Goal: Task Accomplishment & Management: Use online tool/utility

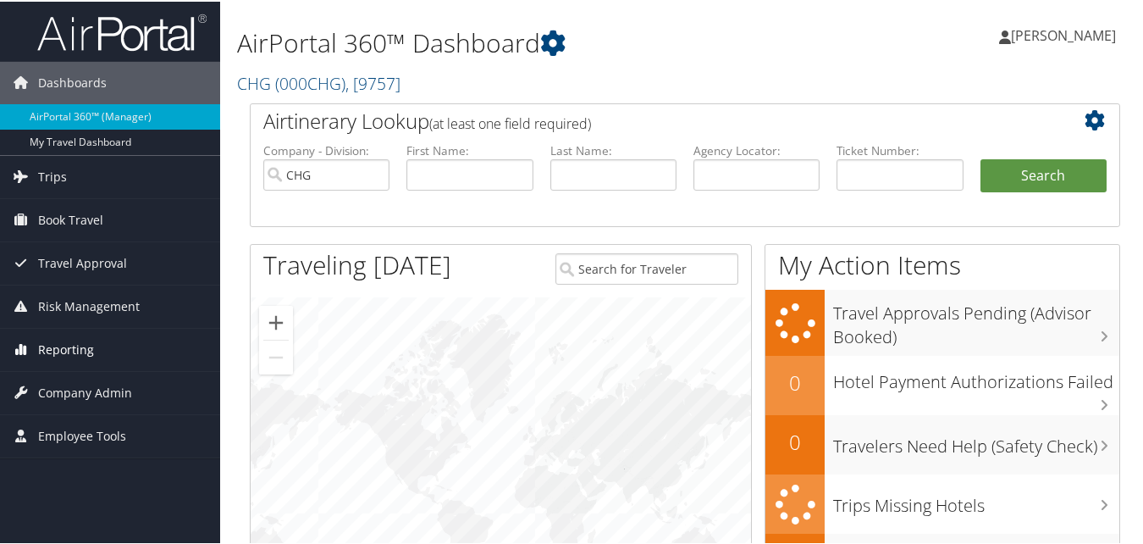
click at [63, 346] on span "Reporting" at bounding box center [66, 348] width 56 height 42
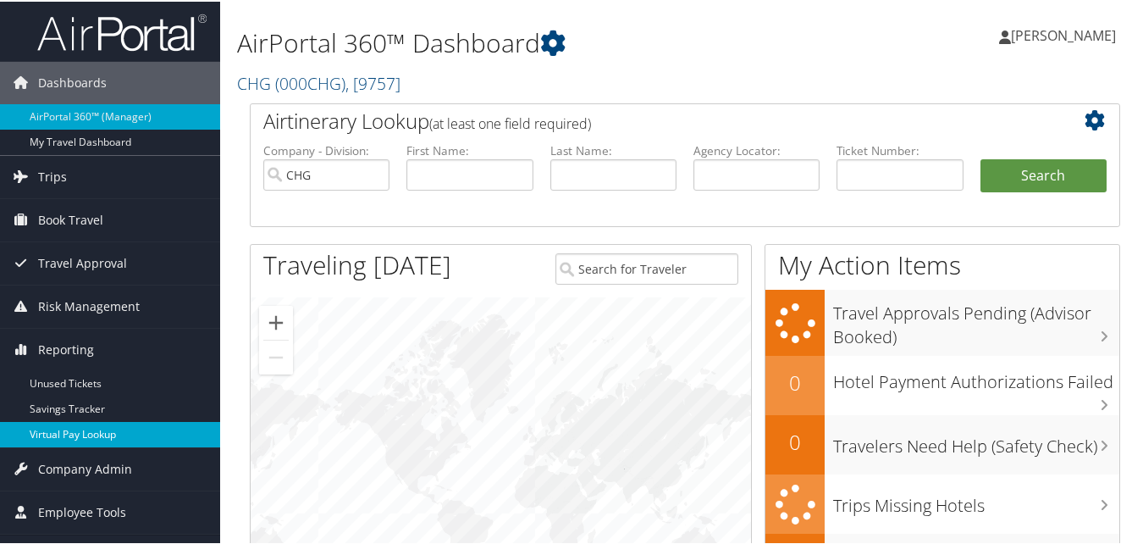
drag, startPoint x: 64, startPoint y: 429, endPoint x: 45, endPoint y: 438, distance: 21.2
click at [64, 430] on link "Virtual Pay Lookup" at bounding box center [110, 432] width 220 height 25
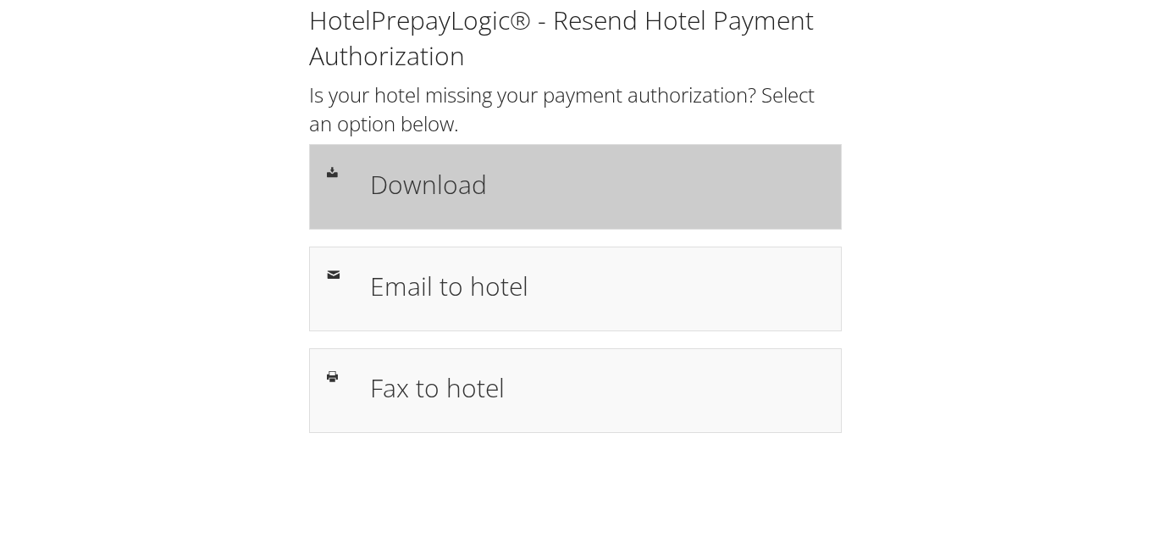
click at [451, 185] on h1 "Download" at bounding box center [597, 184] width 454 height 38
click at [431, 191] on h1 "Download" at bounding box center [597, 184] width 454 height 38
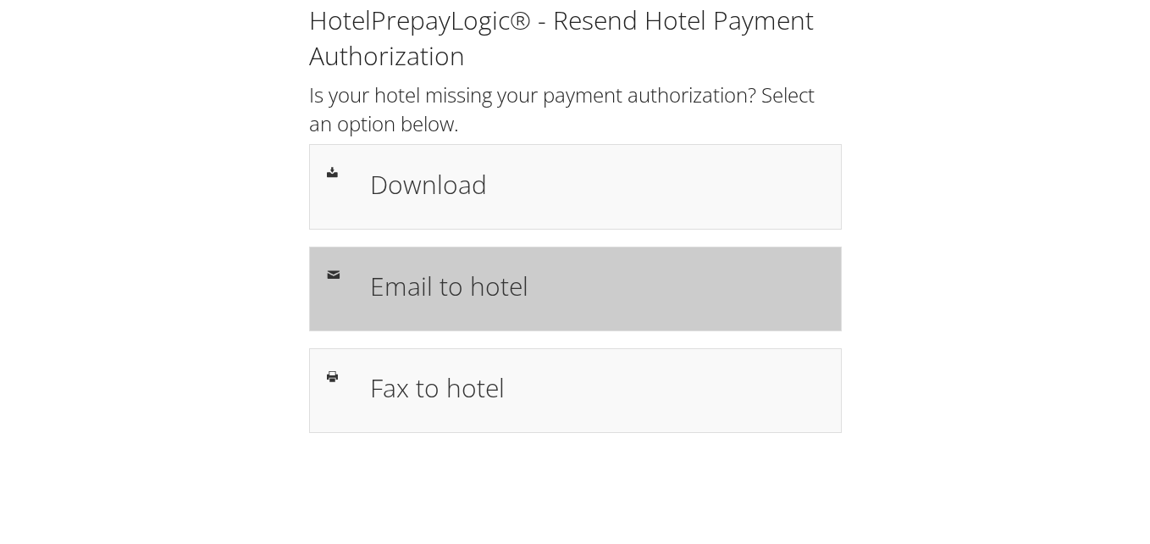
click at [484, 274] on h1 "Email to hotel" at bounding box center [597, 286] width 454 height 38
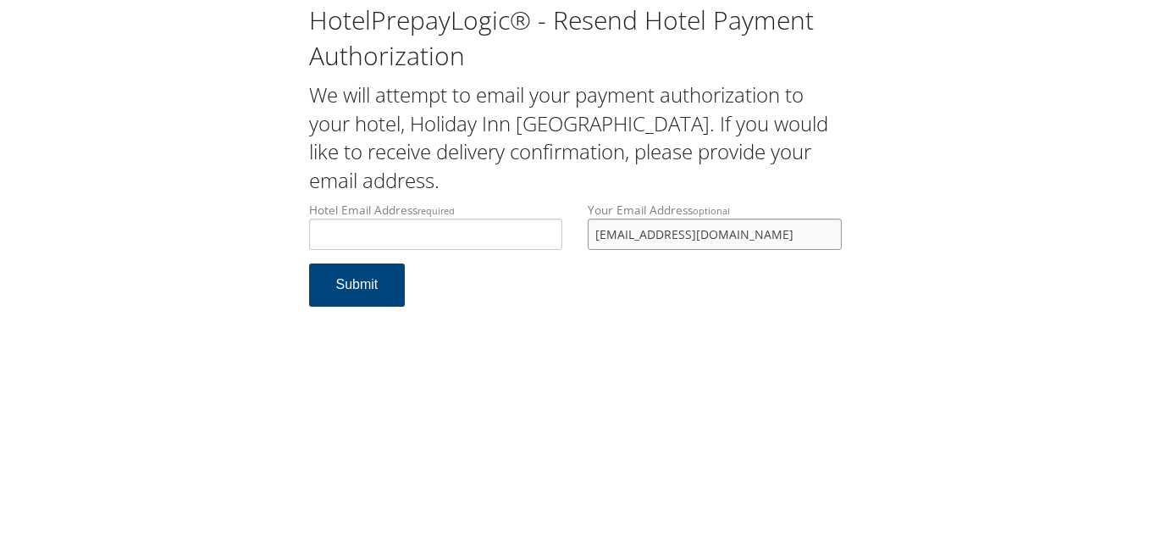
click at [534, 254] on div "Hotel Email Address required Hotel email address is required Your Email Address…" at bounding box center [575, 233] width 558 height 62
click at [445, 239] on input "Hotel Email Address required" at bounding box center [436, 234] width 254 height 31
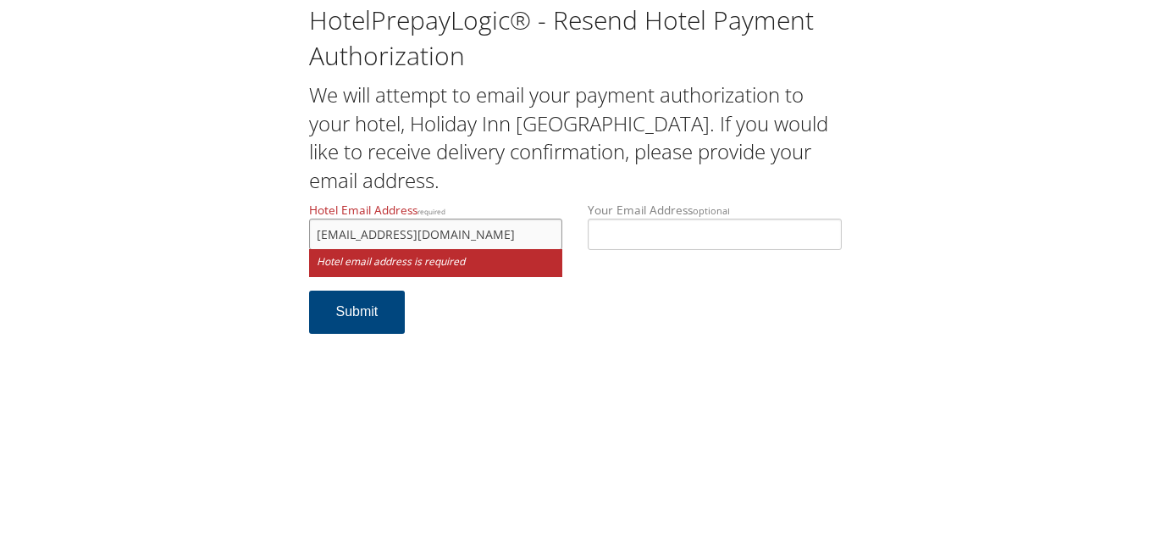
scroll to position [0, 17]
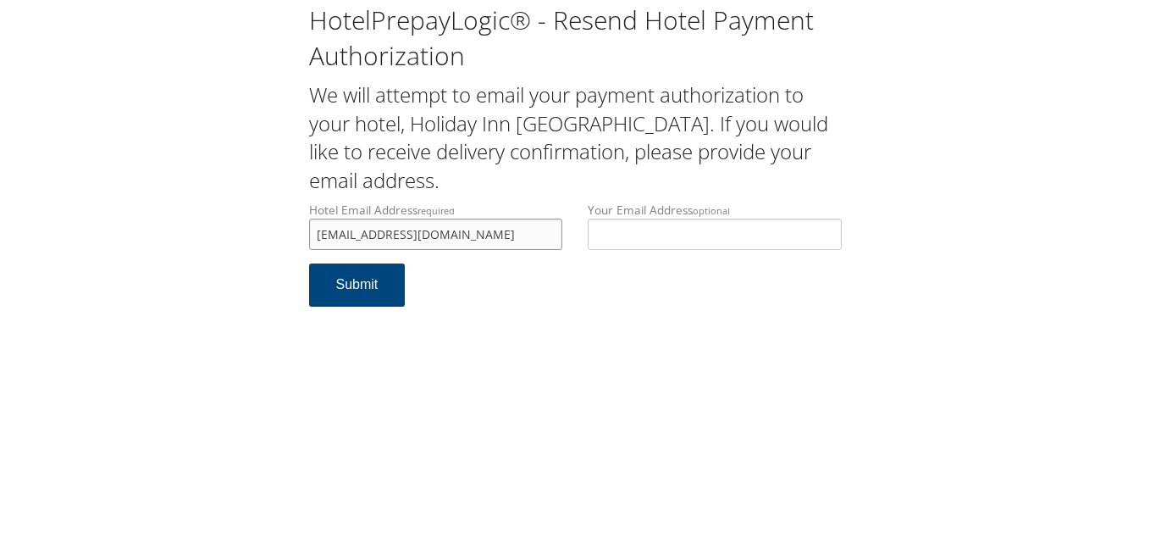
click at [319, 237] on input "boiseholidayinnexpress@safarihospitality.com" at bounding box center [436, 234] width 254 height 31
click at [316, 236] on input "boiseholidayinnexpress@safarihospitality.com" at bounding box center [436, 234] width 254 height 31
type input "boiseholidayinnexpress@safarihospitality.com"
click at [365, 285] on button "Submit" at bounding box center [357, 284] width 97 height 43
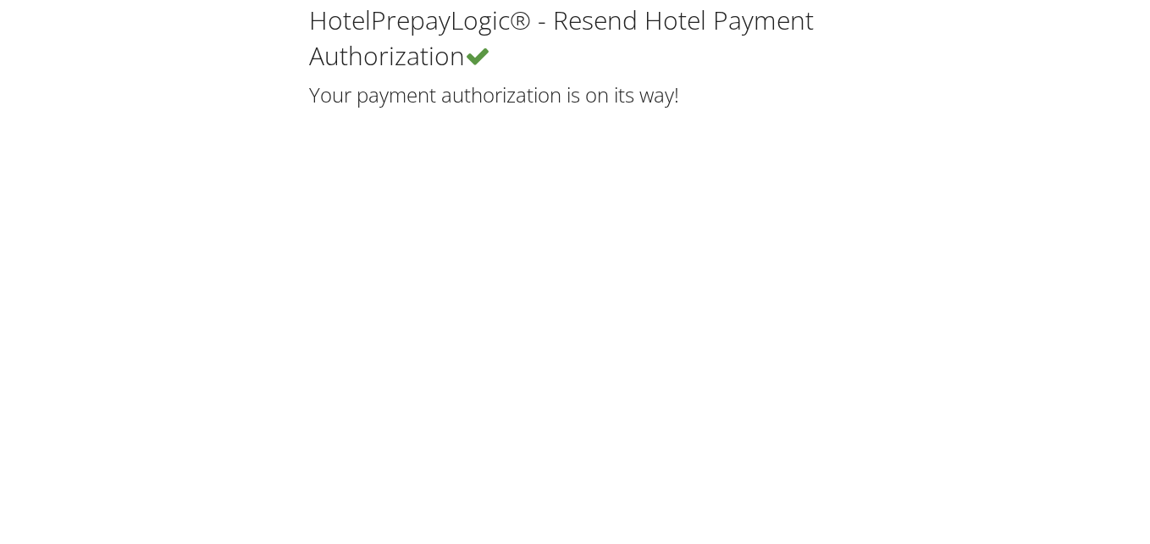
click at [18, 0] on div "HotelPrepayLogic® - Resend Hotel Payment Authorization Your payment authorizati…" at bounding box center [575, 58] width 1116 height 116
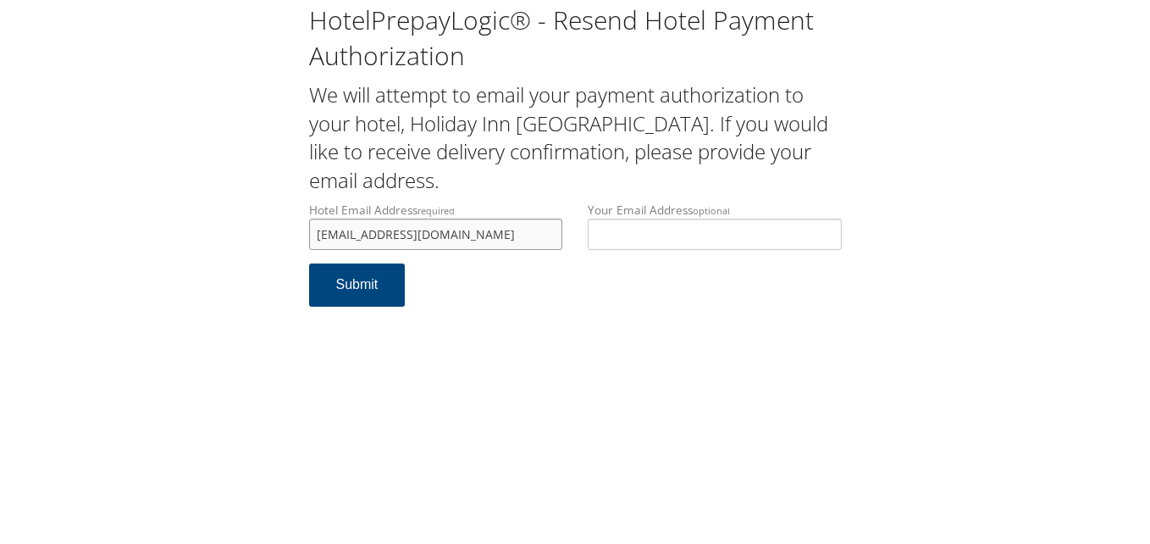
click at [490, 234] on input "boiseholidayinnexpress@safarihospitality.com" at bounding box center [436, 234] width 254 height 31
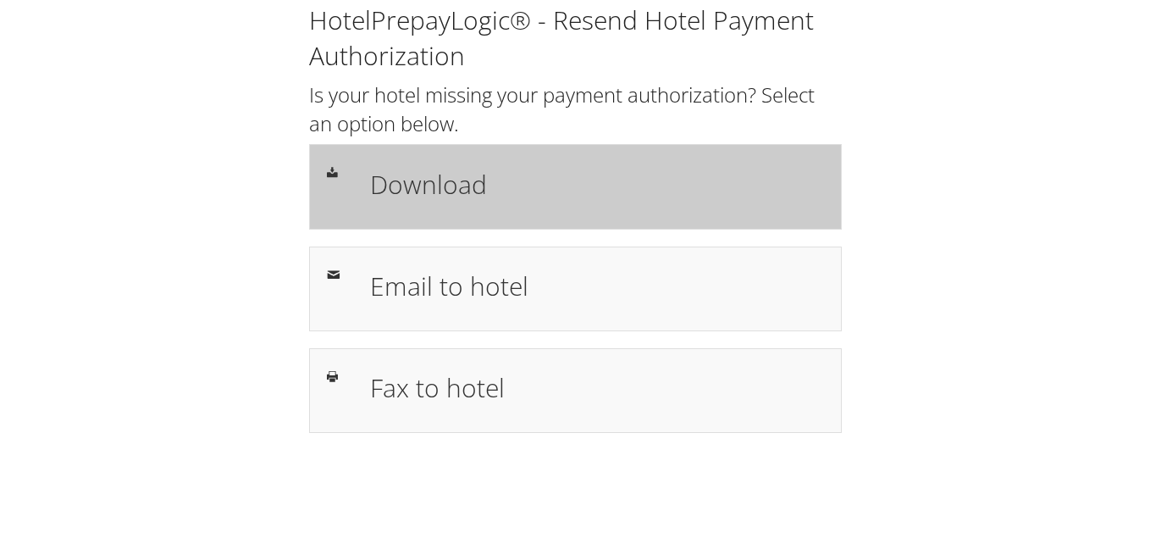
drag, startPoint x: 0, startPoint y: 0, endPoint x: 441, endPoint y: 165, distance: 471.1
click at [441, 165] on h1 "Download" at bounding box center [597, 184] width 454 height 38
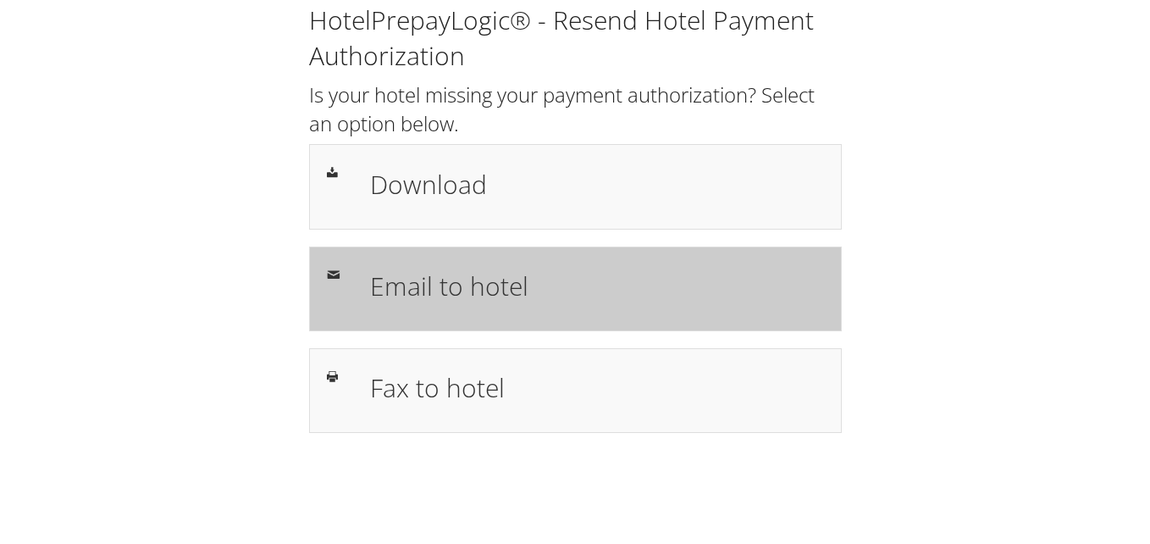
click at [451, 287] on h1 "Email to hotel" at bounding box center [597, 286] width 454 height 38
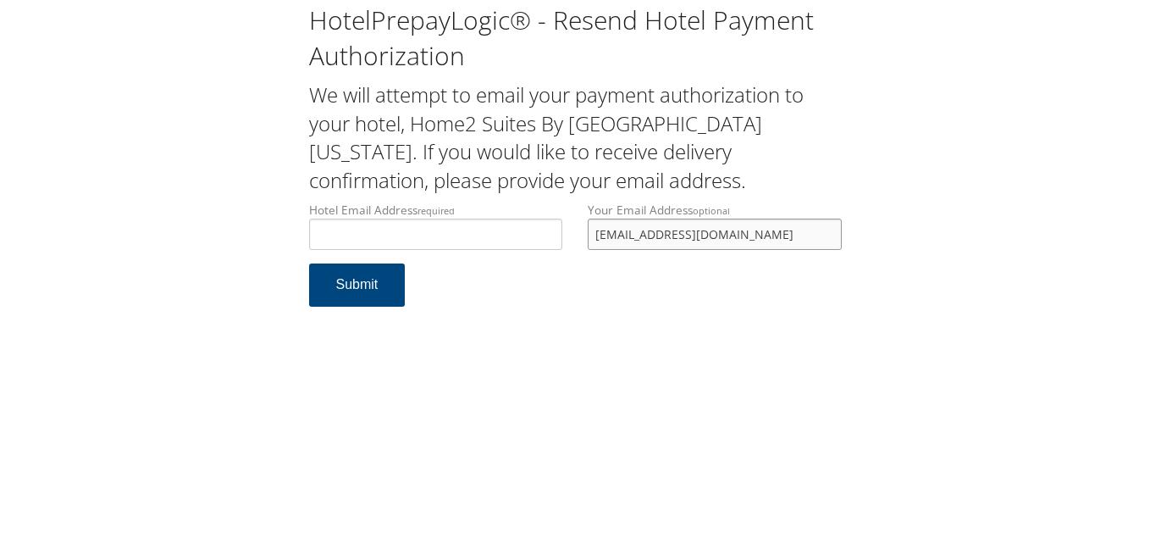
drag, startPoint x: 612, startPoint y: 250, endPoint x: 476, endPoint y: 272, distance: 138.1
click at [491, 269] on form "Hotel Email Address required Hotel email address is required Your Email Address…" at bounding box center [575, 263] width 533 height 122
click at [412, 242] on input "Hotel Email Address required" at bounding box center [436, 234] width 254 height 31
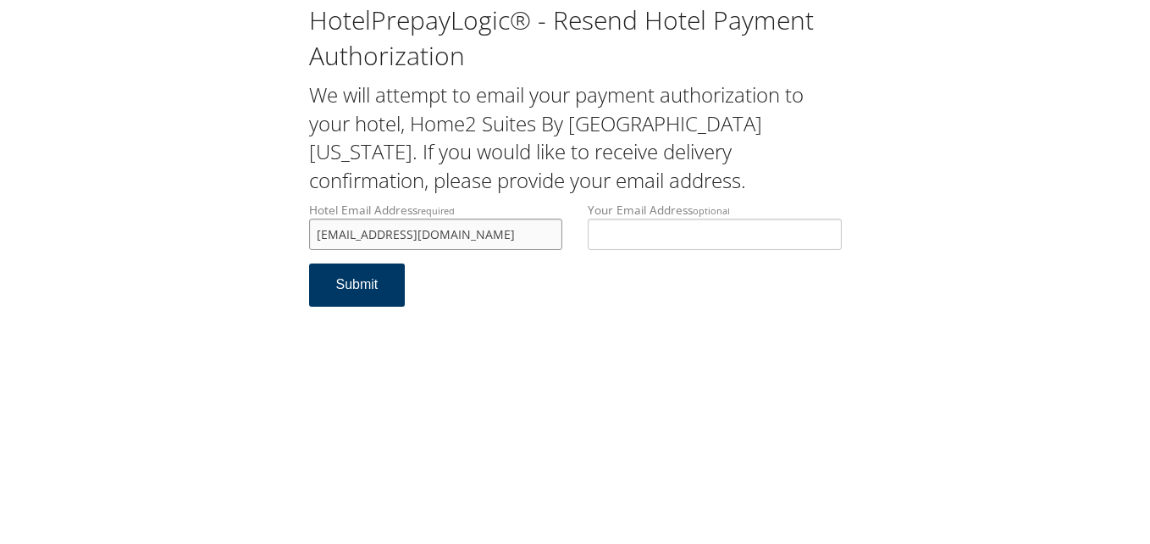
type input "home2rdmbd@gmail.com"
click at [363, 300] on button "Submit" at bounding box center [357, 284] width 97 height 43
drag, startPoint x: 464, startPoint y: 239, endPoint x: 287, endPoint y: 241, distance: 177.0
click at [287, 241] on div "HotelPrepayLogic® - Resend Hotel Payment Authorization We will attempt to email…" at bounding box center [575, 162] width 1116 height 324
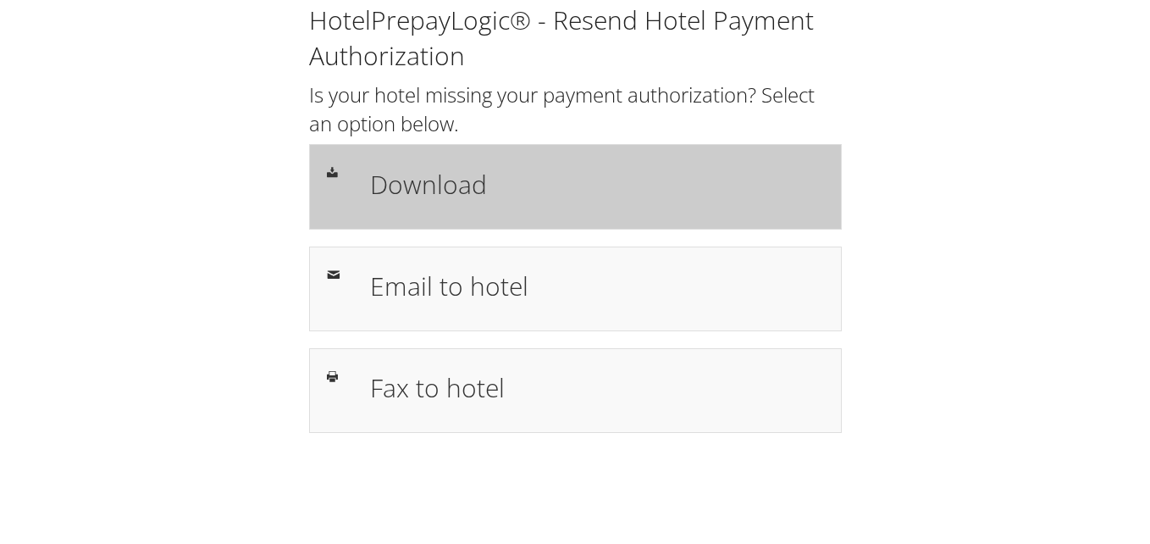
click at [470, 167] on h1 "Download" at bounding box center [597, 184] width 454 height 38
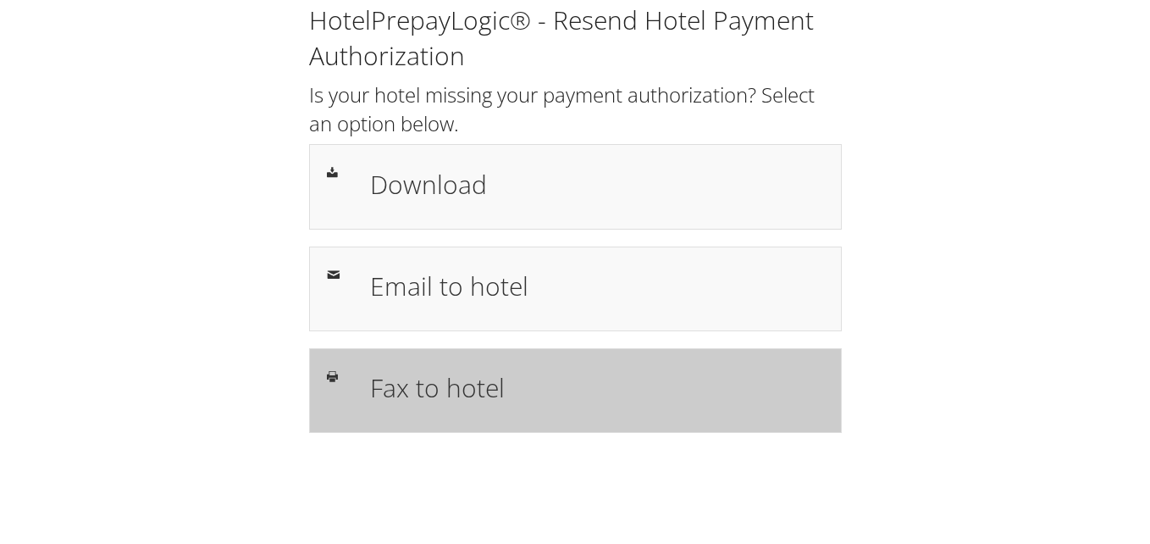
click at [493, 380] on h1 "Fax to hotel" at bounding box center [597, 387] width 454 height 38
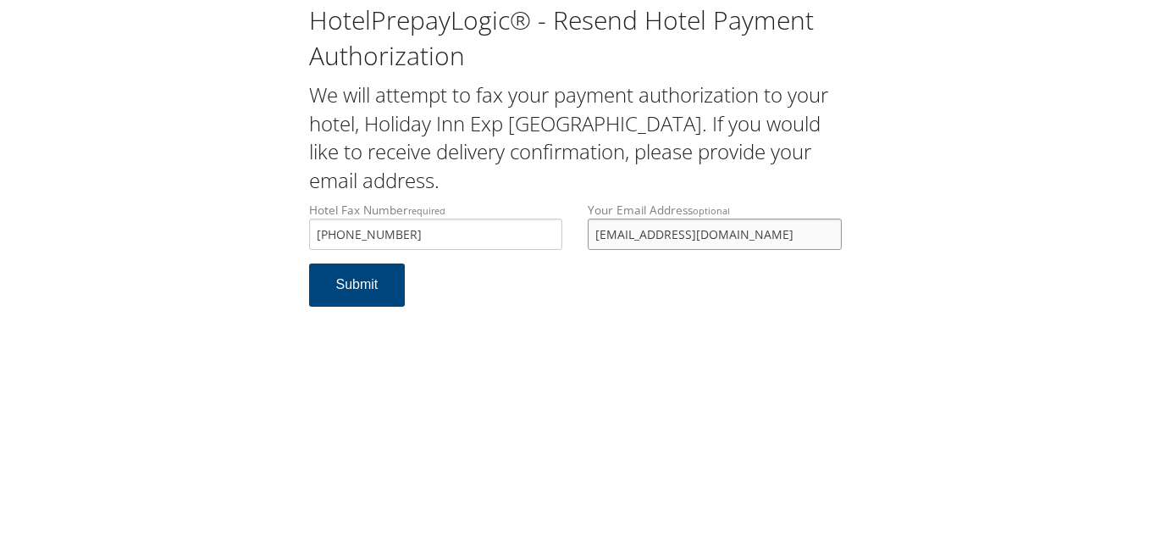
drag, startPoint x: 632, startPoint y: 247, endPoint x: 473, endPoint y: 247, distance: 159.2
click at [473, 247] on div "Hotel Fax Number required [PHONE_NUMBER] Hotel fax number is required Your Emai…" at bounding box center [575, 233] width 558 height 62
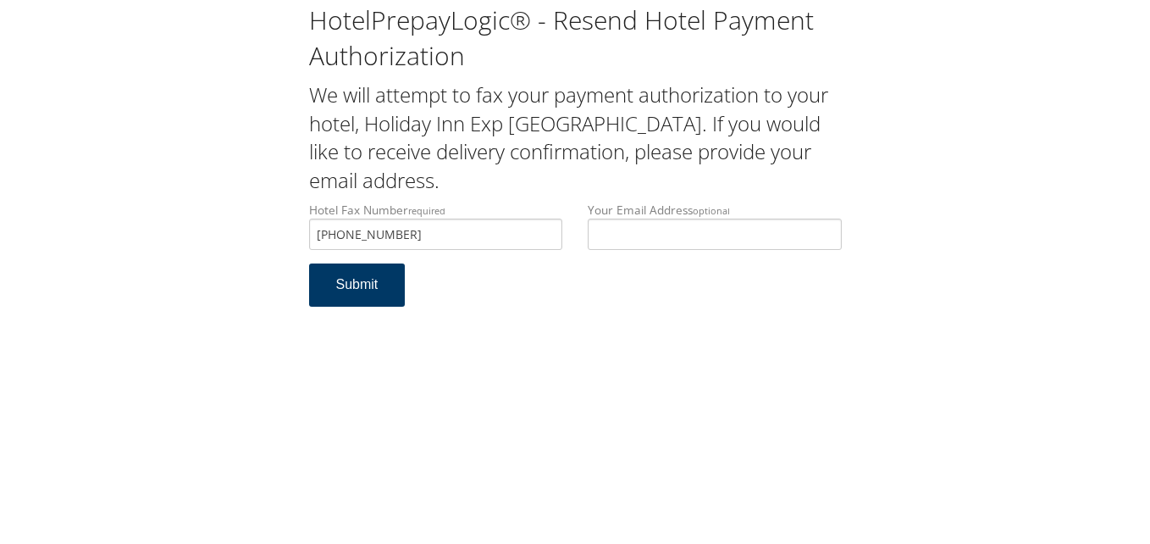
click at [318, 296] on button "Submit" at bounding box center [357, 284] width 97 height 43
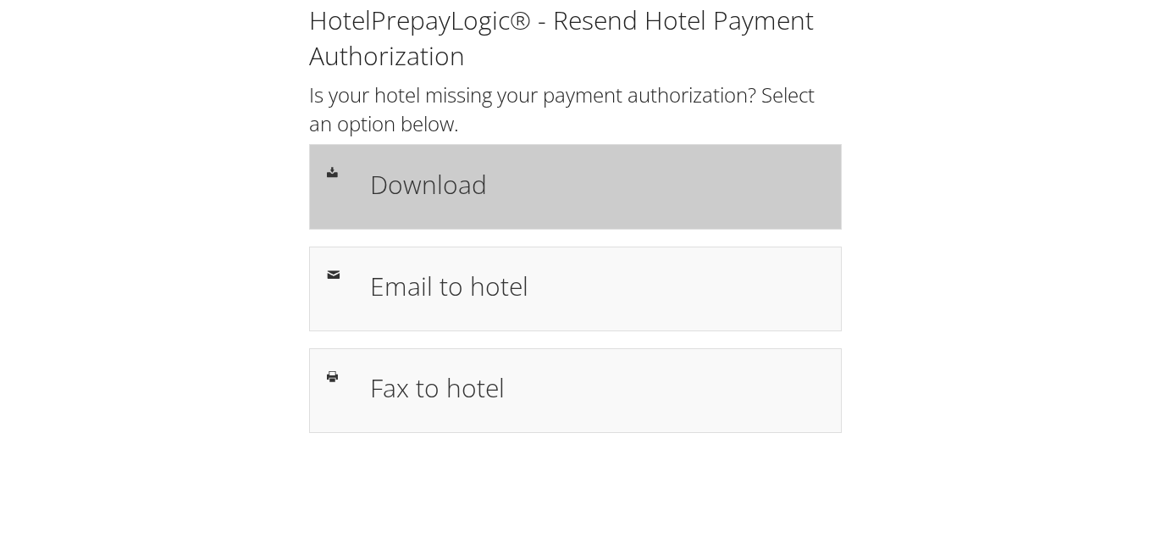
click at [422, 178] on h1 "Download" at bounding box center [597, 184] width 454 height 38
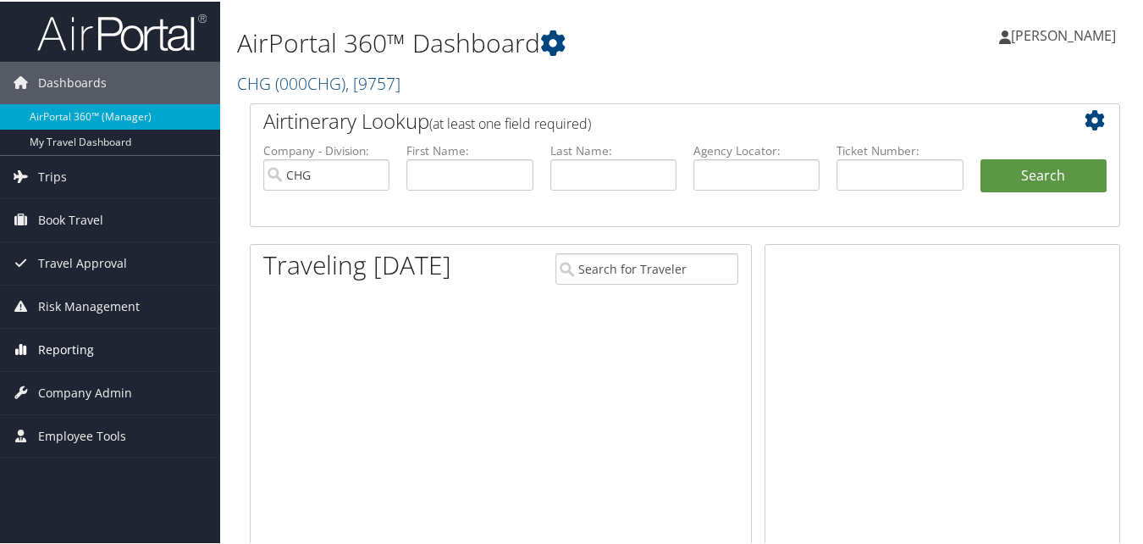
click at [63, 349] on span "Reporting" at bounding box center [66, 348] width 56 height 42
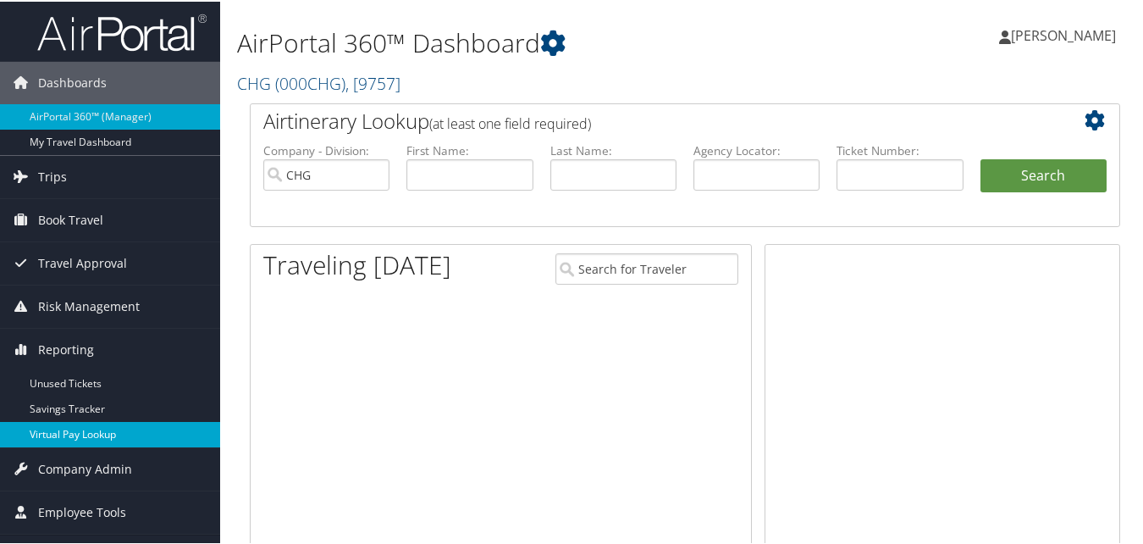
click at [60, 433] on link "Virtual Pay Lookup" at bounding box center [110, 432] width 220 height 25
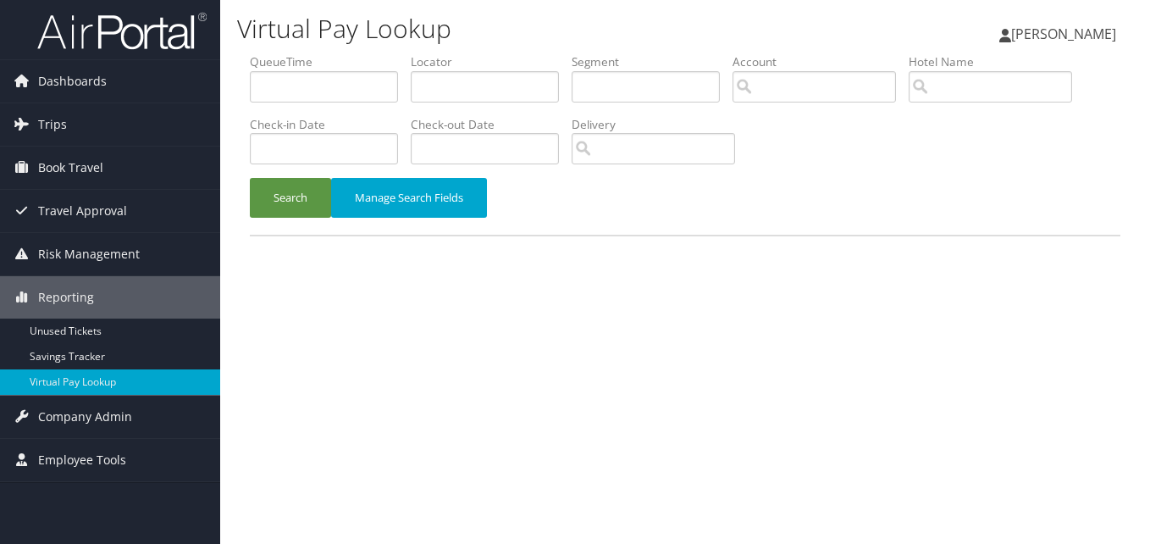
click at [411, 94] on li "QueueTime" at bounding box center [330, 84] width 161 height 62
click at [416, 92] on input "text" at bounding box center [485, 86] width 148 height 31
paste input "SZIYPQ"
type input "SZIYPQ"
click at [289, 191] on button "Search" at bounding box center [290, 198] width 81 height 40
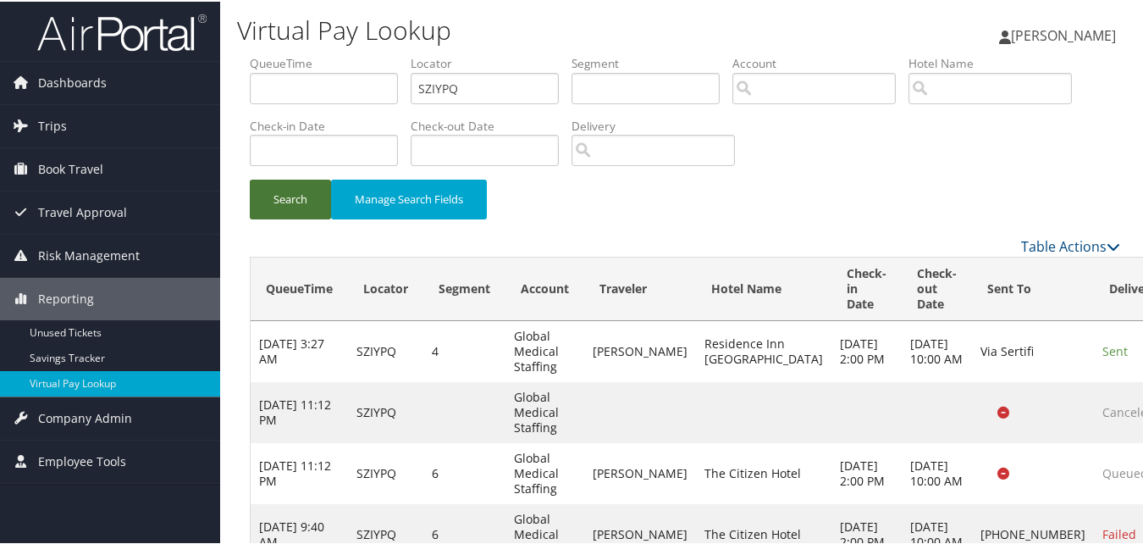
scroll to position [80, 0]
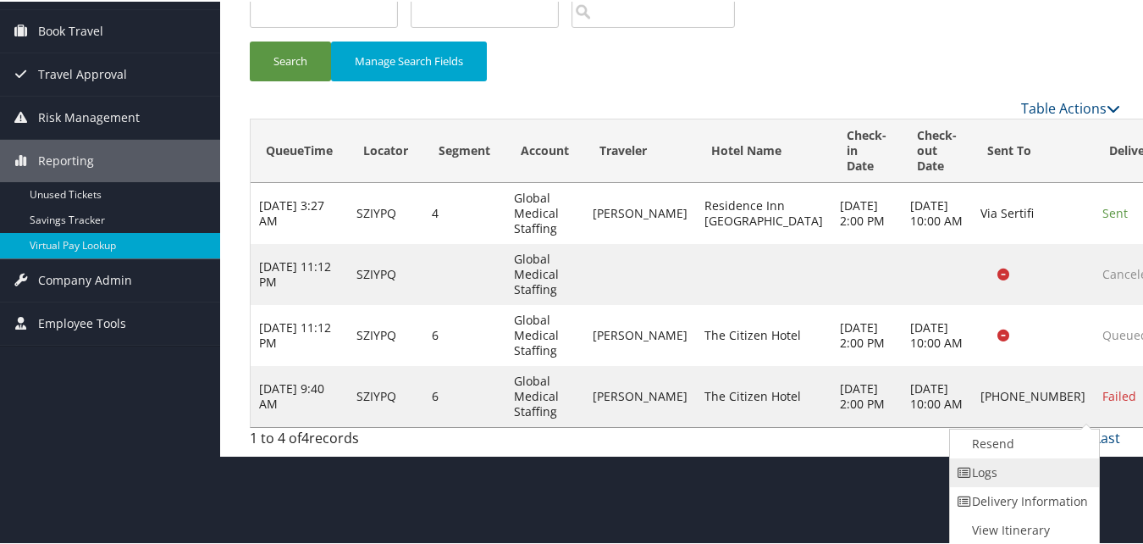
click at [1021, 480] on link "Logs" at bounding box center [1022, 470] width 145 height 29
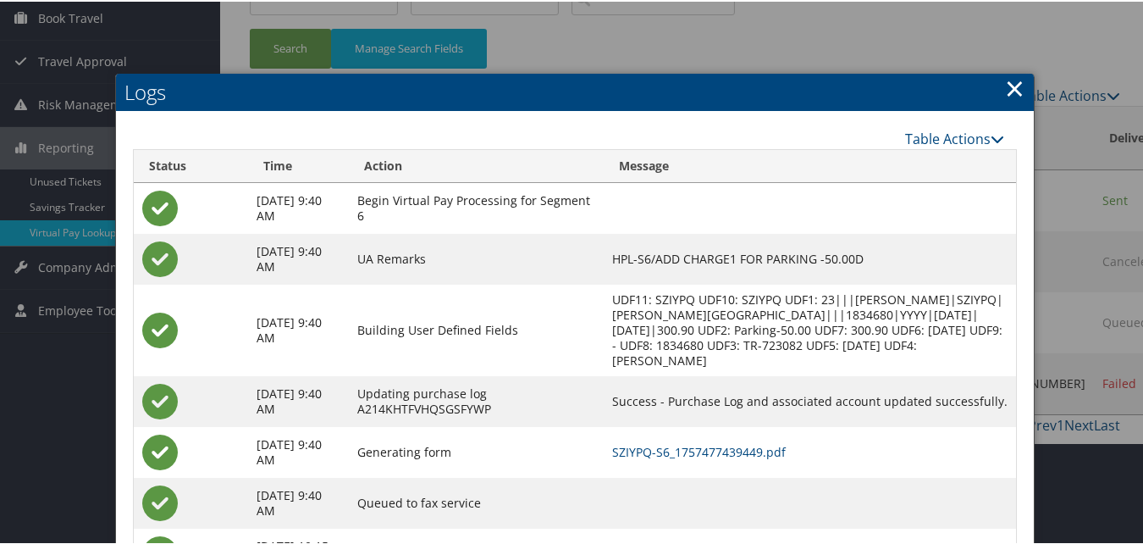
scroll to position [247, 0]
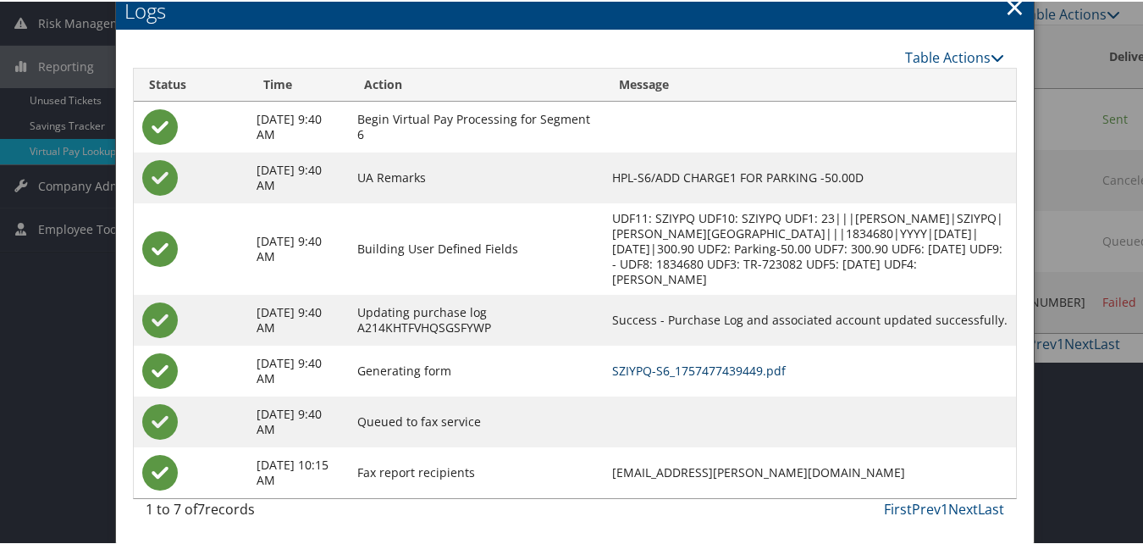
click at [709, 376] on link "SZIYPQ-S6_1757477439449.pdf" at bounding box center [699, 369] width 174 height 16
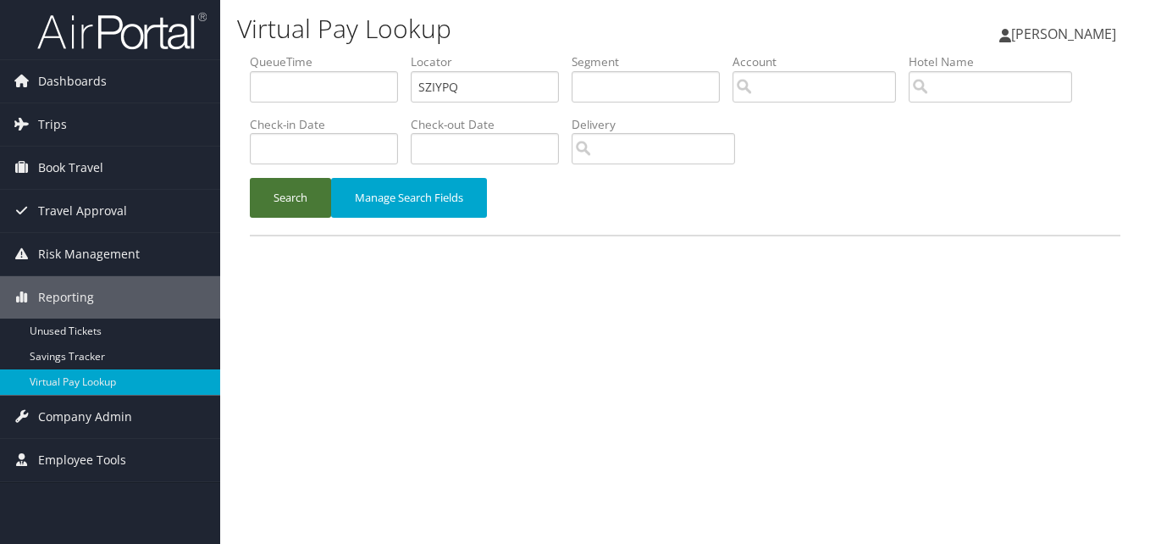
click at [290, 204] on button "Search" at bounding box center [290, 198] width 81 height 40
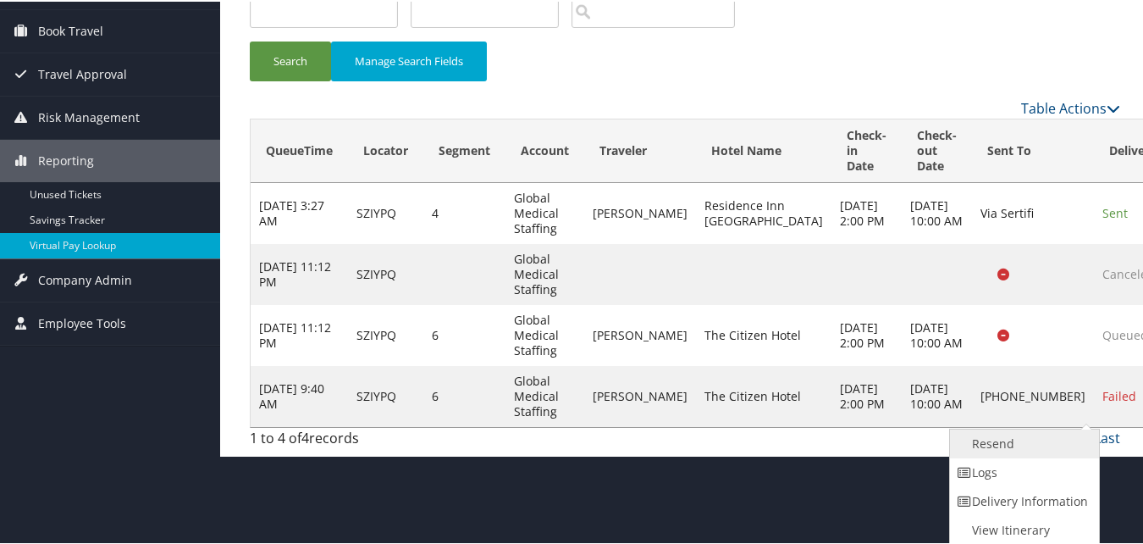
click at [993, 451] on link "Resend" at bounding box center [1022, 442] width 145 height 29
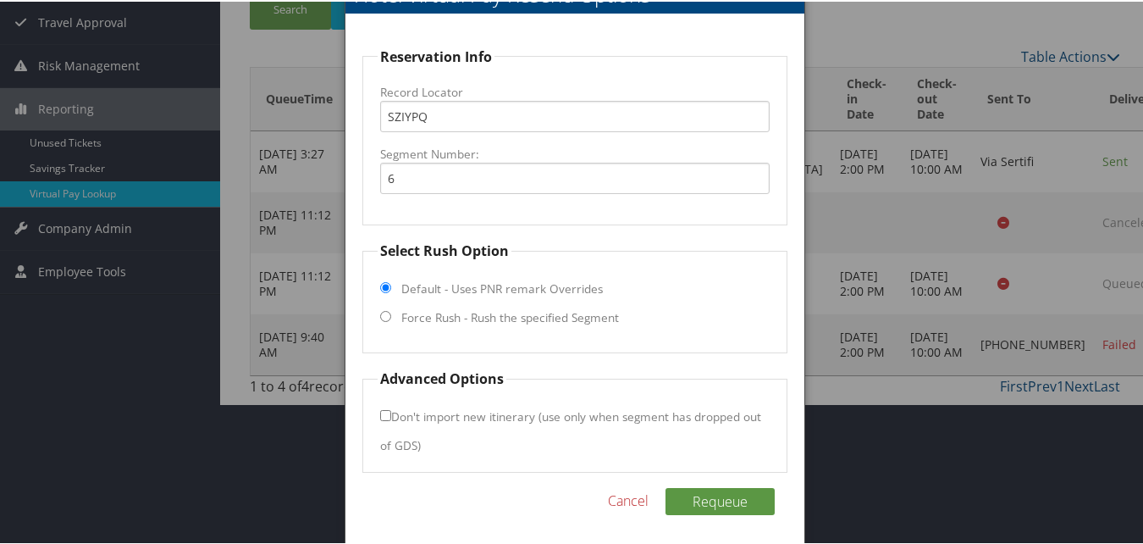
scroll to position [194, 0]
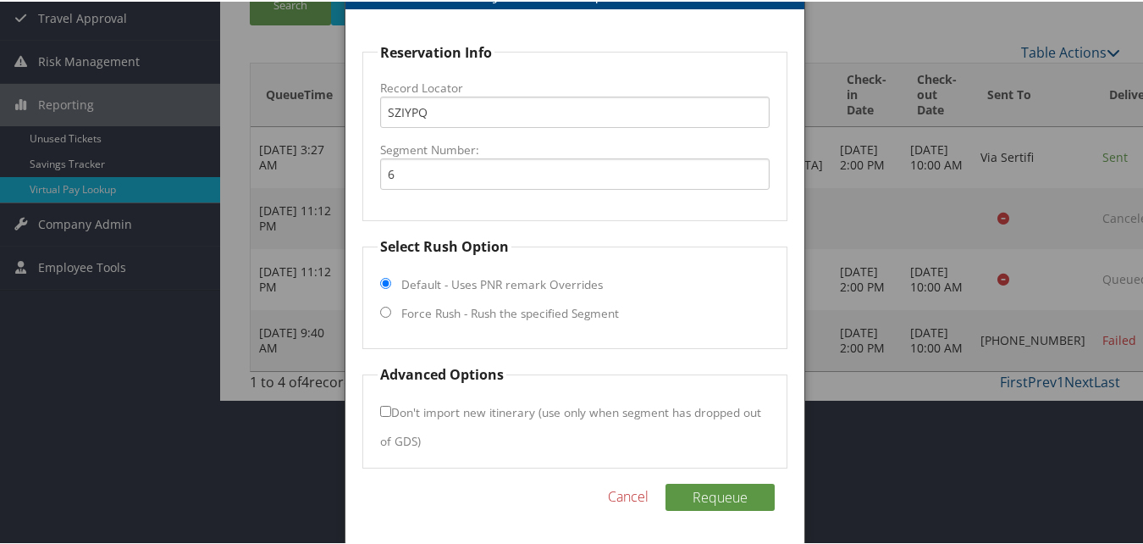
click at [409, 313] on label "Force Rush - Rush the specified Segment" at bounding box center [510, 311] width 218 height 17
click at [391, 313] on input "Force Rush - Rush the specified Segment" at bounding box center [385, 310] width 11 height 11
radio input "true"
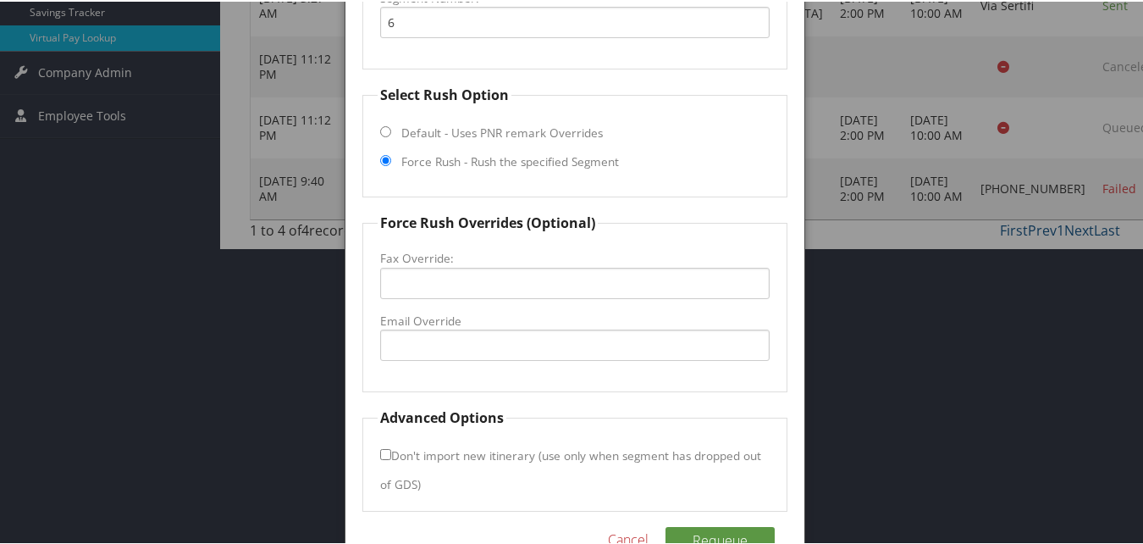
scroll to position [363, 0]
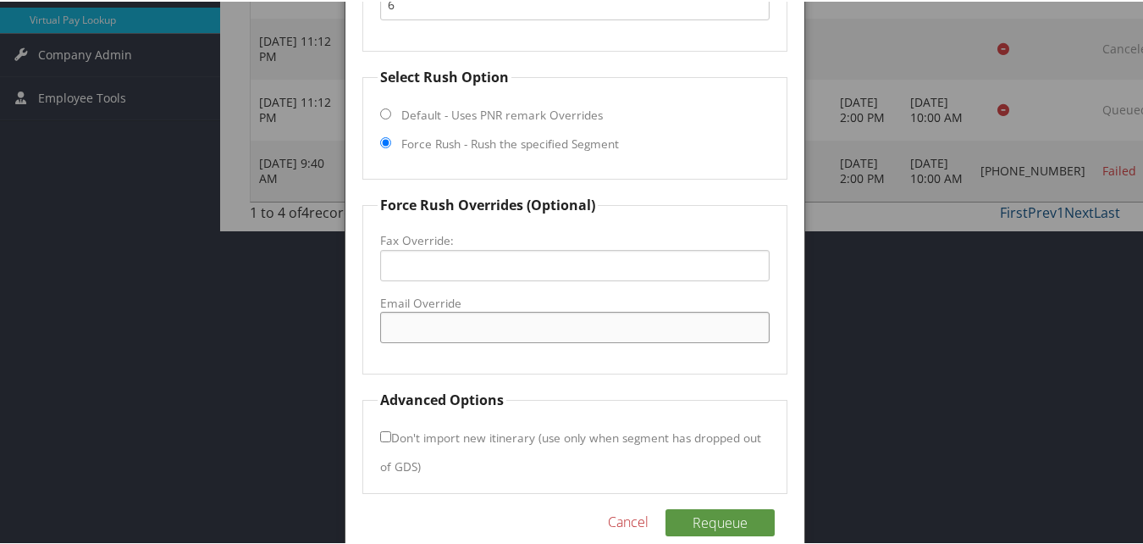
click at [421, 328] on input "Email Override" at bounding box center [574, 325] width 389 height 31
type input "citizen.desk@aimbridge.com"
click at [390, 433] on label "Don't import new itinerary (use only when segment has dropped out of GDS)" at bounding box center [570, 450] width 381 height 60
click at [390, 433] on input "Don't import new itinerary (use only when segment has dropped out of GDS)" at bounding box center [385, 434] width 11 height 11
checkbox input "true"
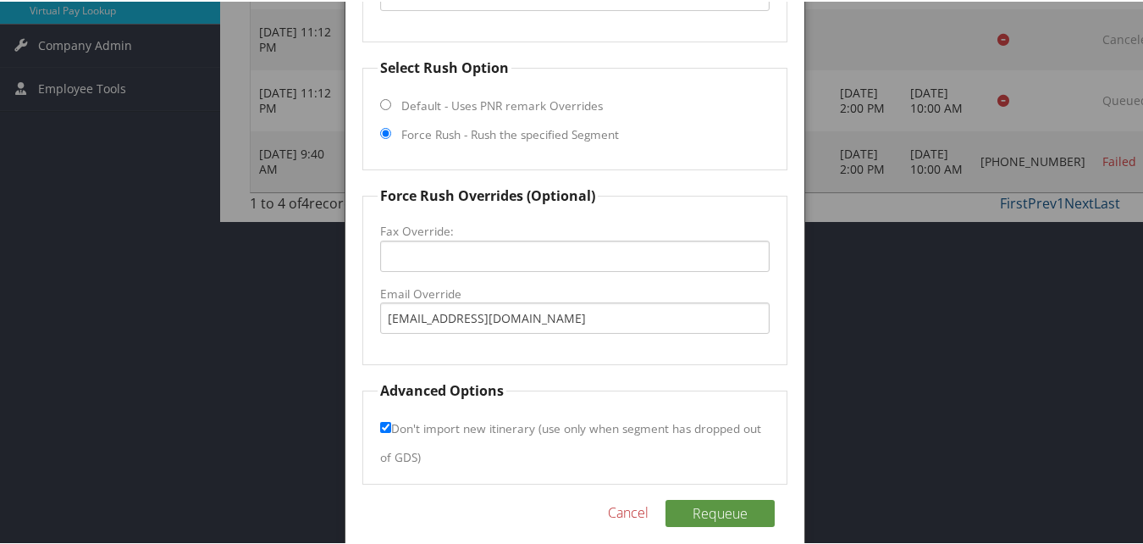
scroll to position [389, 0]
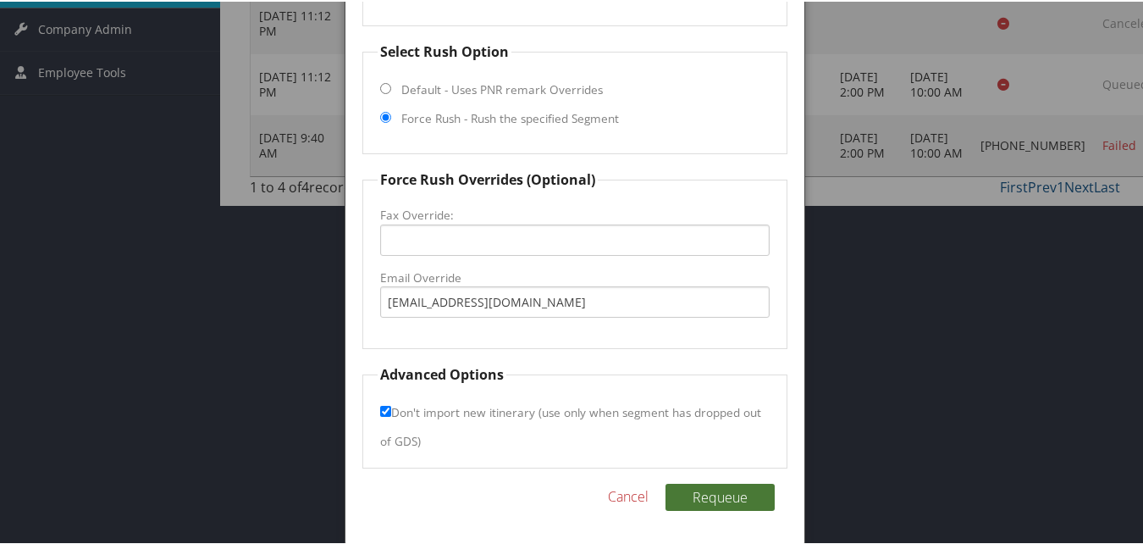
click at [719, 499] on button "Requeue" at bounding box center [720, 495] width 109 height 27
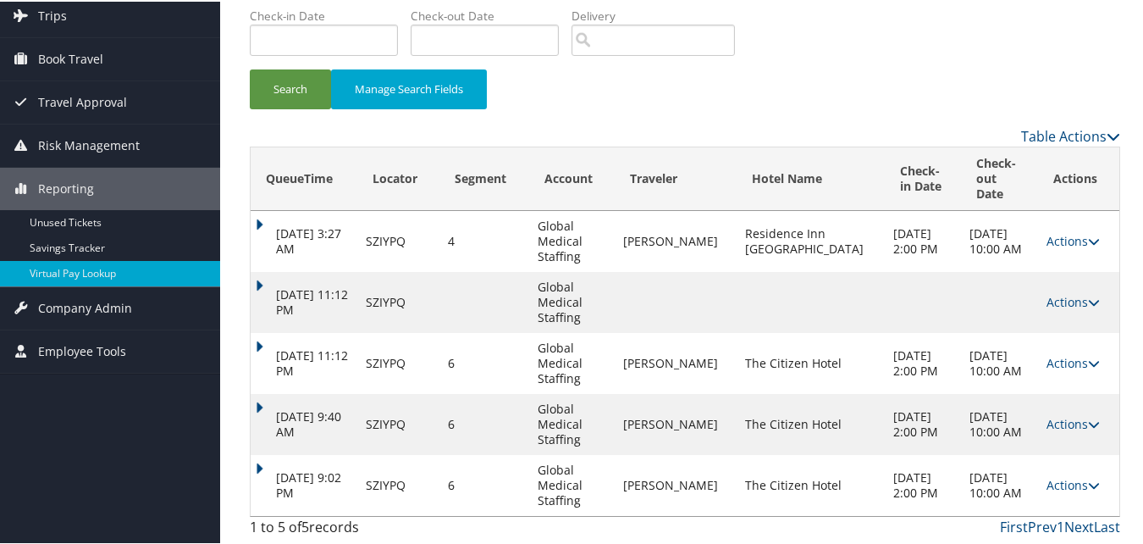
scroll to position [110, 0]
click at [1088, 483] on icon at bounding box center [1094, 484] width 12 height 12
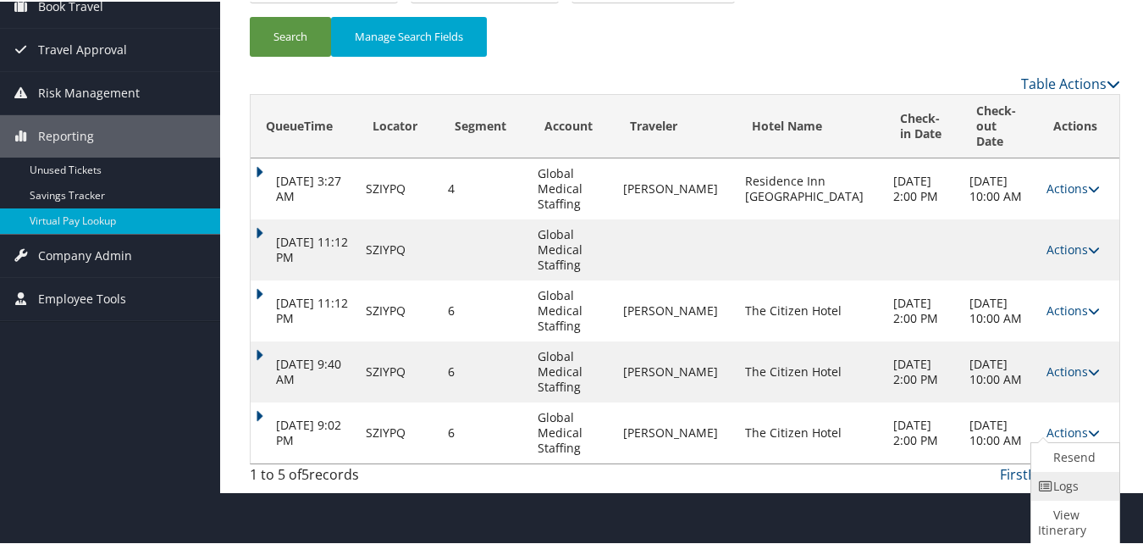
click at [1059, 487] on link "Logs" at bounding box center [1074, 484] width 84 height 29
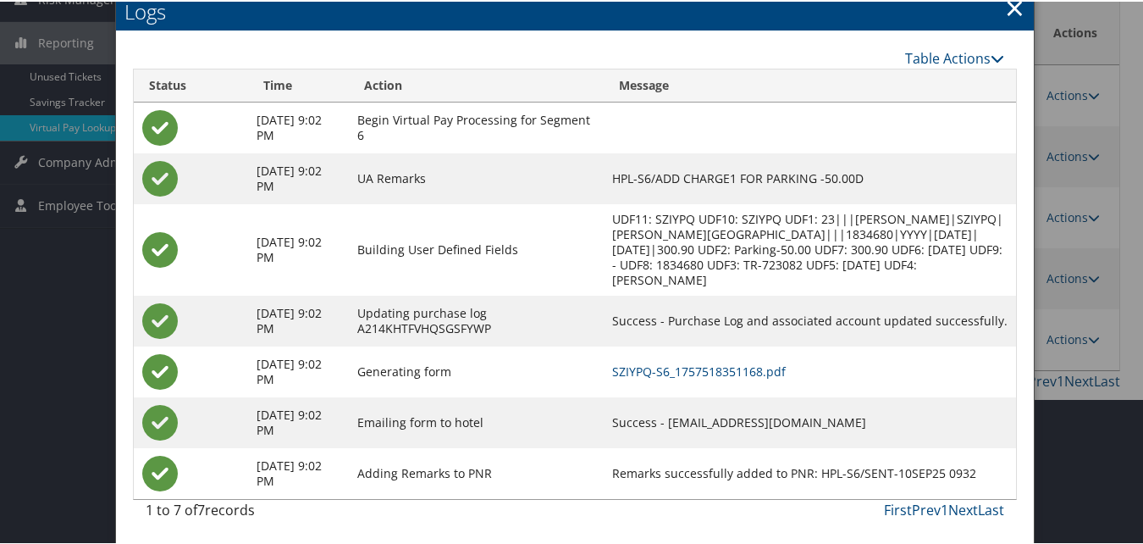
scroll to position [272, 0]
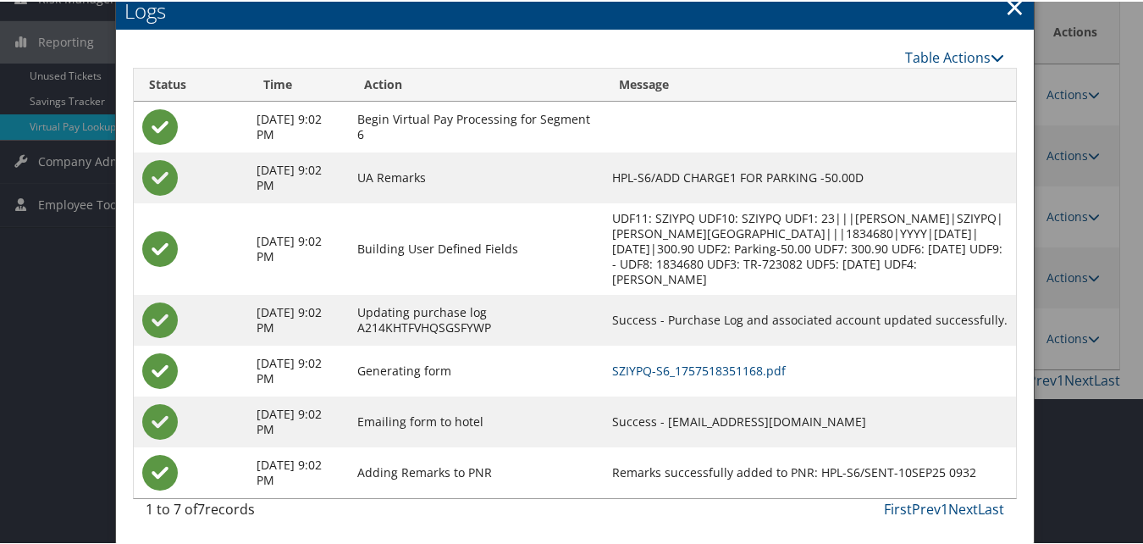
click at [773, 379] on td "SZIYPQ-S6_1757518351168.pdf" at bounding box center [810, 369] width 412 height 51
click at [781, 369] on link "SZIYPQ-S6_1757518351168.pdf" at bounding box center [699, 369] width 174 height 16
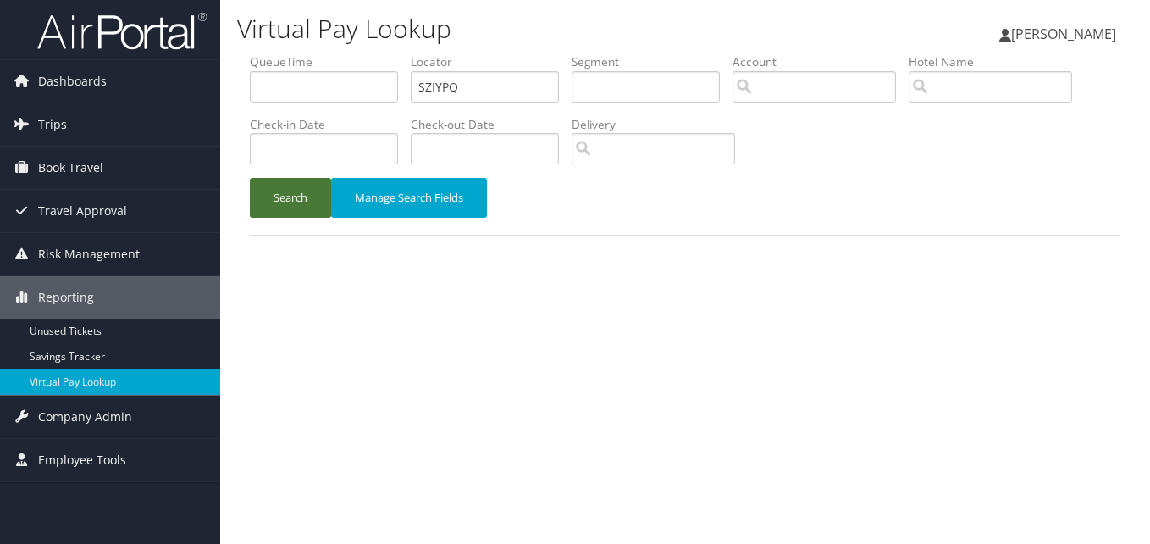
click at [300, 196] on button "Search" at bounding box center [290, 198] width 81 height 40
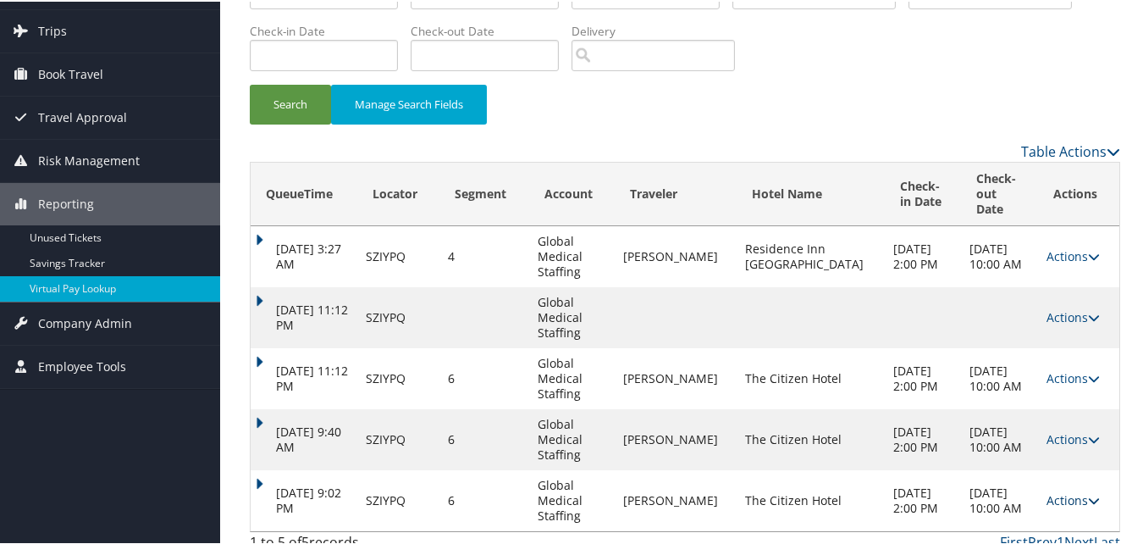
click at [1088, 493] on icon at bounding box center [1094, 499] width 12 height 12
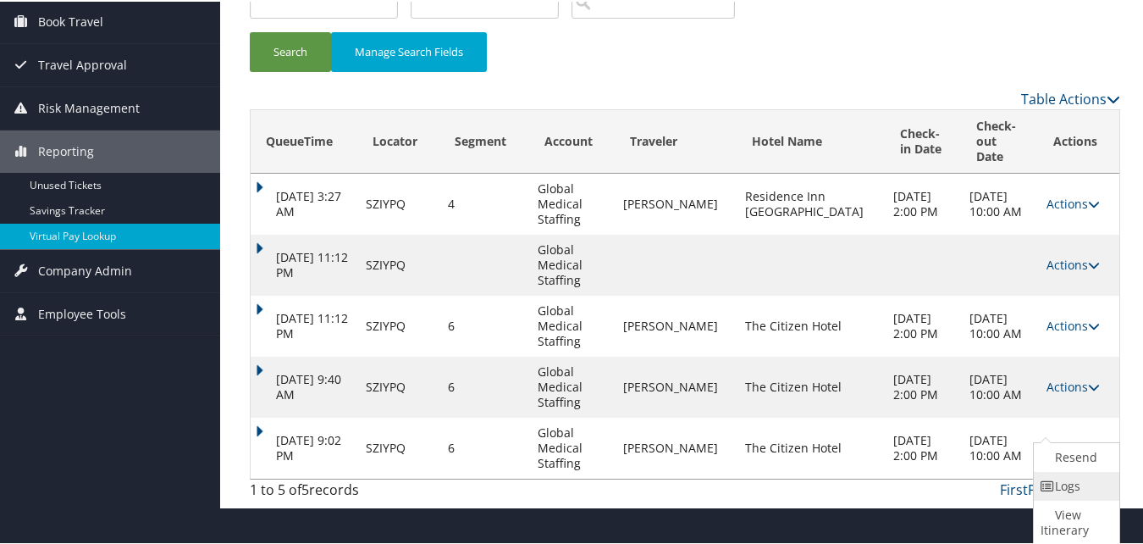
click at [1056, 490] on link "Logs" at bounding box center [1074, 484] width 81 height 29
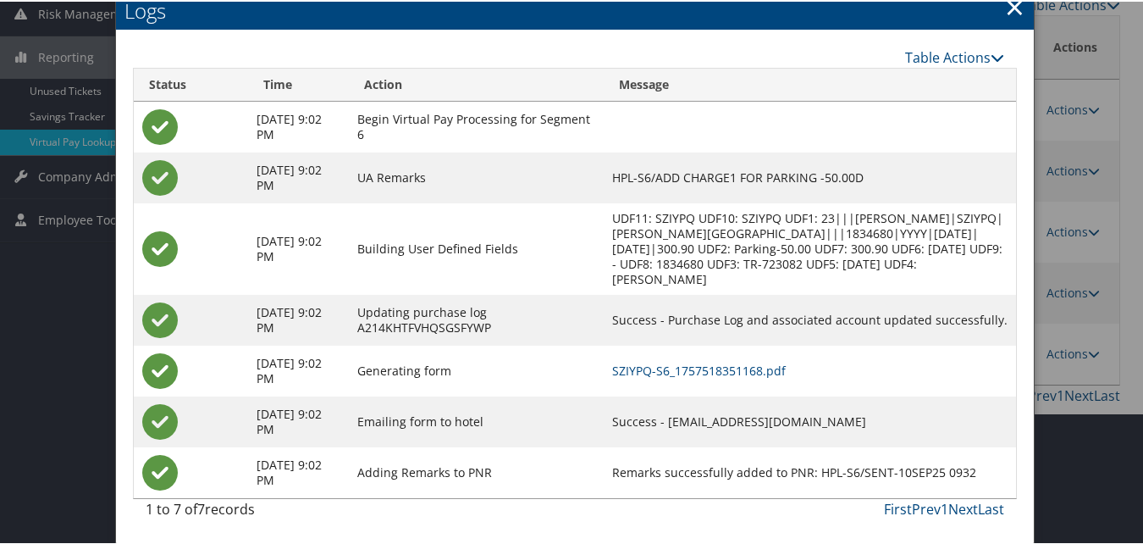
scroll to position [257, 0]
drag, startPoint x: 724, startPoint y: 420, endPoint x: 881, endPoint y: 419, distance: 156.7
click at [881, 419] on td "Success - citizen.desk@aimbridge.com" at bounding box center [810, 420] width 412 height 51
copy td "citizen.desk@aimbridge.com"
click at [1109, 54] on div at bounding box center [575, 272] width 1150 height 544
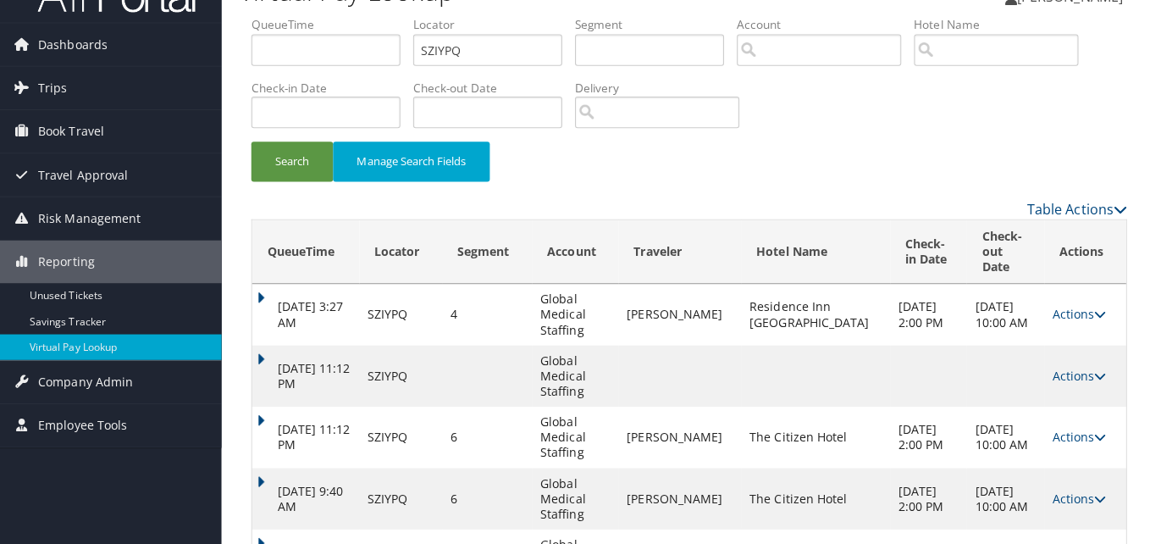
scroll to position [0, 0]
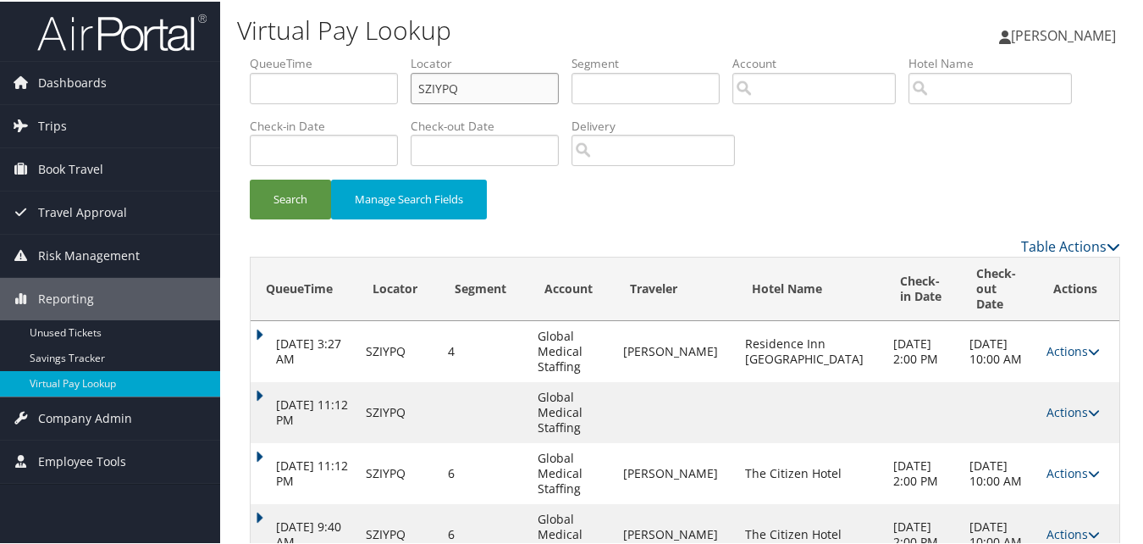
drag, startPoint x: 457, startPoint y: 85, endPoint x: 389, endPoint y: 108, distance: 72.6
click at [394, 53] on ul "QueueTime Locator SZIYPQ Segment Account Traveler Hotel Name Check-in Date Chec…" at bounding box center [685, 53] width 871 height 0
paste input "FOOBO"
type input "SFOOBO"
click at [305, 197] on button "Search" at bounding box center [290, 198] width 81 height 40
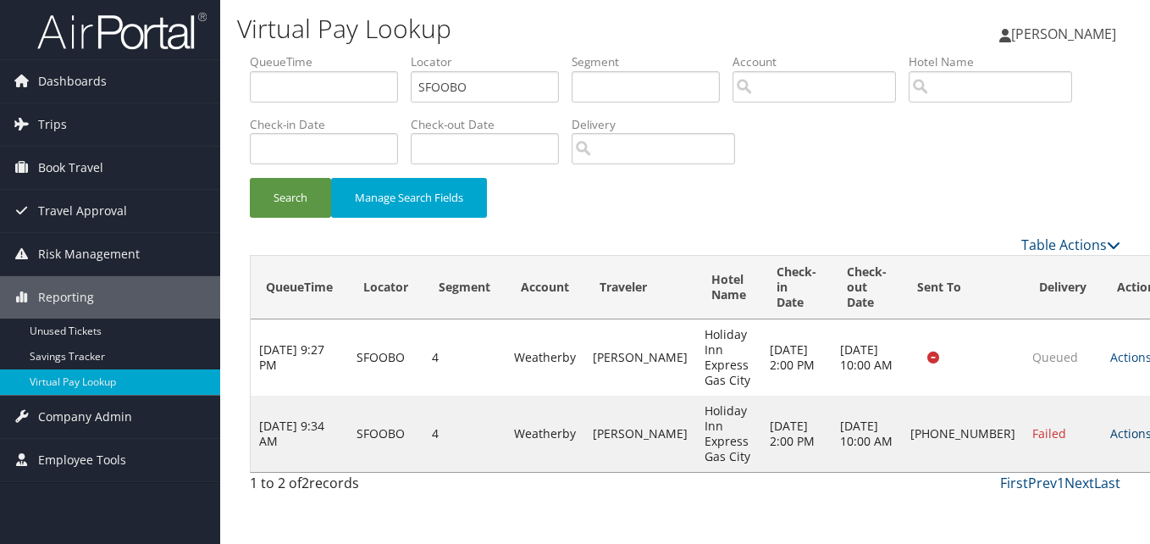
click at [1149, 428] on icon at bounding box center [1158, 434] width 12 height 12
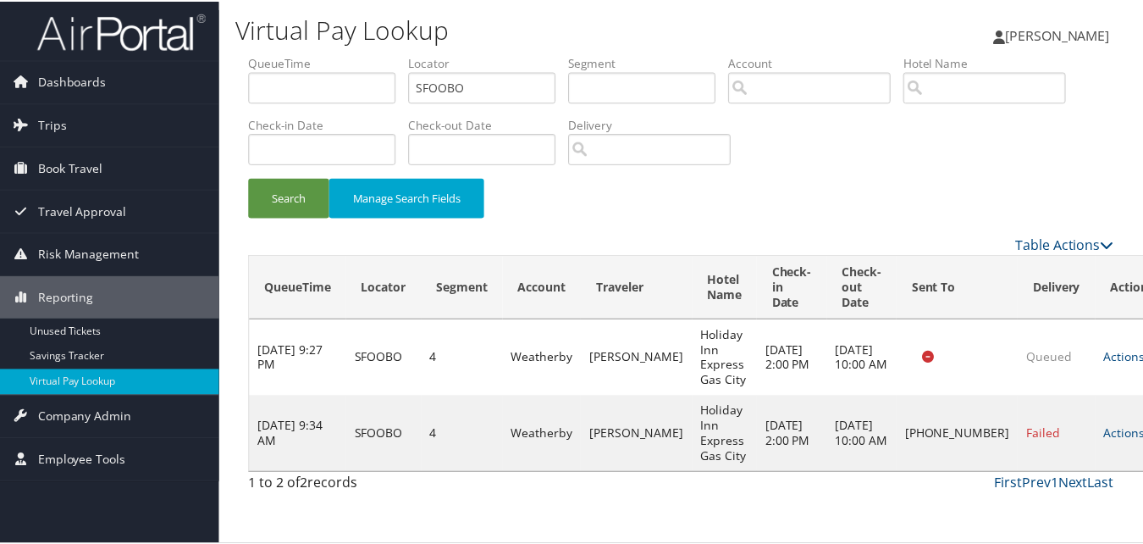
scroll to position [1, 0]
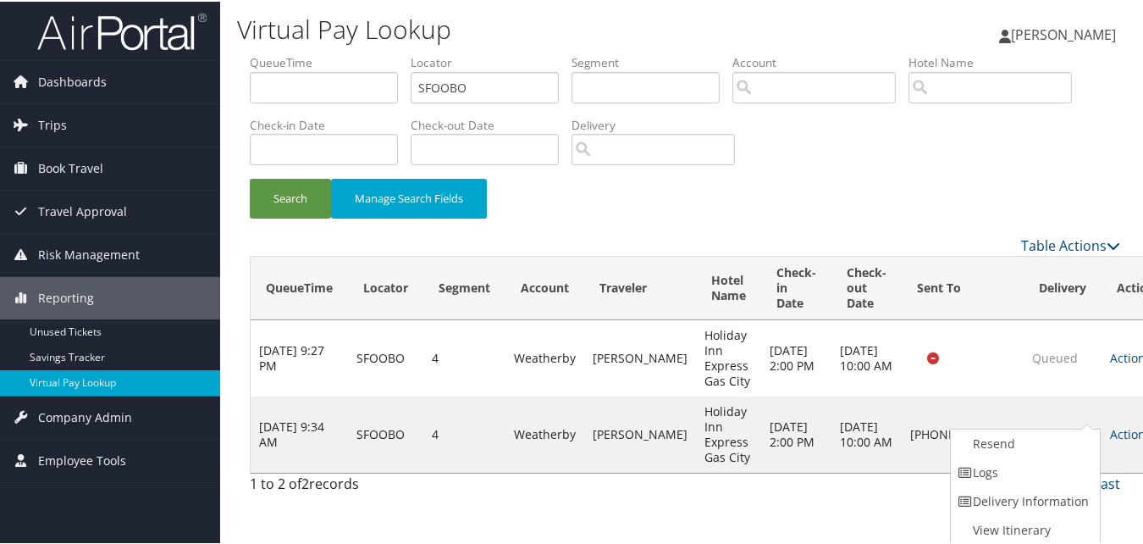
click at [1010, 465] on link "Logs" at bounding box center [1023, 470] width 145 height 29
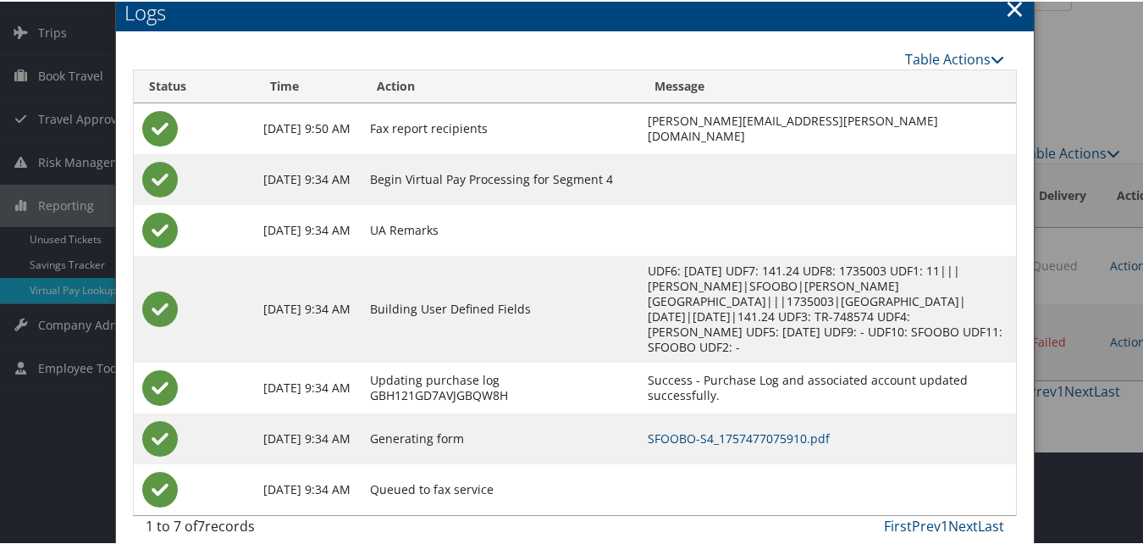
scroll to position [95, 0]
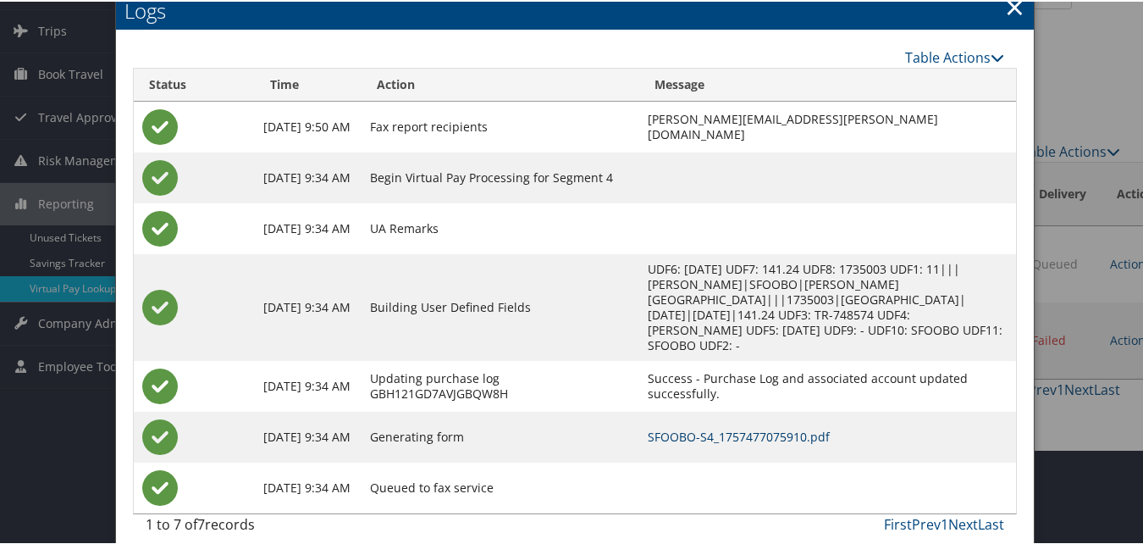
click at [709, 427] on link "SFOOBO-S4_1757477075910.pdf" at bounding box center [739, 435] width 182 height 16
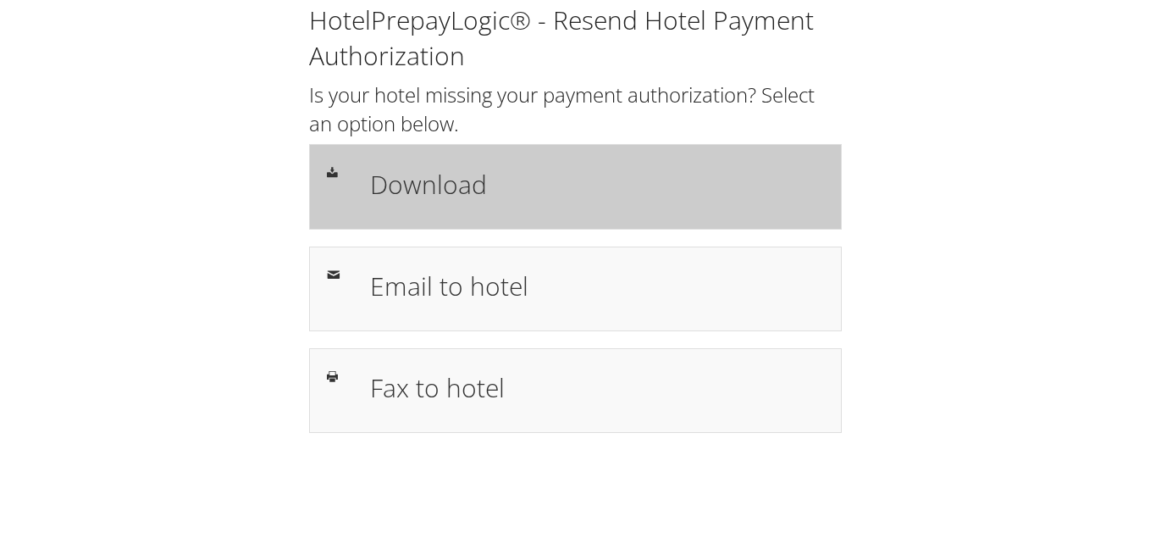
click at [422, 181] on h1 "Download" at bounding box center [597, 184] width 454 height 38
click at [394, 191] on h1 "Download" at bounding box center [597, 184] width 454 height 38
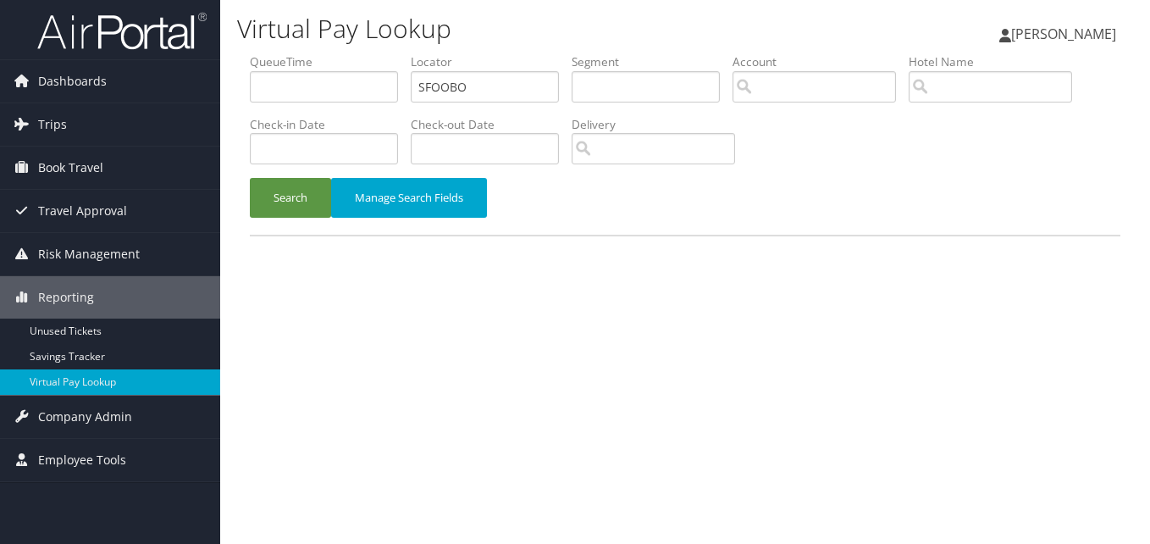
click at [293, 219] on div "Search Manage Search Fields" at bounding box center [685, 206] width 896 height 57
click at [311, 203] on button "Search" at bounding box center [290, 198] width 81 height 40
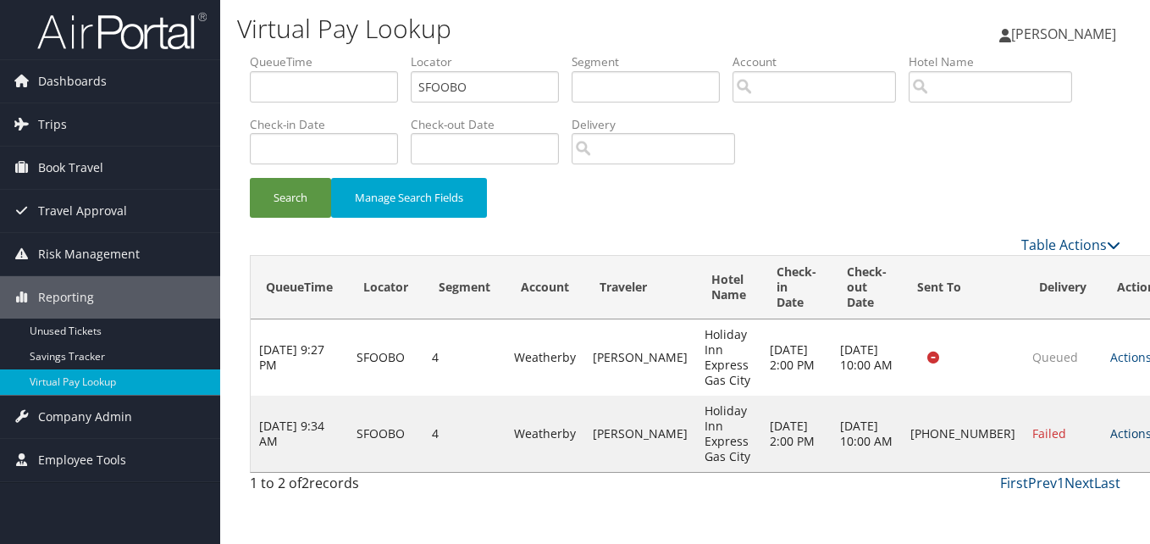
click at [1110, 430] on link "Actions" at bounding box center [1136, 433] width 53 height 16
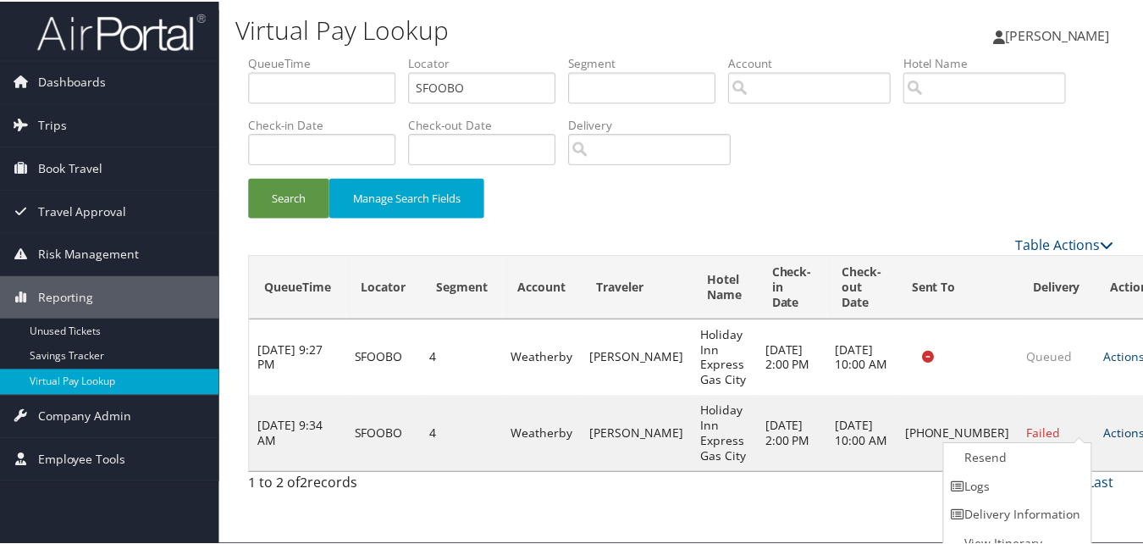
scroll to position [16, 0]
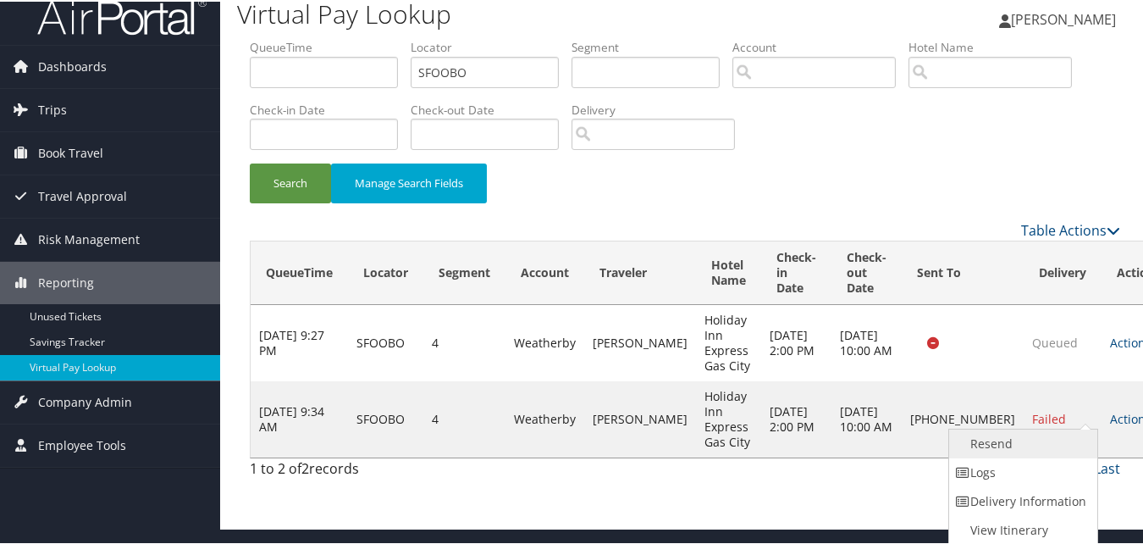
click at [997, 444] on link "Resend" at bounding box center [1021, 442] width 145 height 29
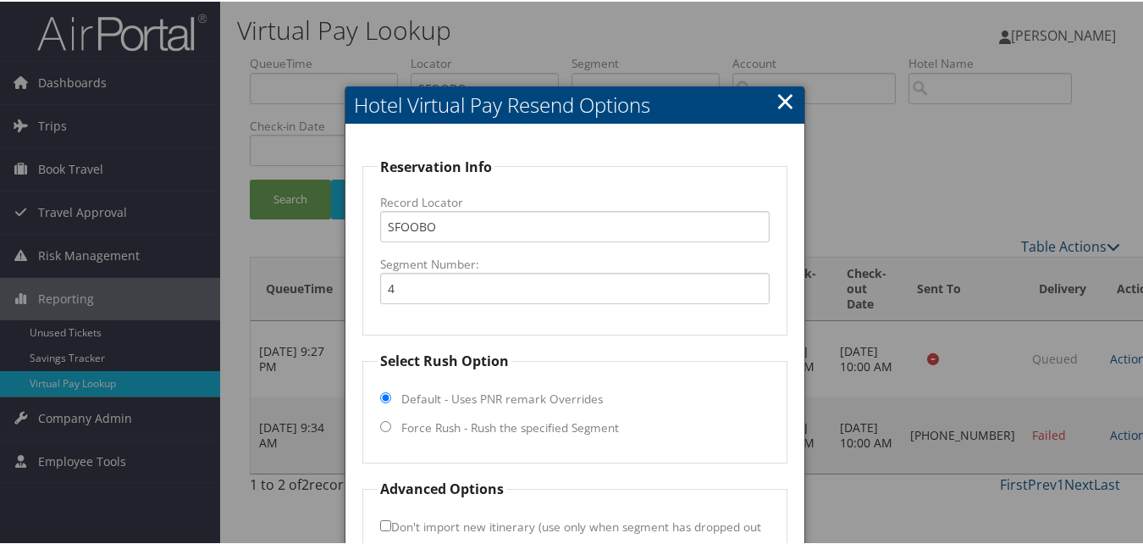
click at [411, 418] on label "Force Rush - Rush the specified Segment" at bounding box center [510, 426] width 218 height 17
click at [391, 419] on input "Force Rush - Rush the specified Segment" at bounding box center [385, 424] width 11 height 11
radio input "true"
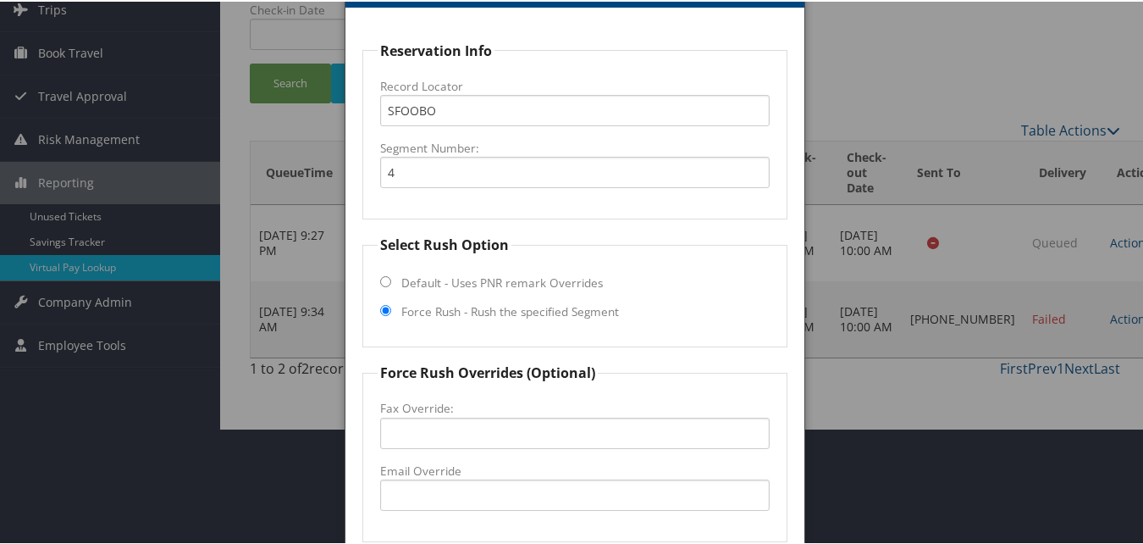
scroll to position [254, 0]
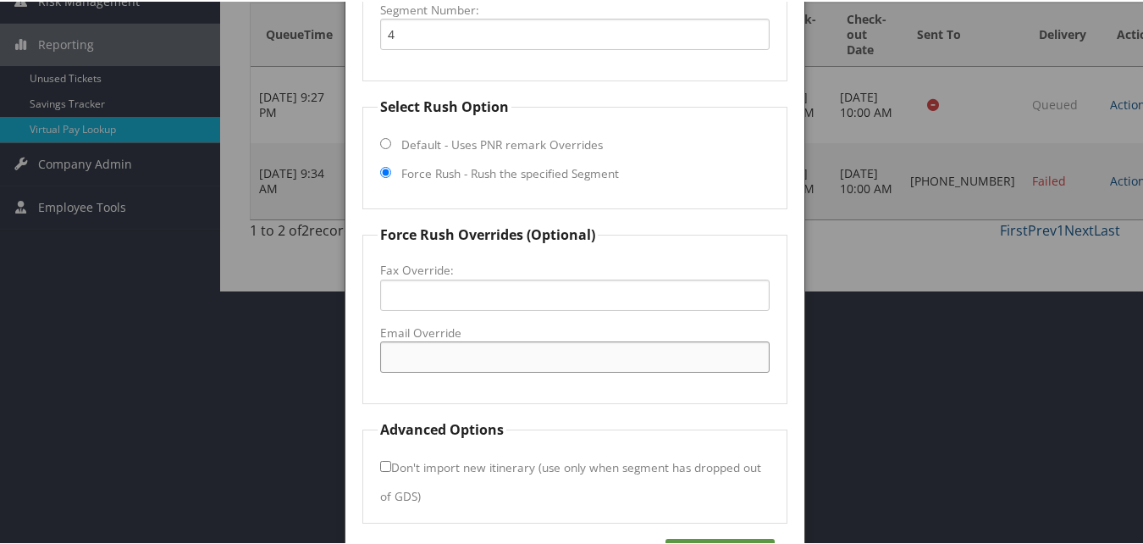
click at [443, 360] on input "Email Override" at bounding box center [574, 355] width 389 height 31
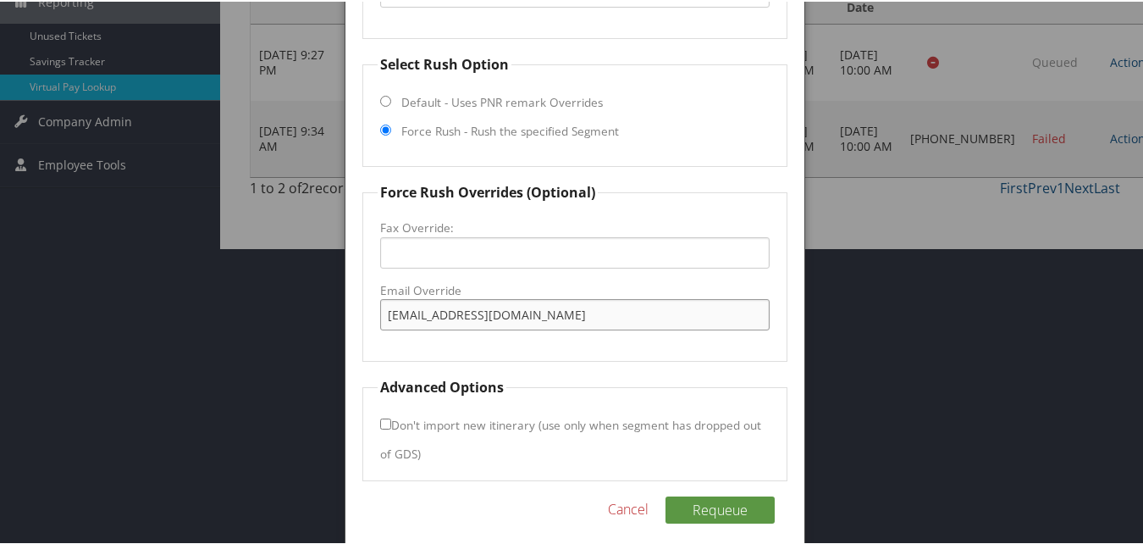
scroll to position [309, 0]
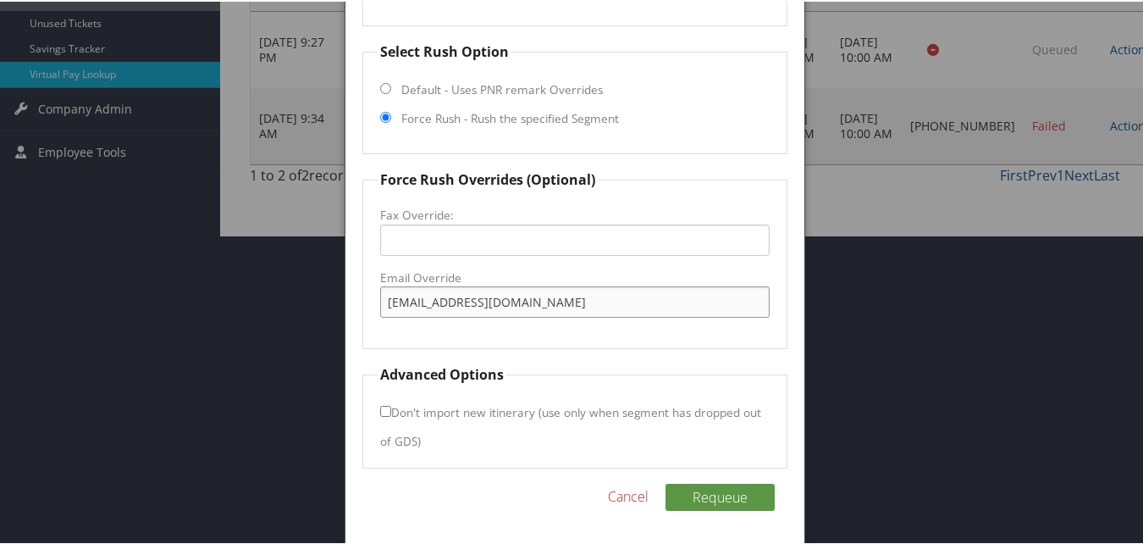
type input "[EMAIL_ADDRESS][DOMAIN_NAME]"
click at [386, 413] on input "Don't import new itinerary (use only when segment has dropped out of GDS)" at bounding box center [385, 409] width 11 height 11
checkbox input "true"
click at [712, 490] on button "Requeue" at bounding box center [720, 495] width 109 height 27
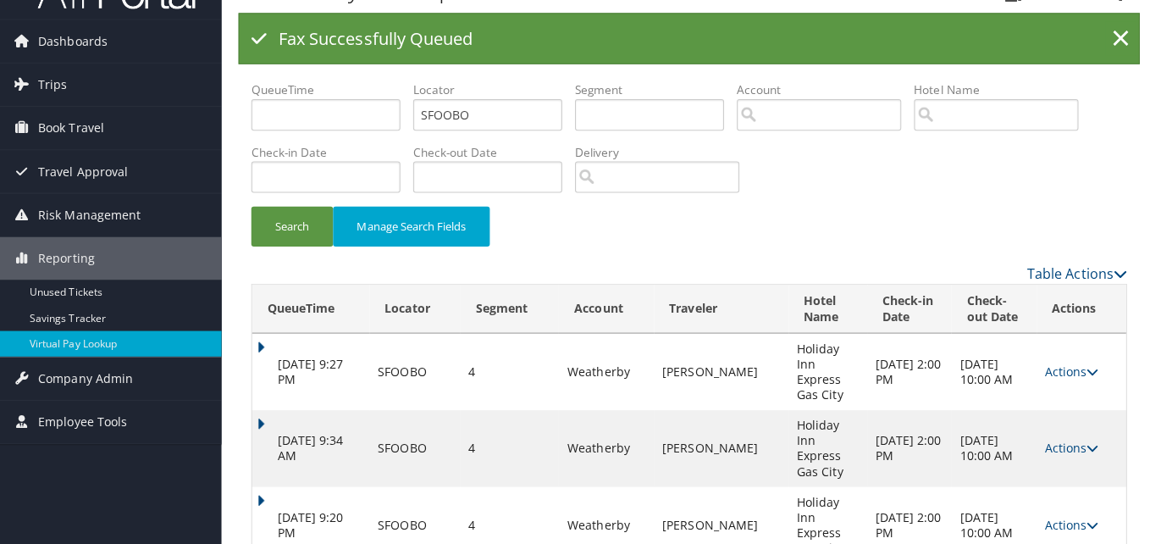
scroll to position [0, 0]
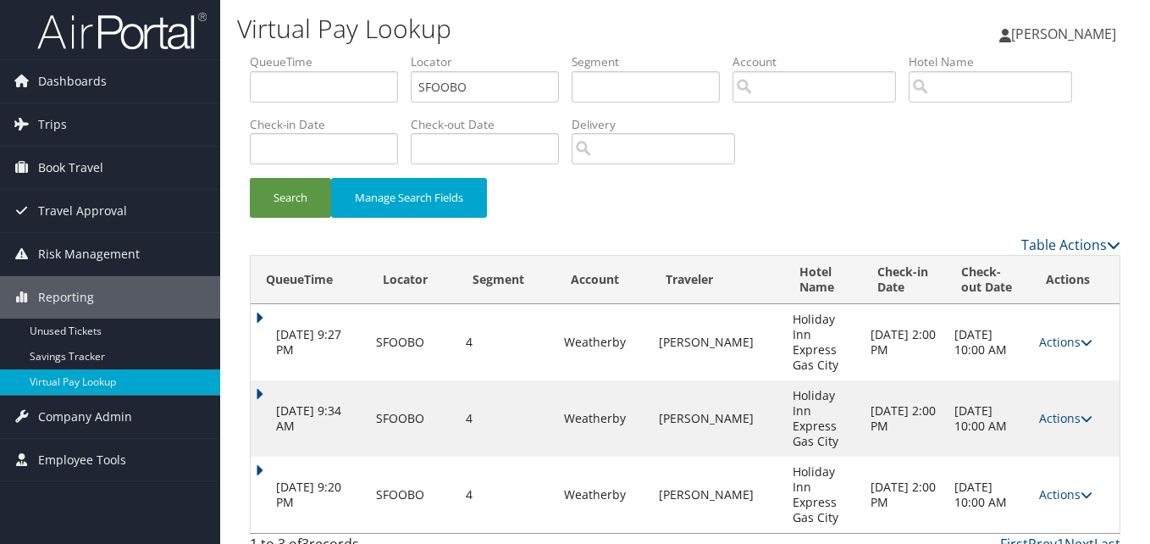
drag, startPoint x: 1067, startPoint y: 456, endPoint x: 1059, endPoint y: 461, distance: 9.2
click at [1067, 486] on link "Actions" at bounding box center [1065, 494] width 53 height 16
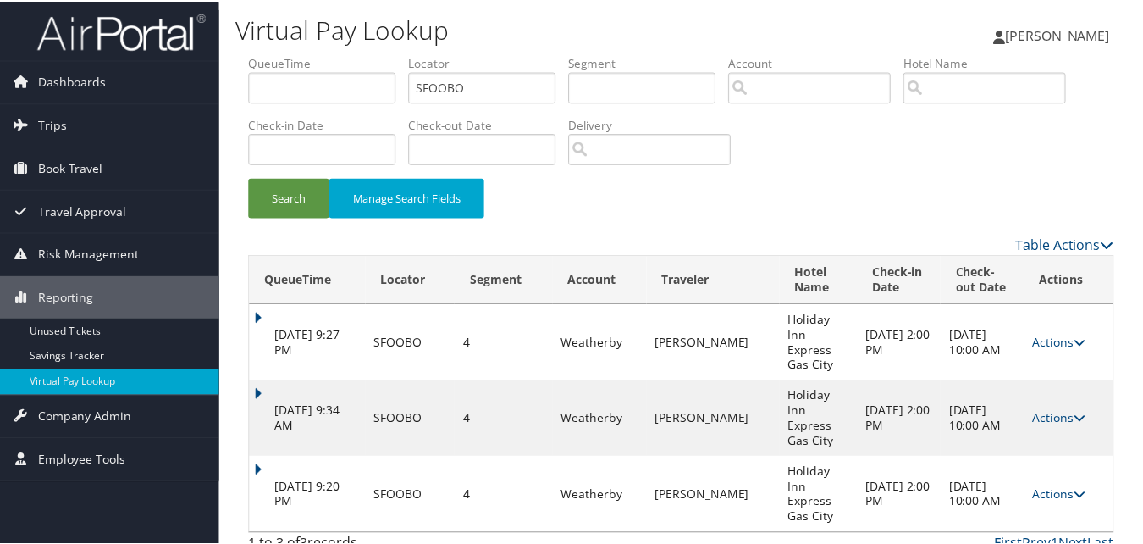
scroll to position [25, 0]
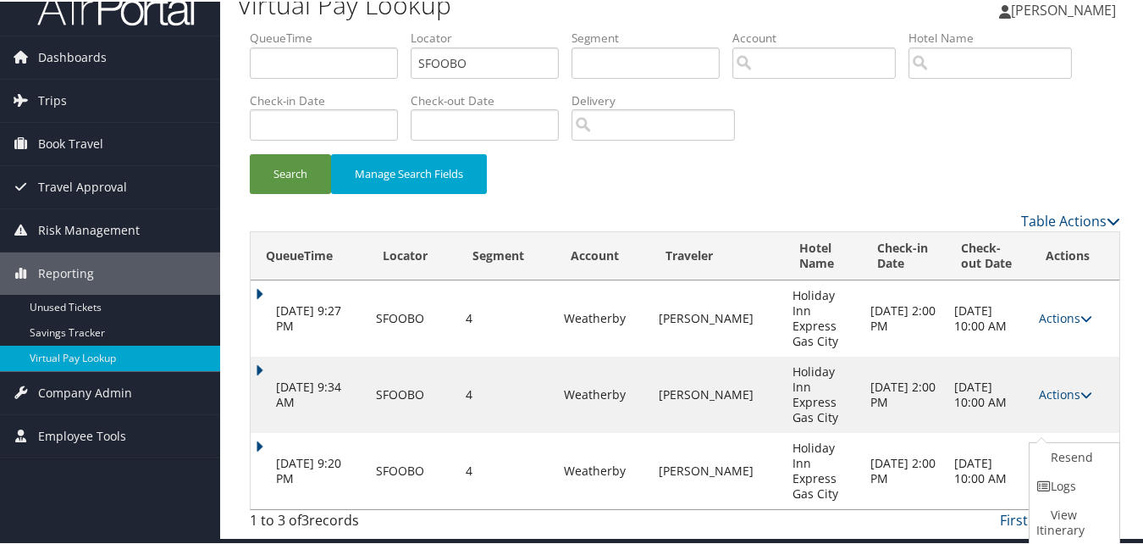
click at [1064, 486] on link "Logs" at bounding box center [1073, 484] width 86 height 29
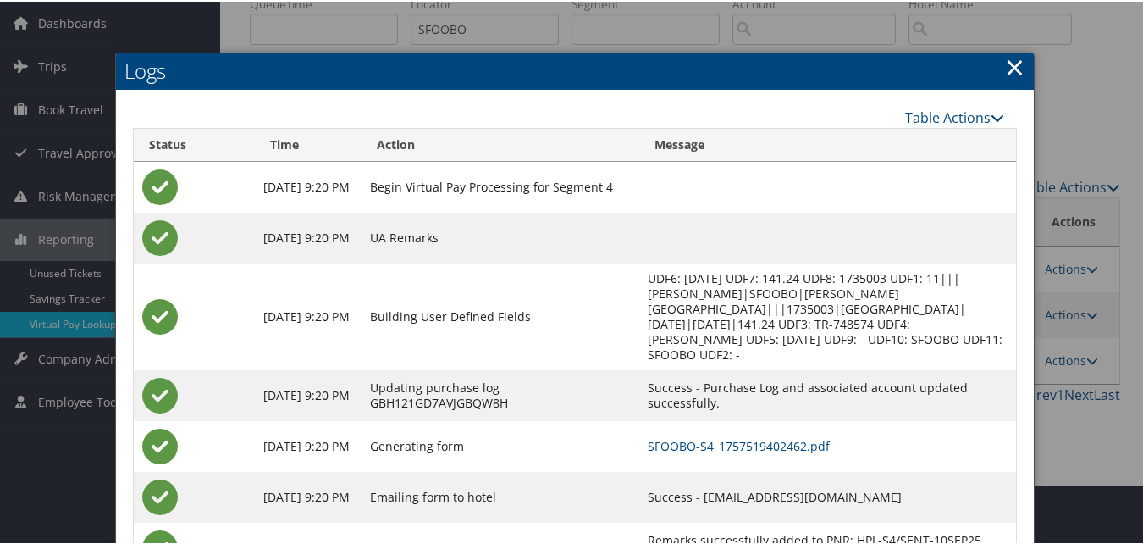
scroll to position [119, 0]
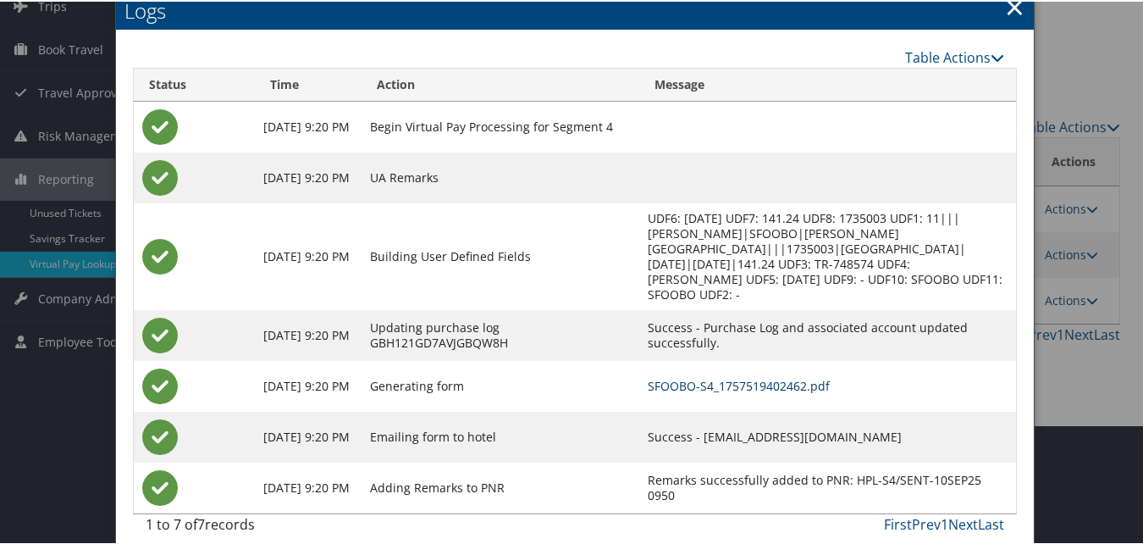
click at [721, 376] on link "SFOOBO-S4_1757519402462.pdf" at bounding box center [739, 384] width 182 height 16
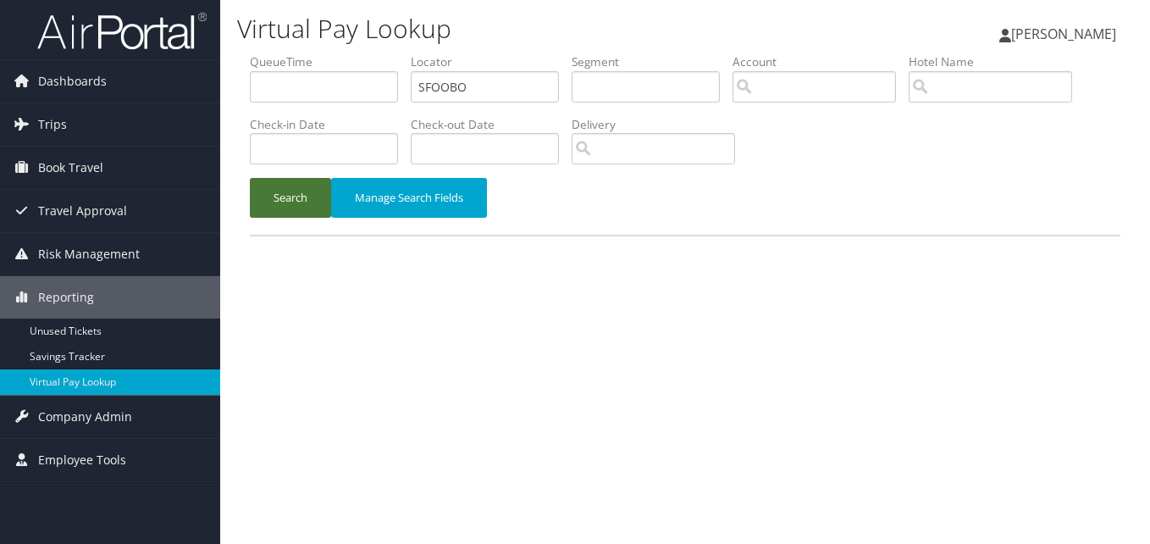
click at [268, 195] on button "Search" at bounding box center [290, 198] width 81 height 40
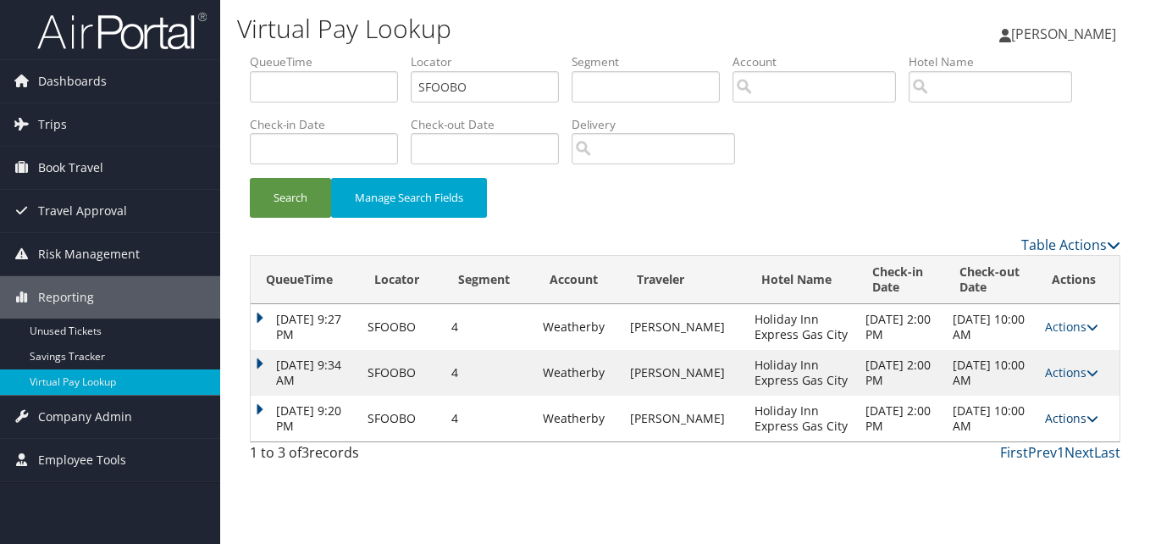
click at [1073, 421] on link "Actions" at bounding box center [1071, 418] width 53 height 16
drag, startPoint x: 1073, startPoint y: 421, endPoint x: 1033, endPoint y: 467, distance: 61.3
click at [1033, 467] on link "Logs" at bounding box center [1038, 471] width 107 height 29
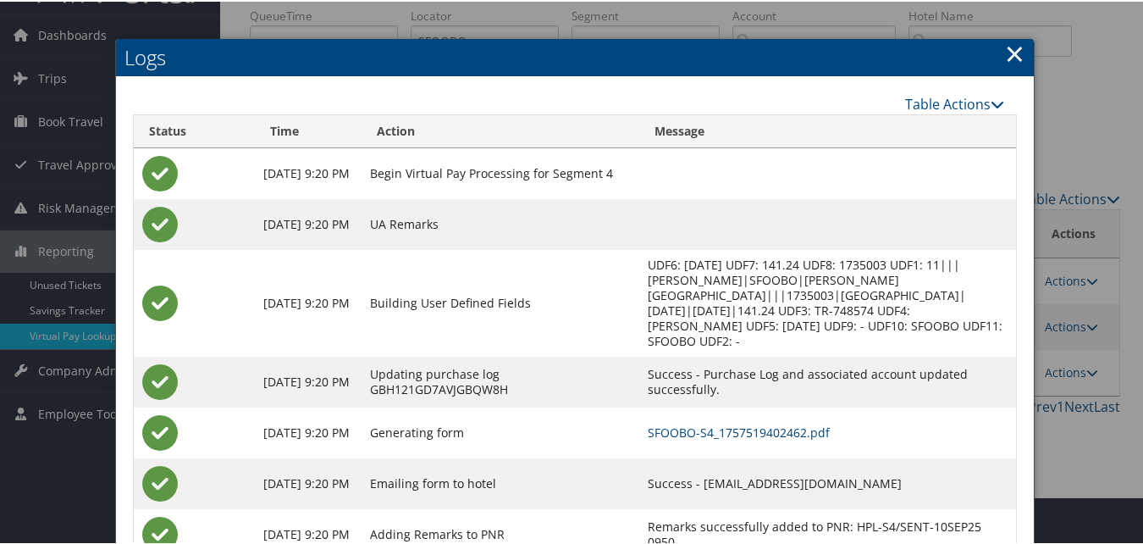
scroll to position [94, 0]
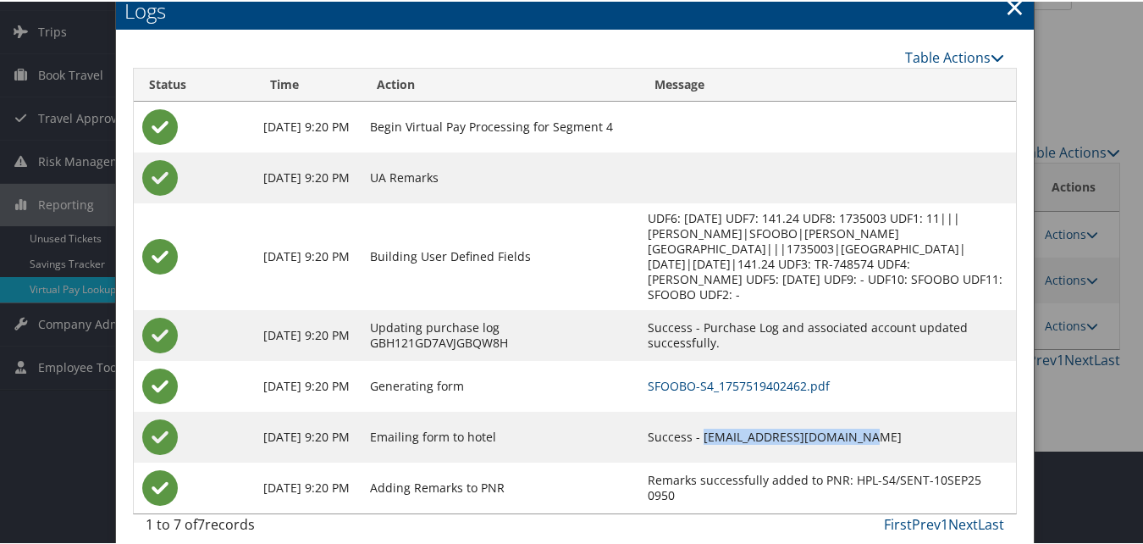
drag, startPoint x: 729, startPoint y: 418, endPoint x: 890, endPoint y: 414, distance: 161.0
click at [890, 414] on td "Success - [EMAIL_ADDRESS][DOMAIN_NAME]" at bounding box center [827, 435] width 377 height 51
copy td "[EMAIL_ADDRESS][DOMAIN_NAME]"
click at [1005, 7] on link "×" at bounding box center [1014, 5] width 19 height 34
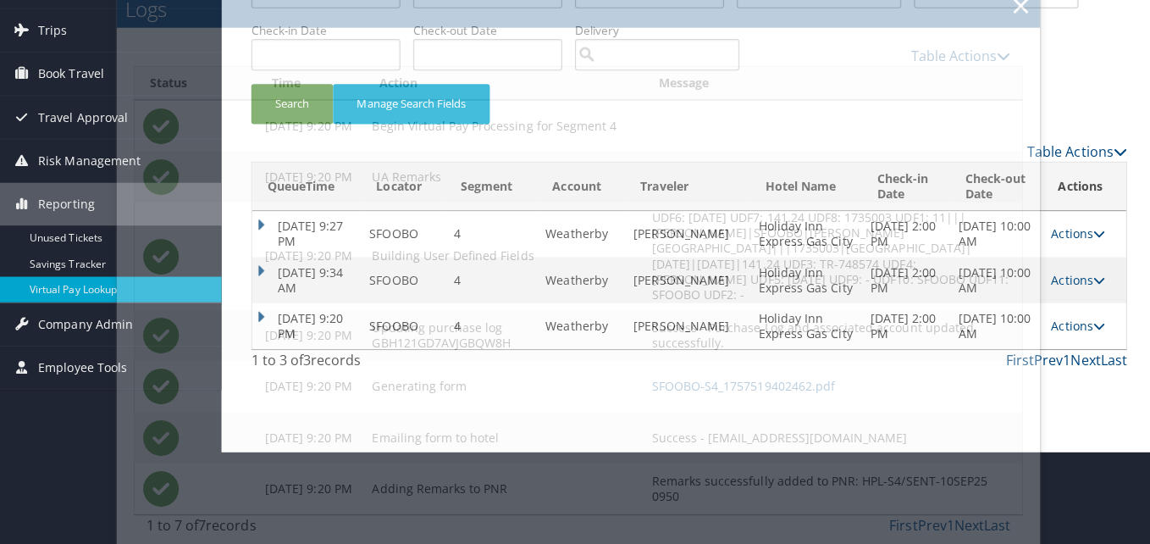
scroll to position [0, 0]
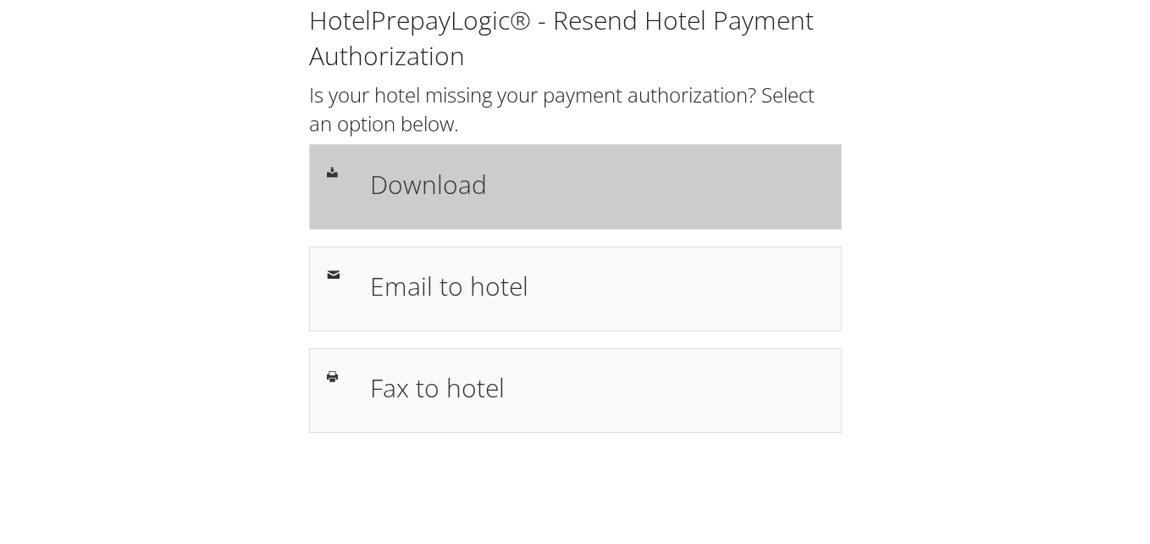
drag, startPoint x: 0, startPoint y: 0, endPoint x: 421, endPoint y: 186, distance: 460.3
click at [420, 186] on h1 "Download" at bounding box center [597, 184] width 454 height 38
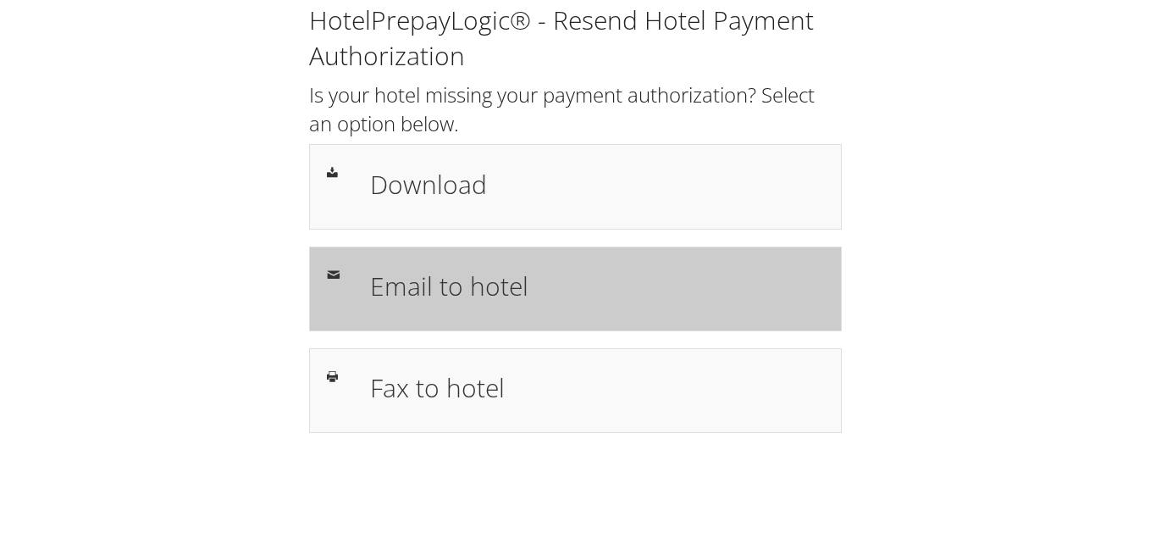
click at [444, 285] on h1 "Email to hotel" at bounding box center [597, 286] width 454 height 38
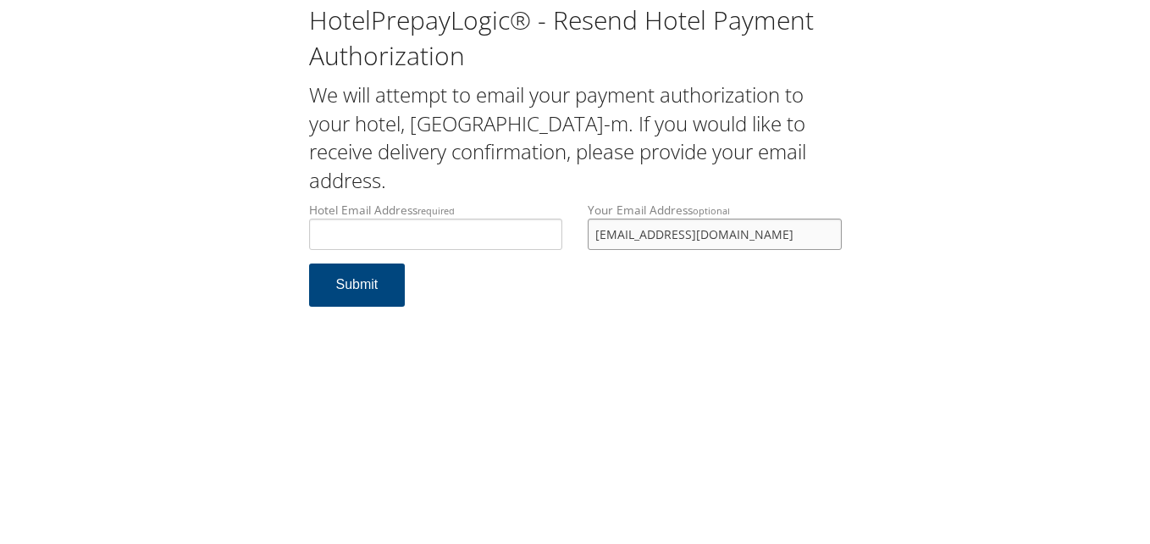
drag, startPoint x: 754, startPoint y: 233, endPoint x: 503, endPoint y: 246, distance: 251.0
click at [503, 246] on div "Hotel Email Address required Hotel email address is required Your Email Address…" at bounding box center [575, 233] width 558 height 62
click at [367, 238] on input "Hotel Email Address required" at bounding box center [436, 234] width 254 height 31
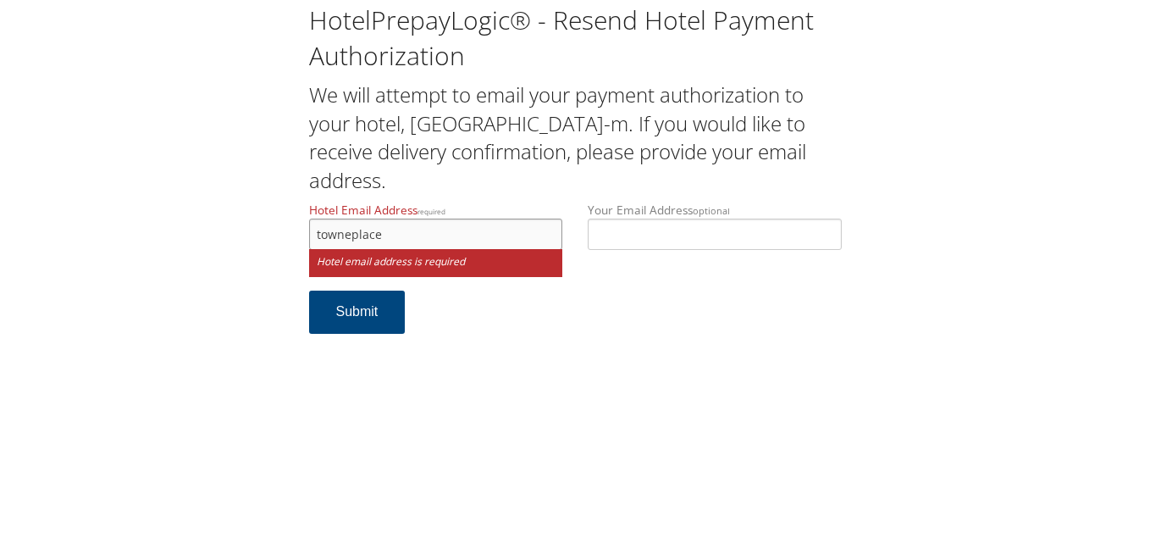
click at [391, 234] on input "towneplace" at bounding box center [436, 234] width 254 height 31
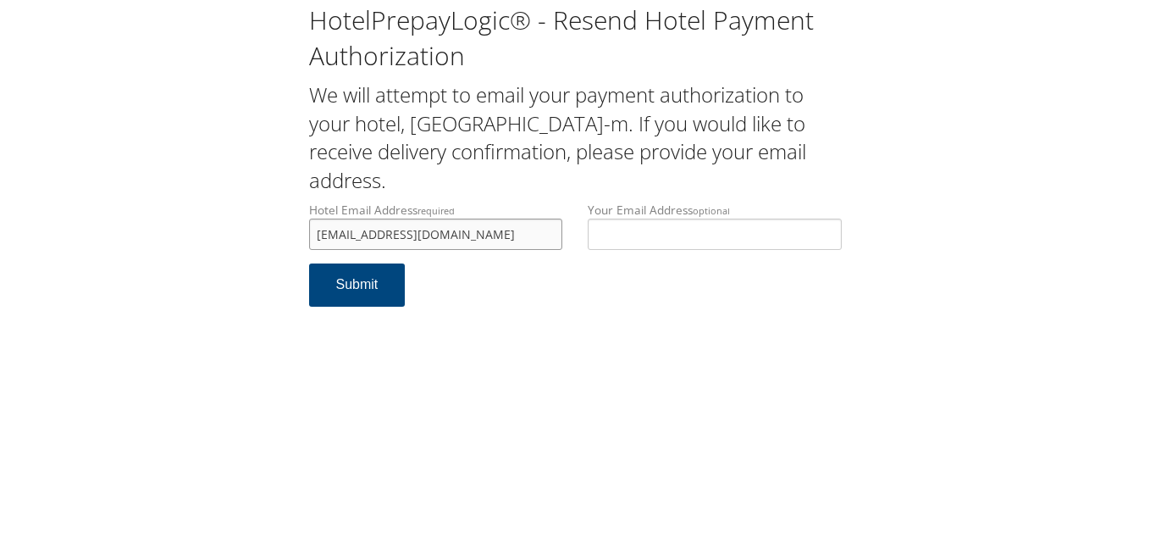
click at [451, 236] on input "[EMAIL_ADDRESS][DOMAIN_NAME]" at bounding box center [436, 234] width 254 height 31
click at [514, 235] on input "[EMAIL_ADDRESS][DOMAIN_NAME]" at bounding box center [436, 234] width 254 height 31
type input "[EMAIL_ADDRESS][DOMAIN_NAME]"
click at [369, 290] on button "Submit" at bounding box center [357, 284] width 97 height 43
drag, startPoint x: 492, startPoint y: 235, endPoint x: 264, endPoint y: 241, distance: 227.9
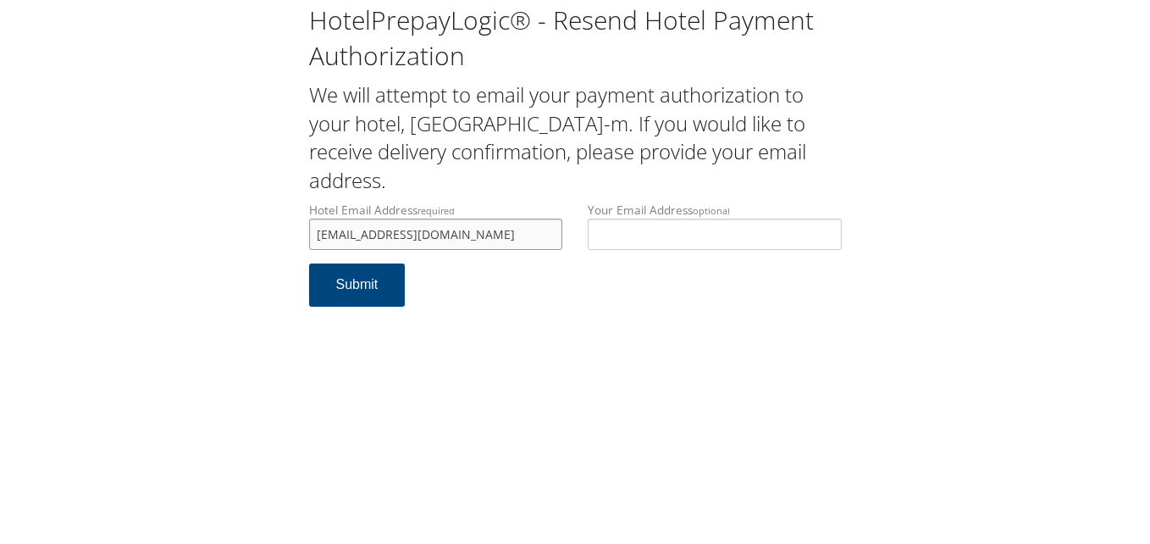
click at [264, 241] on div "HotelPrepayLogic® - Resend Hotel Payment Authorization We will attempt to email…" at bounding box center [575, 162] width 1116 height 324
type input "towneplacefd@ramhotels.net"
click at [1149, 111] on html "HotelPrepayLogic® - Resend Hotel Payment Authorization We will attempt to email…" at bounding box center [575, 272] width 1150 height 544
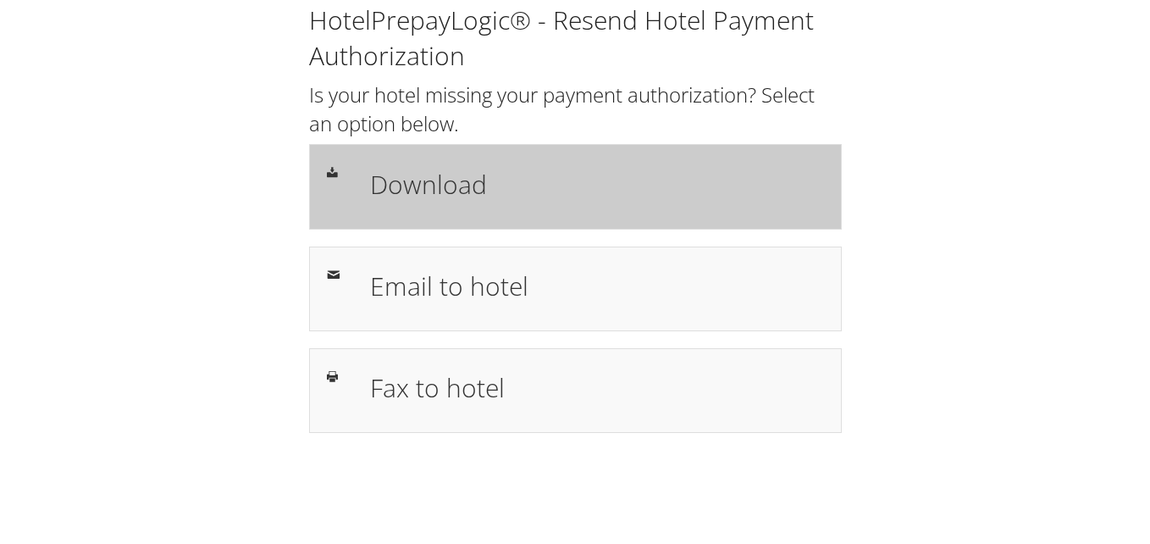
click at [474, 181] on h1 "Download" at bounding box center [597, 184] width 454 height 38
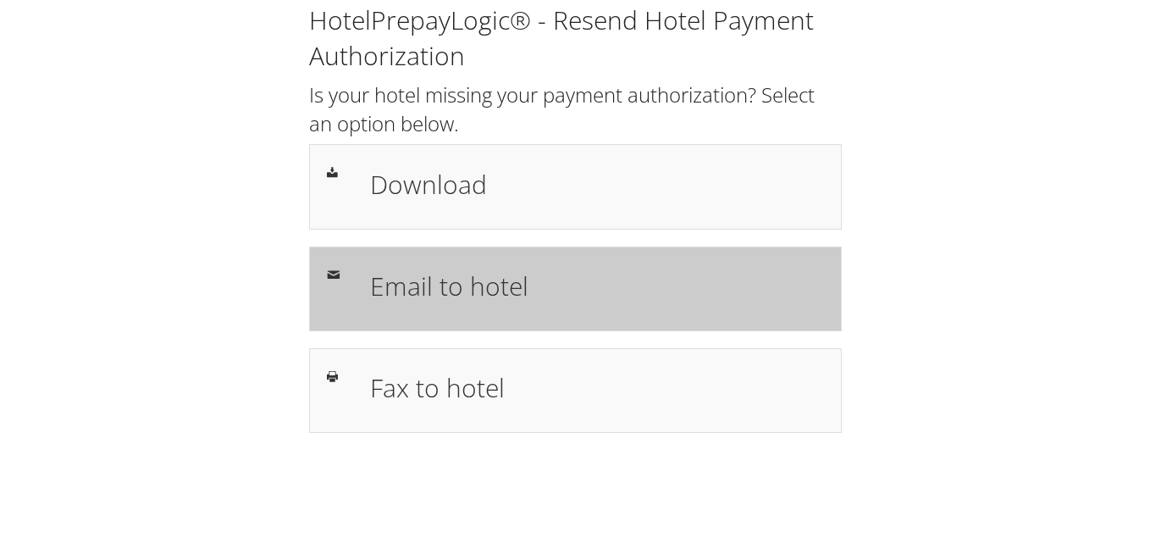
click at [454, 278] on h1 "Email to hotel" at bounding box center [597, 286] width 454 height 38
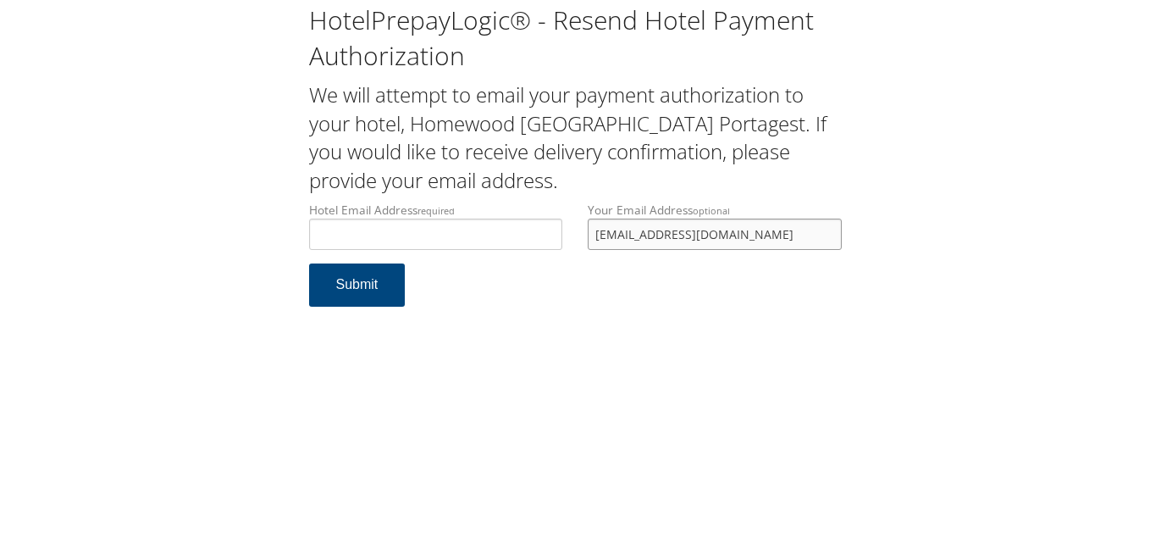
drag, startPoint x: 732, startPoint y: 238, endPoint x: 477, endPoint y: 257, distance: 255.7
click at [477, 257] on div "Hotel Email Address required Hotel email address is required Your Email Address…" at bounding box center [575, 233] width 558 height 62
click at [417, 239] on input "Hotel Email Address required" at bounding box center [436, 234] width 254 height 31
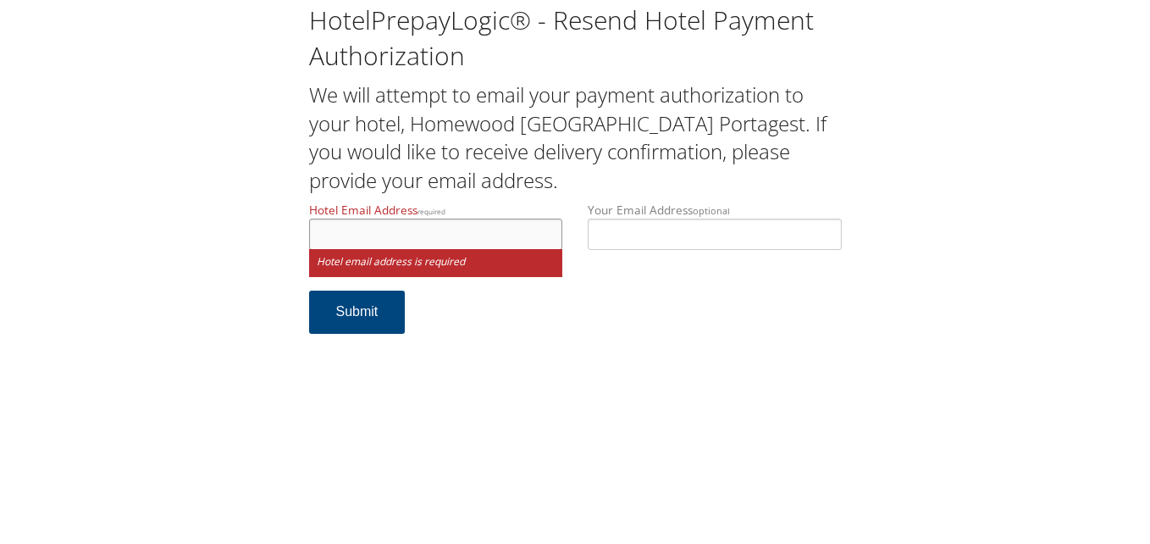
click at [456, 237] on input "Hotel Email Address required" at bounding box center [436, 234] width 254 height 31
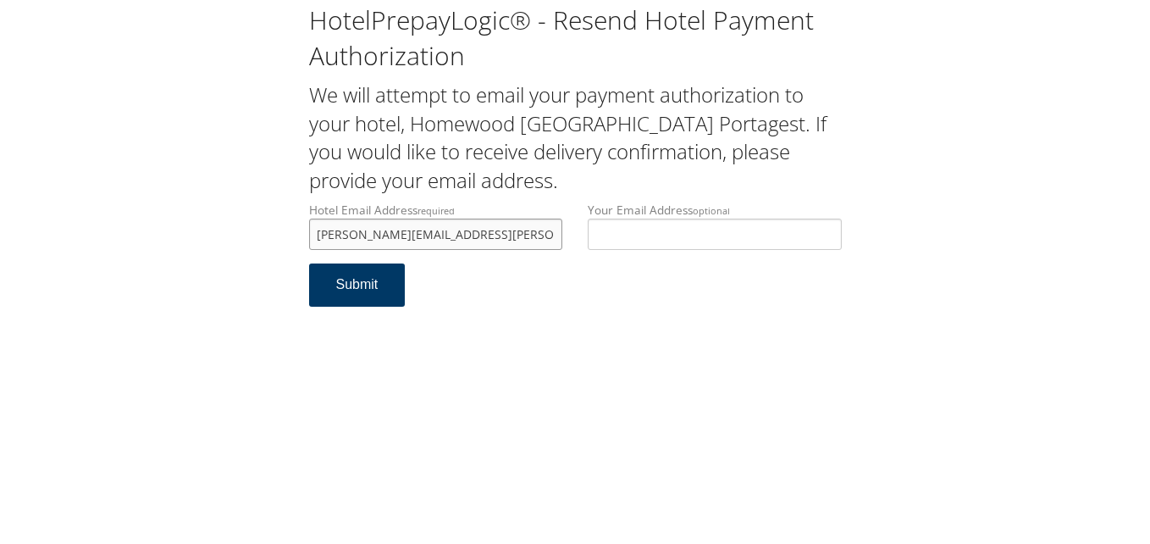
type input "[PERSON_NAME][EMAIL_ADDRESS][PERSON_NAME][DOMAIN_NAME]"
click at [367, 290] on button "Submit" at bounding box center [357, 284] width 97 height 43
drag, startPoint x: 510, startPoint y: 238, endPoint x: 290, endPoint y: 241, distance: 219.4
click at [290, 241] on div "HotelPrepayLogic® - Resend Hotel Payment Authorization We will attempt to email…" at bounding box center [575, 162] width 1116 height 324
drag, startPoint x: 532, startPoint y: 235, endPoint x: 243, endPoint y: 235, distance: 288.8
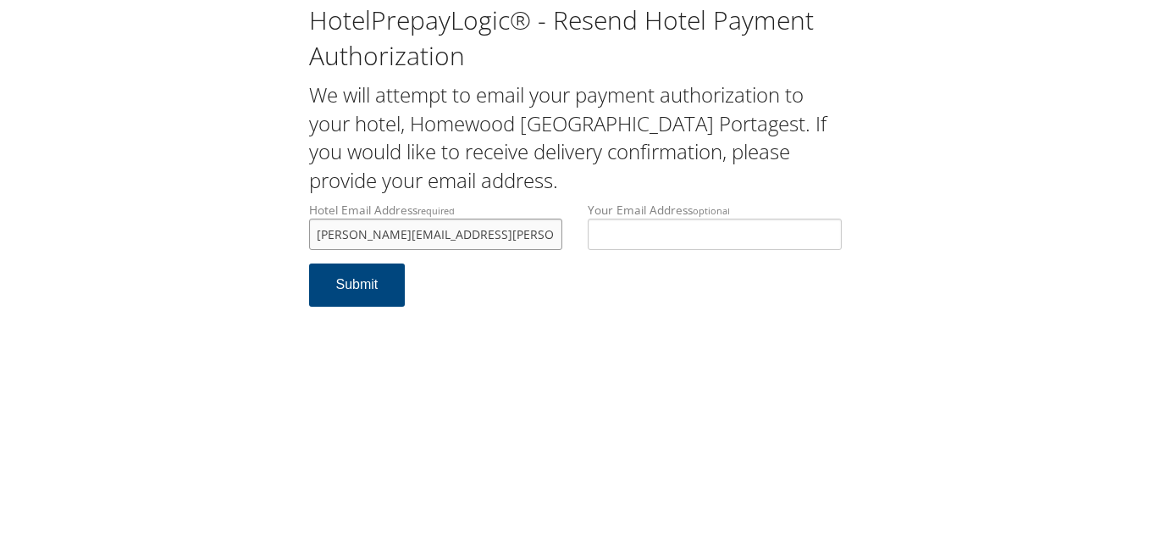
click at [243, 235] on div "HotelPrepayLogic® - Resend Hotel Payment Authorization We will attempt to email…" at bounding box center [575, 162] width 1116 height 324
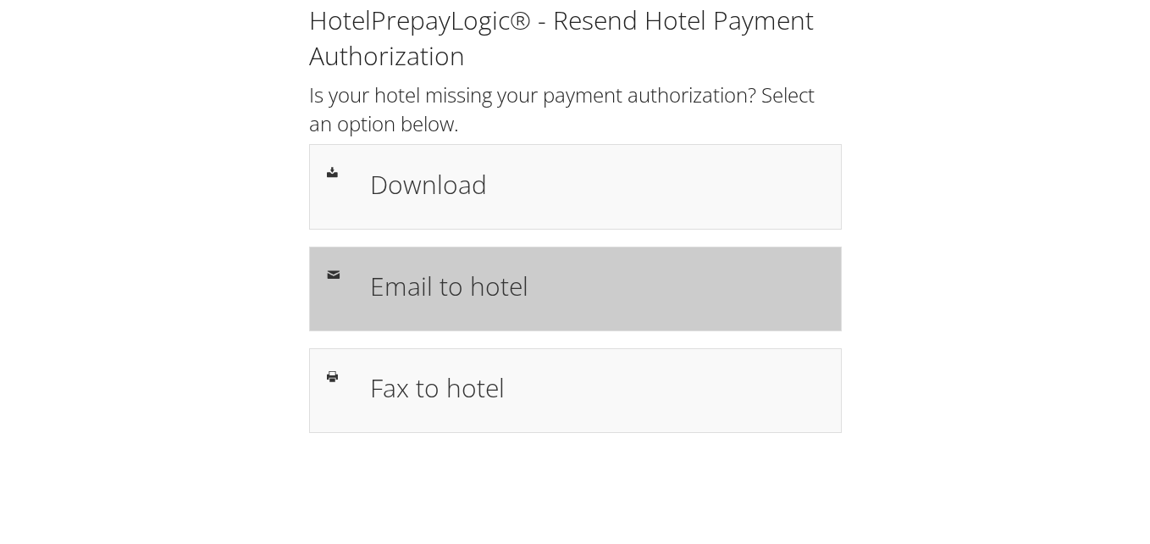
click at [440, 290] on h1 "Email to hotel" at bounding box center [597, 286] width 454 height 38
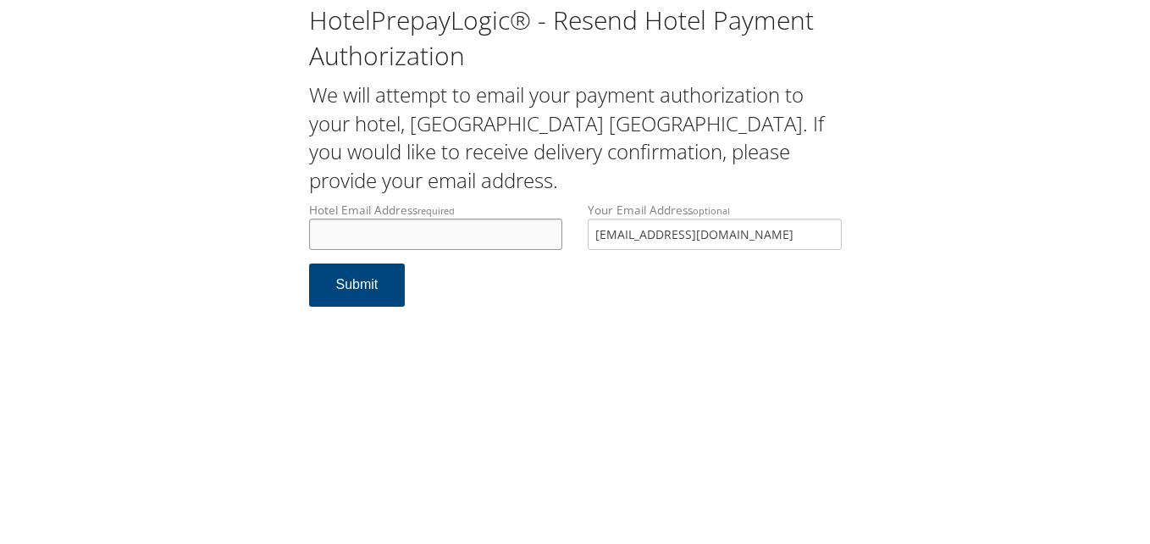
click at [456, 240] on input "Hotel Email Address required" at bounding box center [436, 234] width 254 height 31
type input "hamptoninnbeaufortsc@gmail.com"
drag, startPoint x: 710, startPoint y: 252, endPoint x: 567, endPoint y: 261, distance: 143.4
click at [567, 261] on div "Hotel Email Address required hamptoninnbeaufortsc@gmail.com Hotel email address…" at bounding box center [575, 233] width 558 height 62
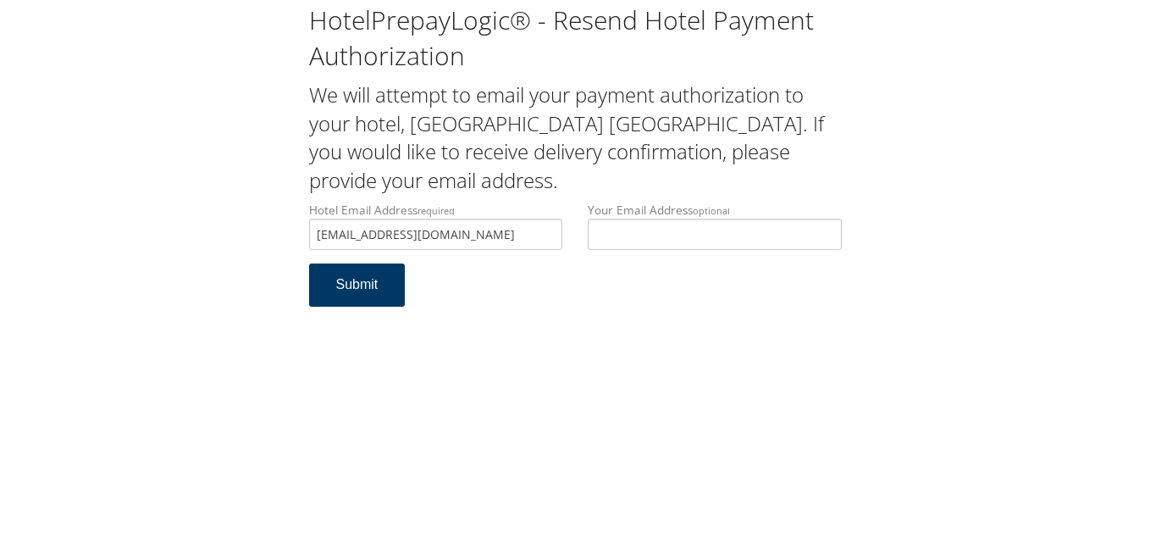
click at [362, 296] on button "Submit" at bounding box center [357, 284] width 97 height 43
drag, startPoint x: 534, startPoint y: 237, endPoint x: 276, endPoint y: 237, distance: 258.3
click at [276, 237] on div "HotelPrepayLogic® - Resend Hotel Payment Authorization We will attempt to email…" at bounding box center [575, 162] width 1116 height 324
drag, startPoint x: 536, startPoint y: 224, endPoint x: 351, endPoint y: 237, distance: 185.9
click at [351, 237] on input "[EMAIL_ADDRESS][DOMAIN_NAME]" at bounding box center [436, 234] width 254 height 31
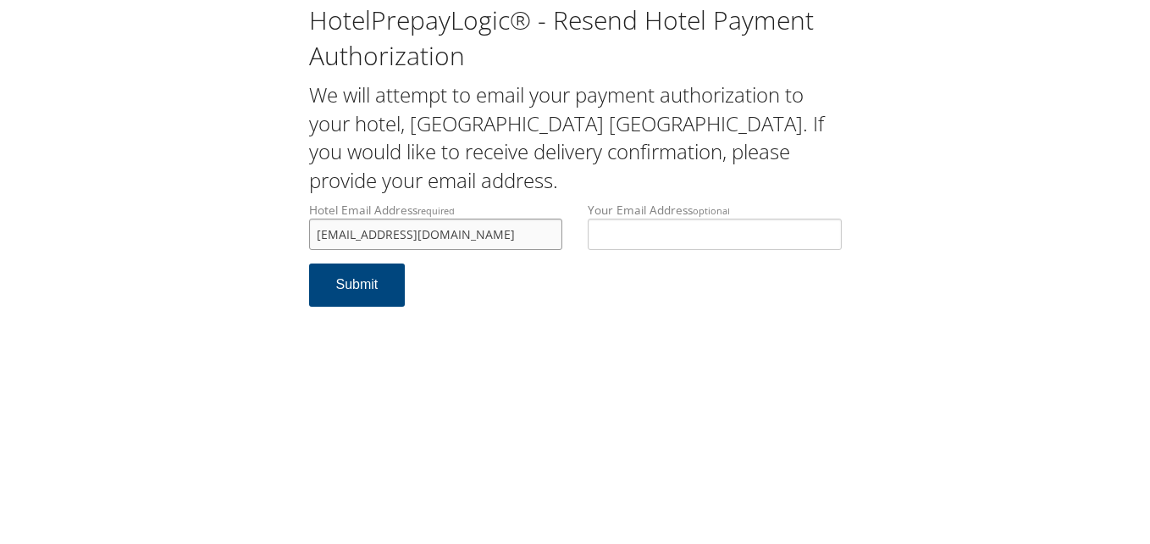
click at [351, 237] on input "[EMAIL_ADDRESS][DOMAIN_NAME]" at bounding box center [436, 234] width 254 height 31
drag, startPoint x: 517, startPoint y: 235, endPoint x: 185, endPoint y: 235, distance: 332.8
click at [185, 235] on div "HotelPrepayLogic® - Resend Hotel Payment Authorization We will attempt to email…" at bounding box center [575, 162] width 1116 height 324
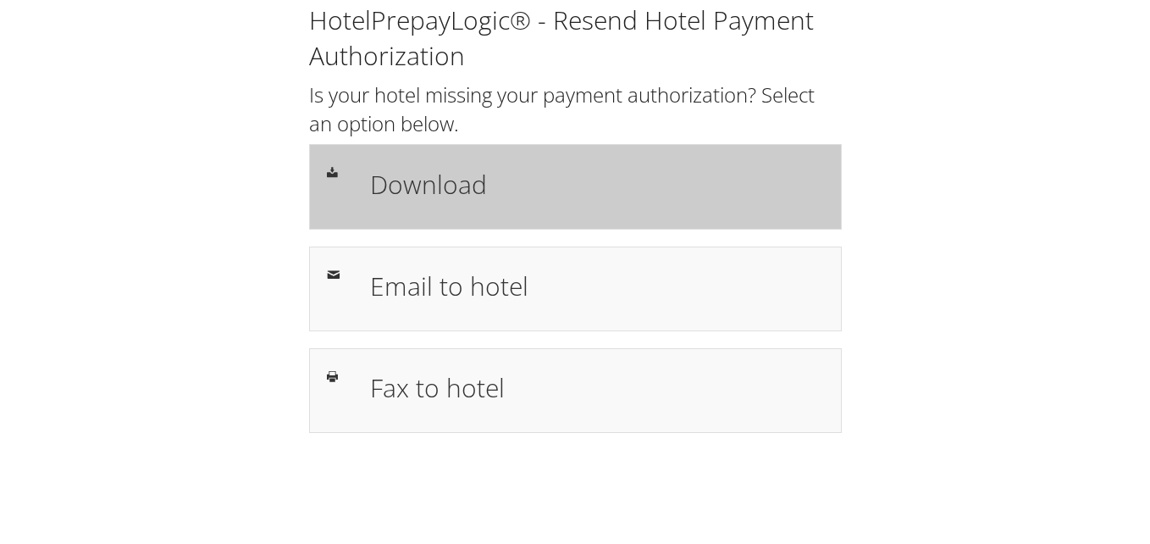
click at [366, 195] on div "Download" at bounding box center [596, 186] width 479 height 49
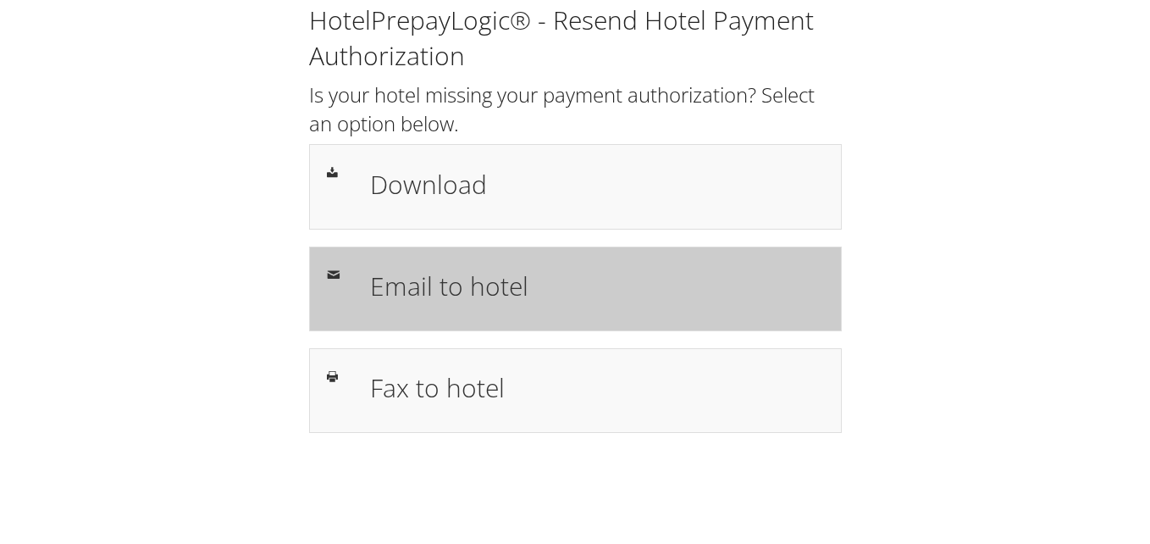
click at [433, 295] on h1 "Email to hotel" at bounding box center [597, 286] width 454 height 38
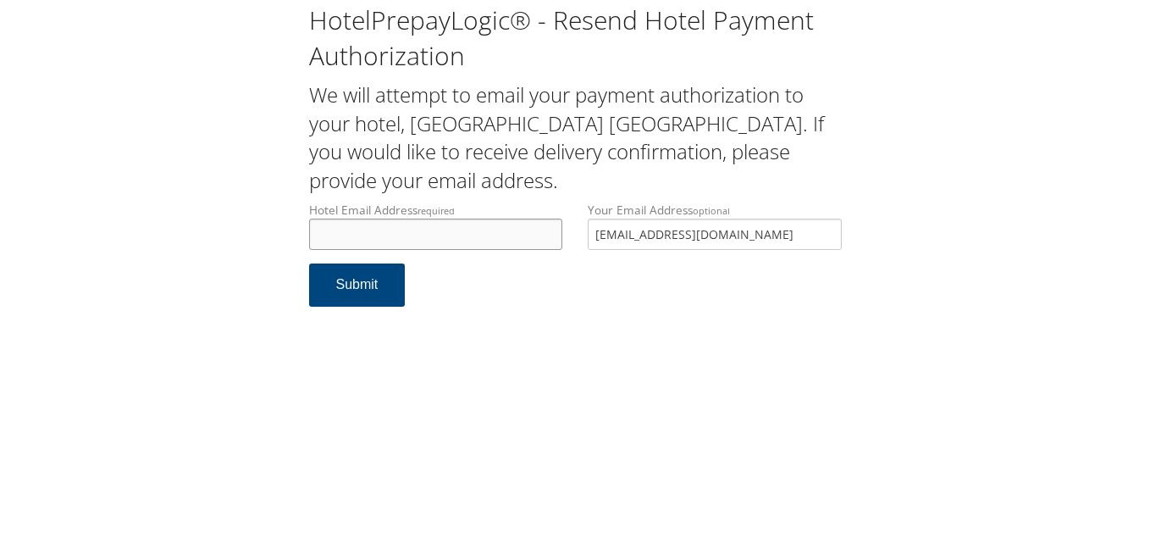
click at [407, 243] on input "Hotel Email Address required" at bounding box center [436, 234] width 254 height 31
type input "[EMAIL_ADDRESS][DOMAIN_NAME]"
drag, startPoint x: 710, startPoint y: 231, endPoint x: 546, endPoint y: 279, distance: 170.2
click at [546, 279] on form "Hotel Email Address required fairfieldcornelia@gmail.com Hotel email address is…" at bounding box center [575, 263] width 533 height 122
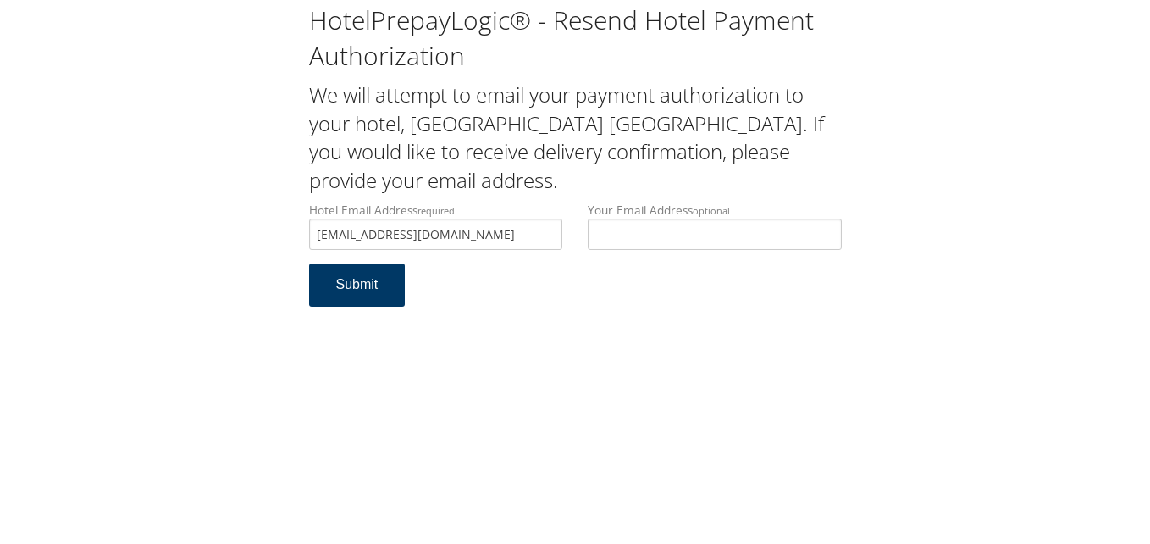
click at [321, 295] on button "Submit" at bounding box center [357, 284] width 97 height 43
drag, startPoint x: 481, startPoint y: 231, endPoint x: 305, endPoint y: 241, distance: 176.4
click at [305, 241] on div "Hotel Email Address required [EMAIL_ADDRESS][DOMAIN_NAME] Hotel email address i…" at bounding box center [435, 233] width 279 height 62
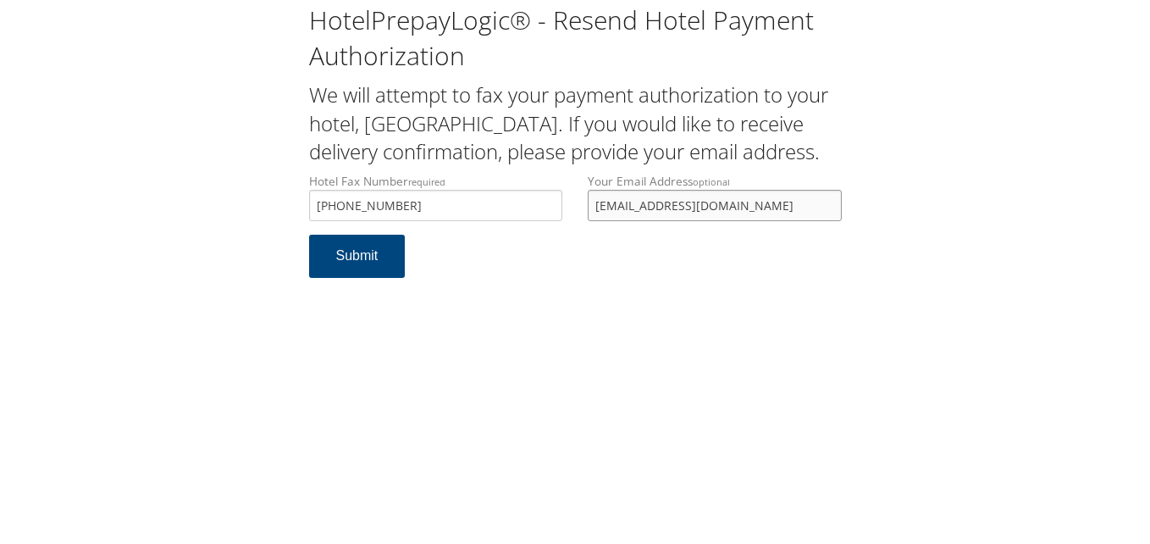
drag, startPoint x: 561, startPoint y: 258, endPoint x: 523, endPoint y: 258, distance: 38.1
click at [523, 235] on div "Hotel Fax Number required +1 (334) 239-7101 Hotel fax number is required Your E…" at bounding box center [575, 204] width 558 height 62
drag, startPoint x: 762, startPoint y: 228, endPoint x: 462, endPoint y: 234, distance: 299.9
click at [462, 234] on div "Hotel Fax Number required +1 (334) 239-7101 Hotel fax number is required Your E…" at bounding box center [575, 204] width 558 height 62
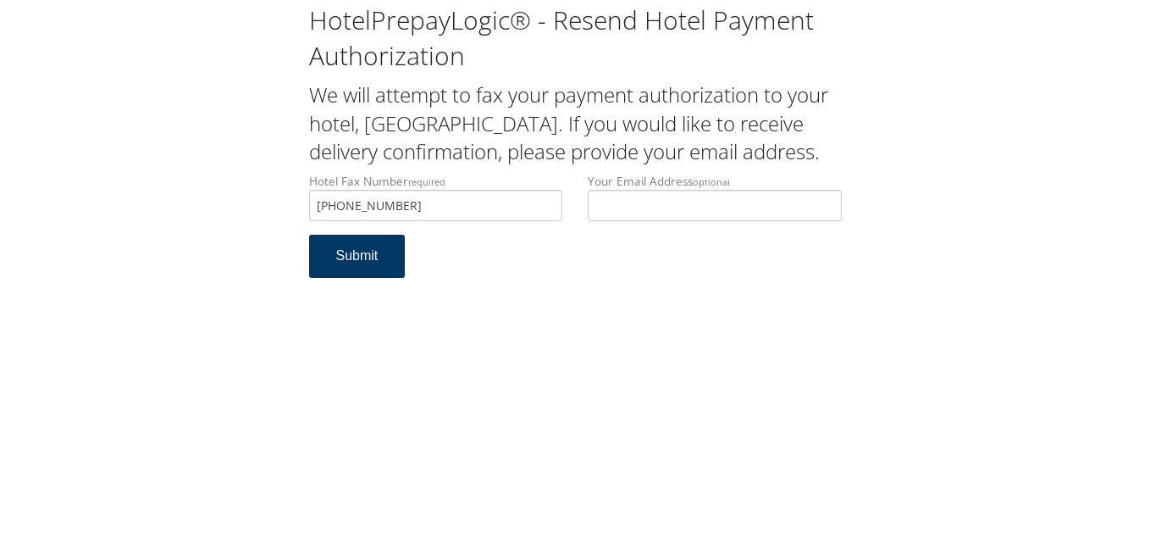
click at [360, 278] on button "Submit" at bounding box center [357, 256] width 97 height 43
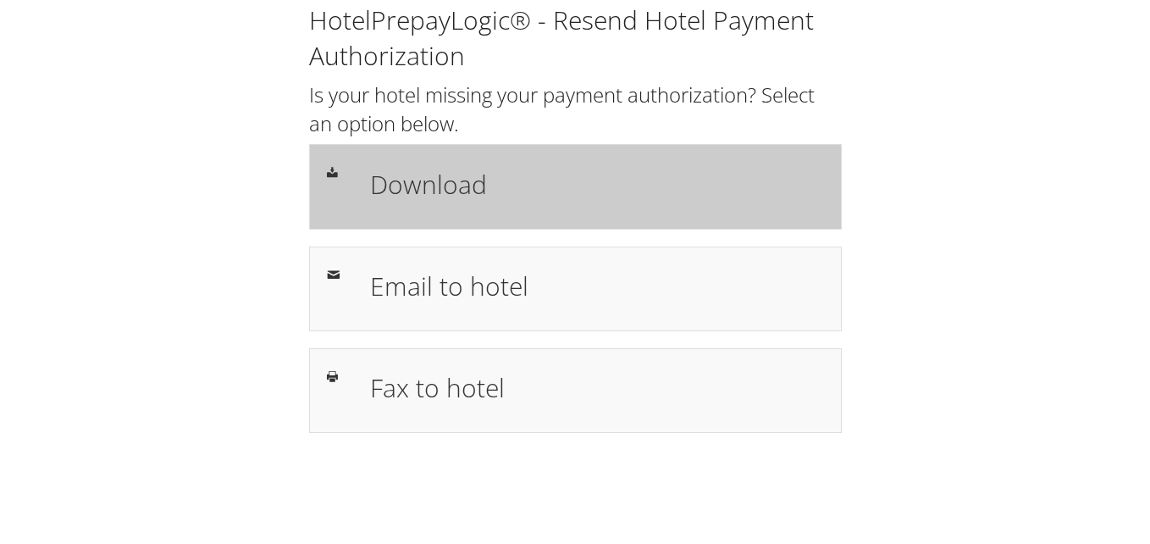
click at [385, 170] on h1 "Download" at bounding box center [597, 184] width 454 height 38
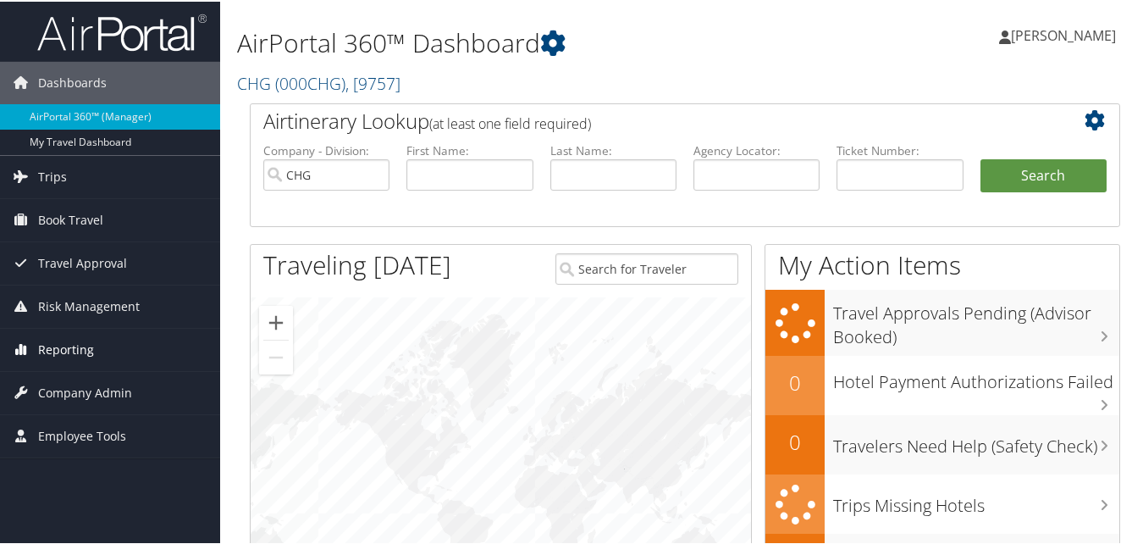
click at [78, 351] on span "Reporting" at bounding box center [66, 348] width 56 height 42
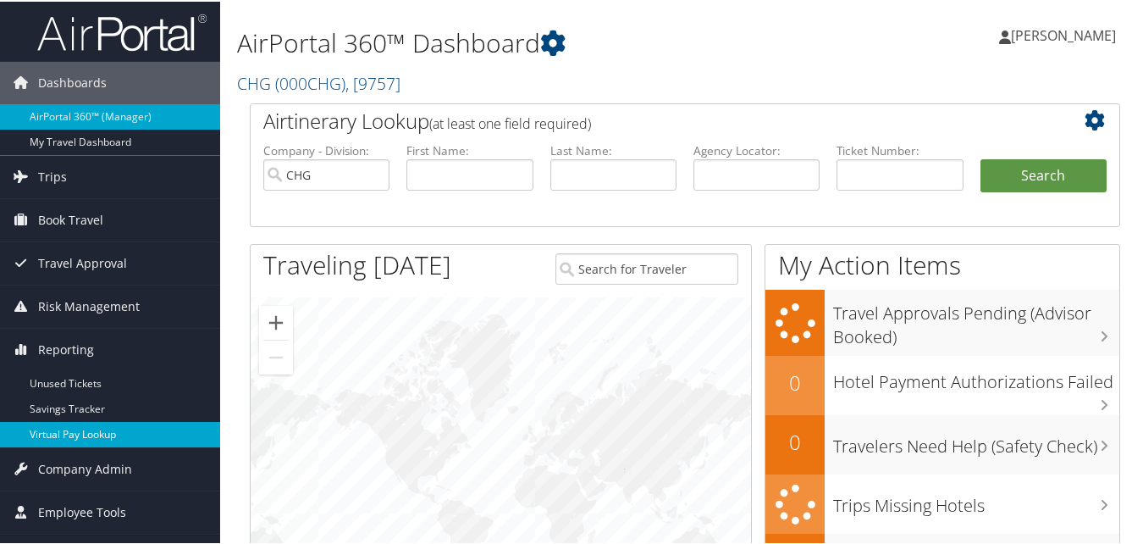
click at [64, 431] on link "Virtual Pay Lookup" at bounding box center [110, 432] width 220 height 25
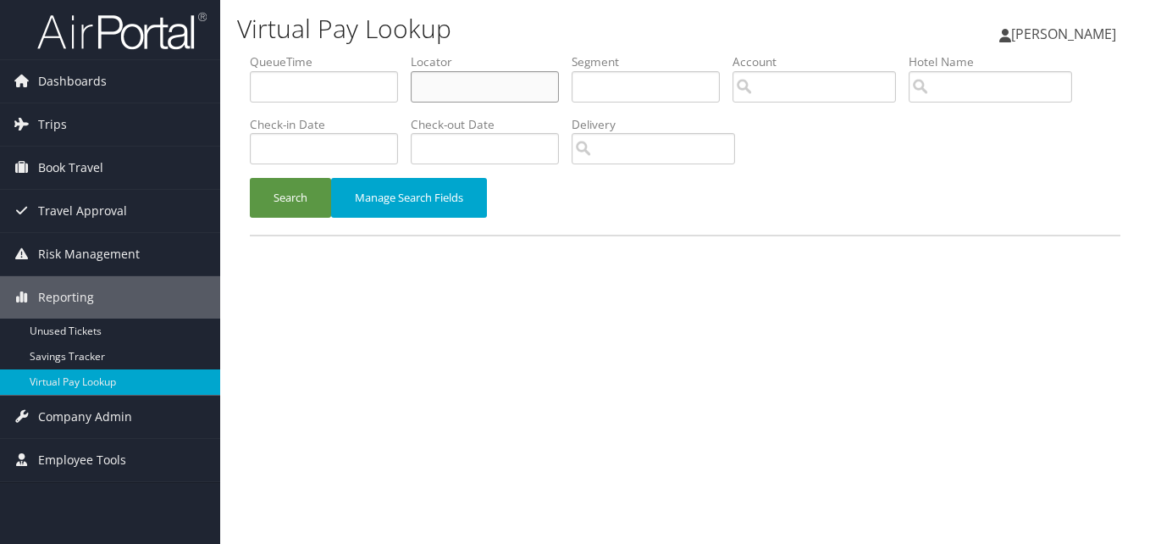
click at [474, 78] on input "text" at bounding box center [485, 86] width 148 height 31
paste input "HGPMRB"
type input "HGPMRB"
click at [297, 196] on button "Search" at bounding box center [290, 198] width 81 height 40
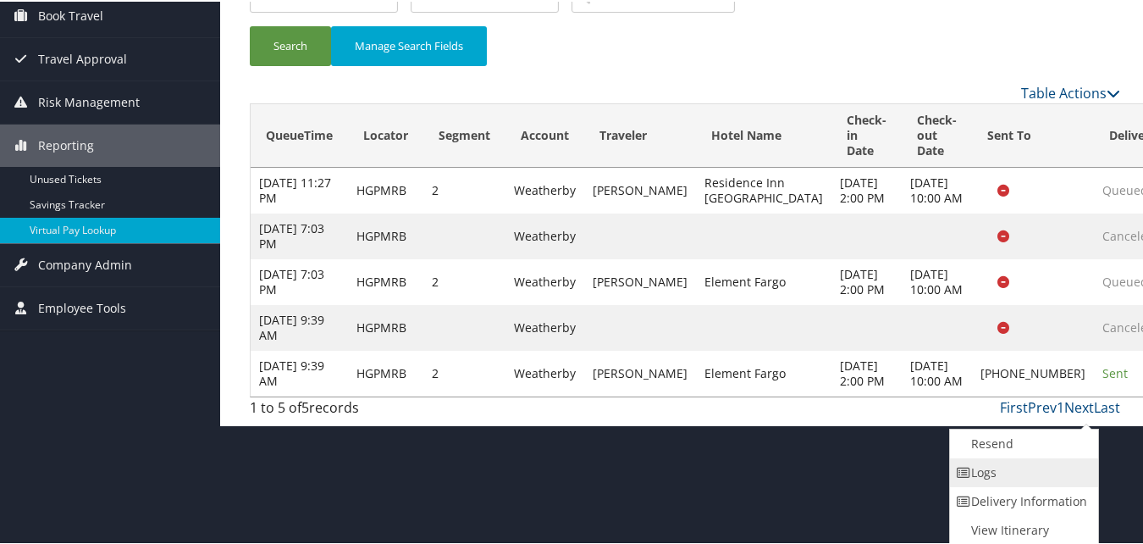
click at [996, 469] on link "Logs" at bounding box center [1022, 470] width 145 height 29
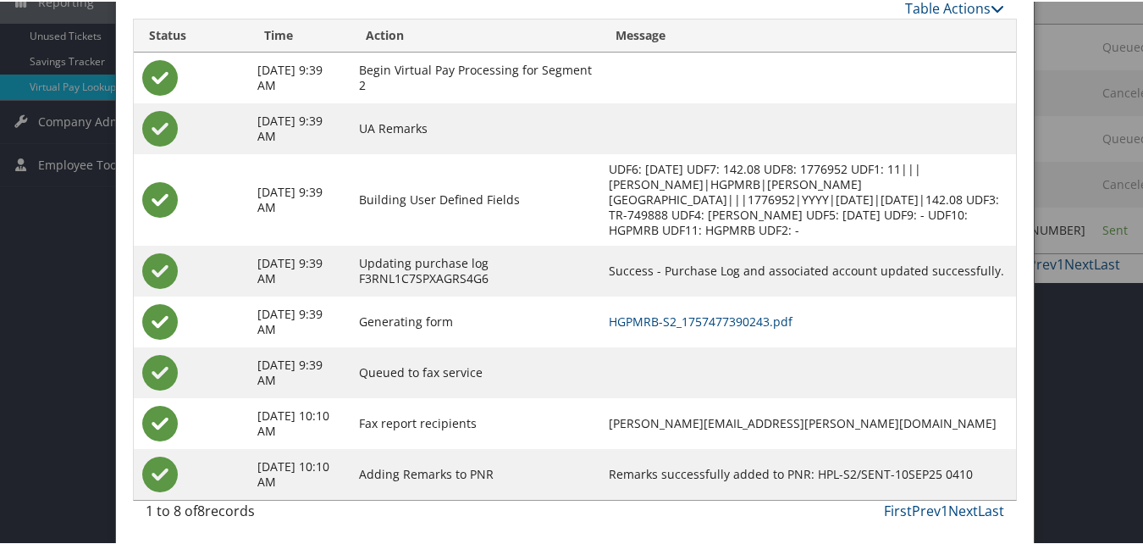
scroll to position [298, 0]
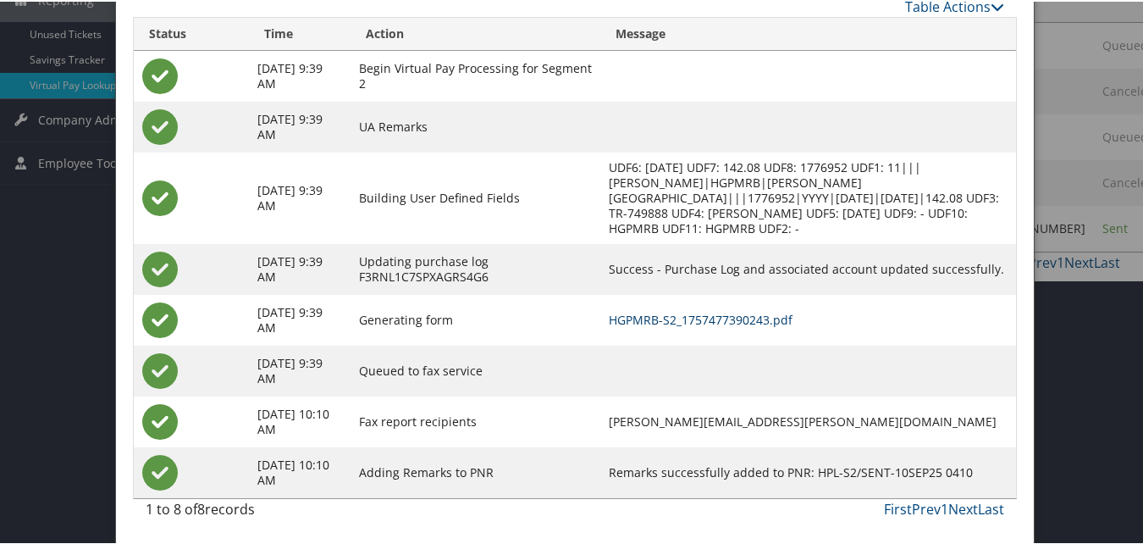
click at [702, 324] on link "HGPMRB-S2_1757477390243.pdf" at bounding box center [701, 318] width 184 height 16
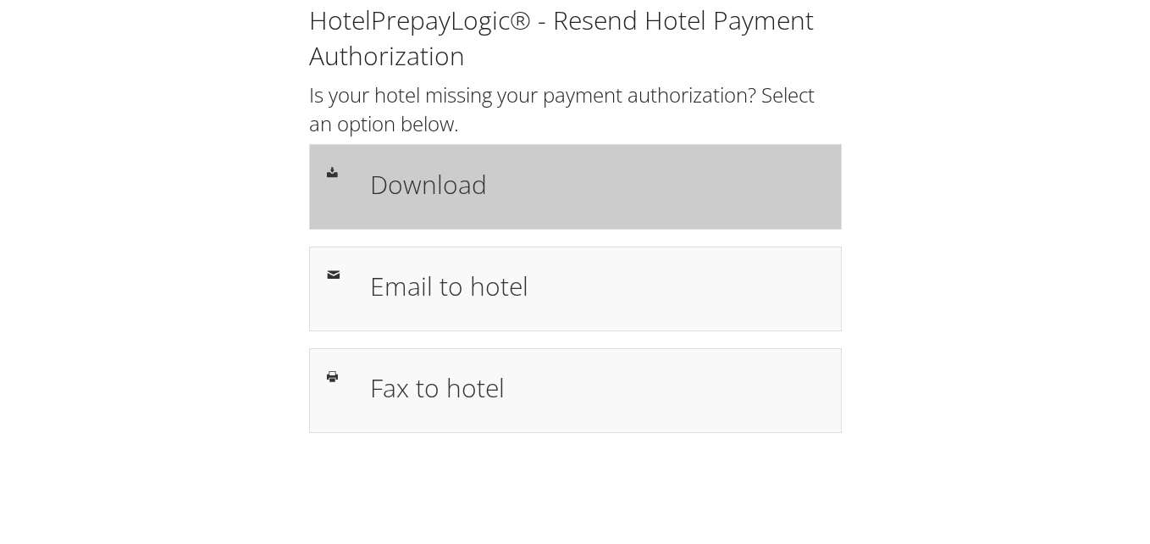
click at [445, 183] on h1 "Download" at bounding box center [597, 184] width 454 height 38
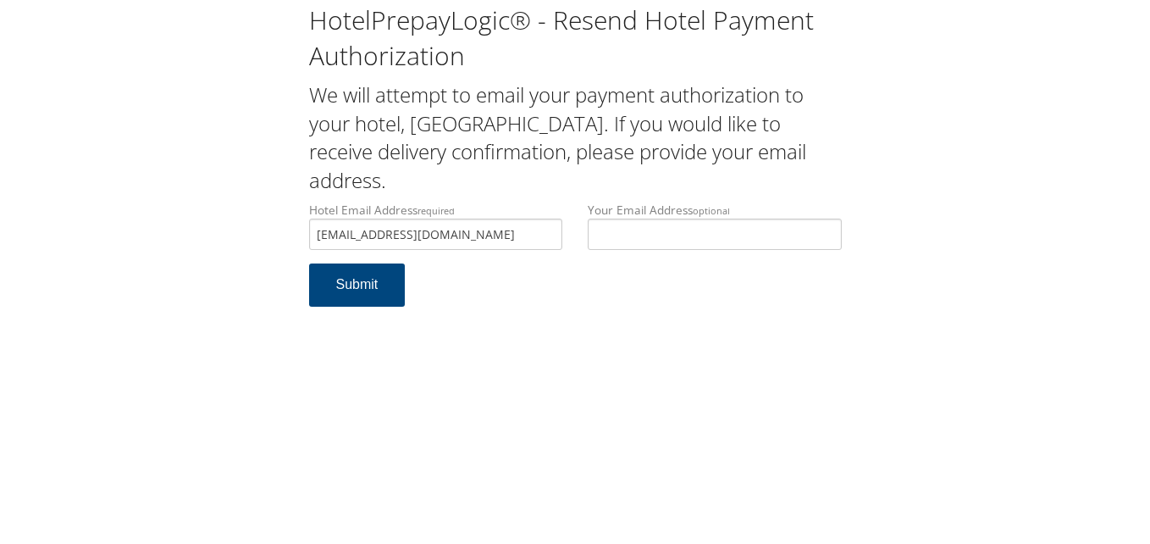
click at [333, 237] on input "miontevideocroffings@gmail.com" at bounding box center [436, 234] width 254 height 31
click at [389, 235] on input "montevideocroffings@gmail.com" at bounding box center [436, 234] width 254 height 31
drag, startPoint x: 406, startPoint y: 234, endPoint x: 467, endPoint y: 241, distance: 61.5
click at [407, 234] on input "montevideocroffings@gmail.com" at bounding box center [436, 234] width 254 height 31
type input "montevideocrossings@gmail.com"
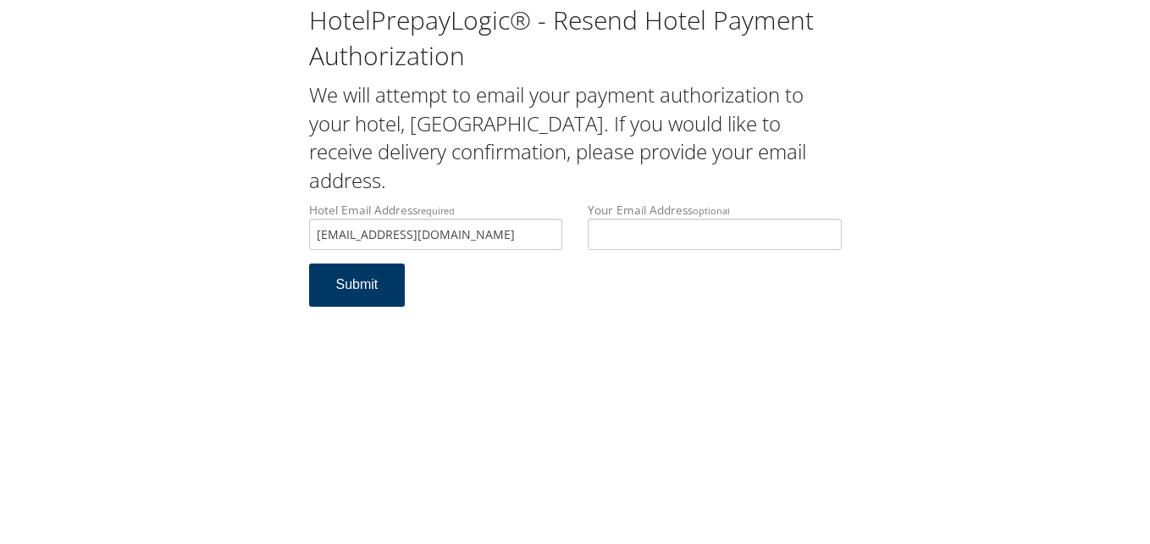
click at [357, 279] on button "Submit" at bounding box center [357, 284] width 97 height 43
drag, startPoint x: 516, startPoint y: 240, endPoint x: 238, endPoint y: 243, distance: 277.8
click at [238, 243] on div "HotelPrepayLogic® - Resend Hotel Payment Authorization We will attempt to email…" at bounding box center [575, 162] width 1116 height 324
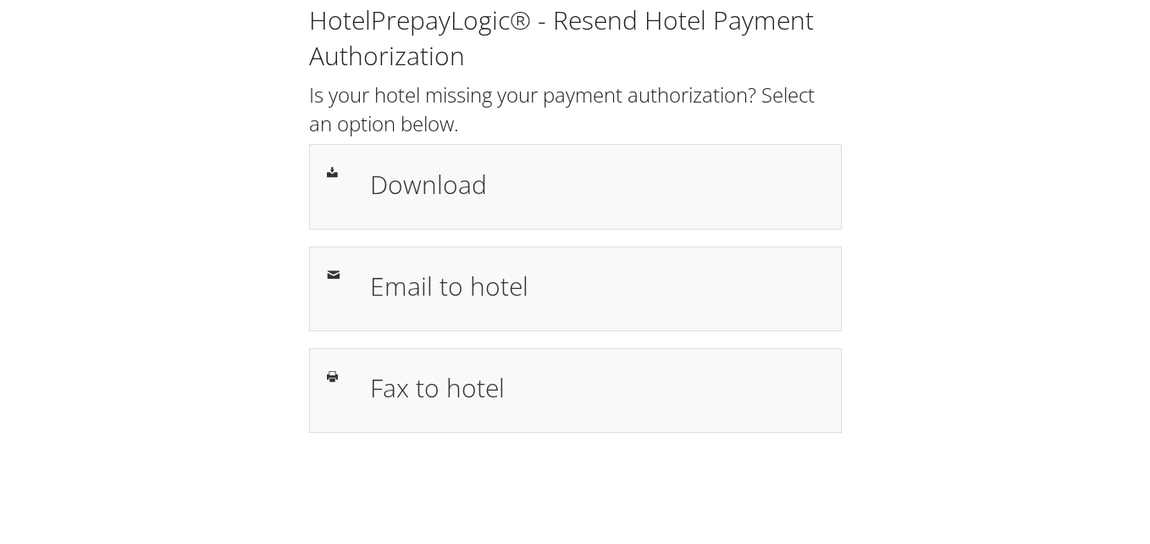
click at [385, 175] on h1 "Download" at bounding box center [597, 184] width 454 height 38
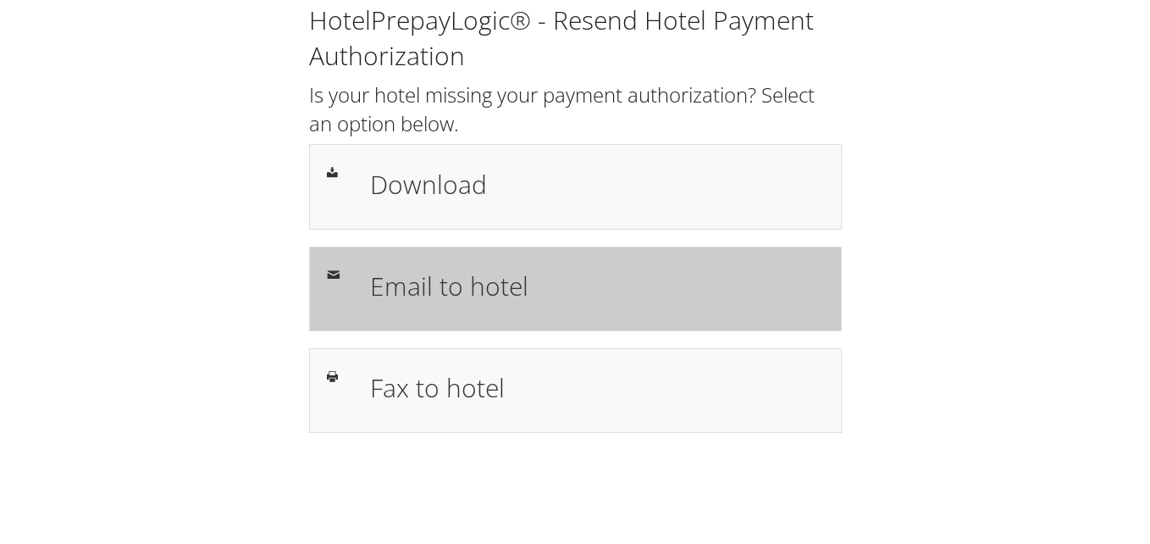
click at [497, 273] on h1 "Email to hotel" at bounding box center [597, 286] width 454 height 38
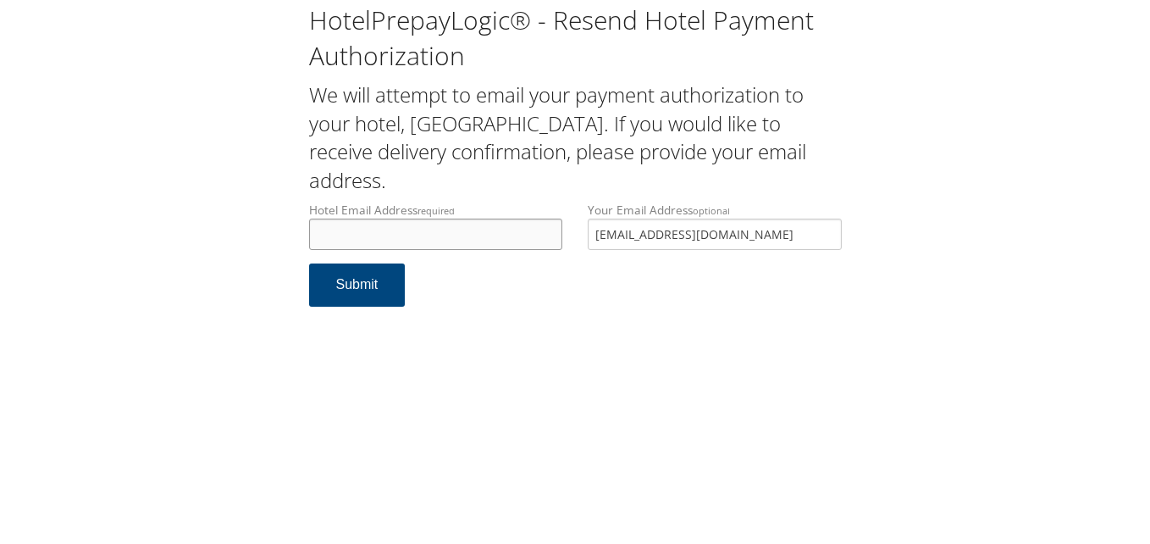
click at [432, 235] on input "Hotel Email Address required" at bounding box center [436, 234] width 254 height 31
type input "michael.zur@aimbridge.com"
drag, startPoint x: 786, startPoint y: 232, endPoint x: 470, endPoint y: 281, distance: 319.7
click at [470, 281] on form "Hotel Email Address required michael.zur@aimbridge.com Hotel email address is r…" at bounding box center [575, 263] width 533 height 122
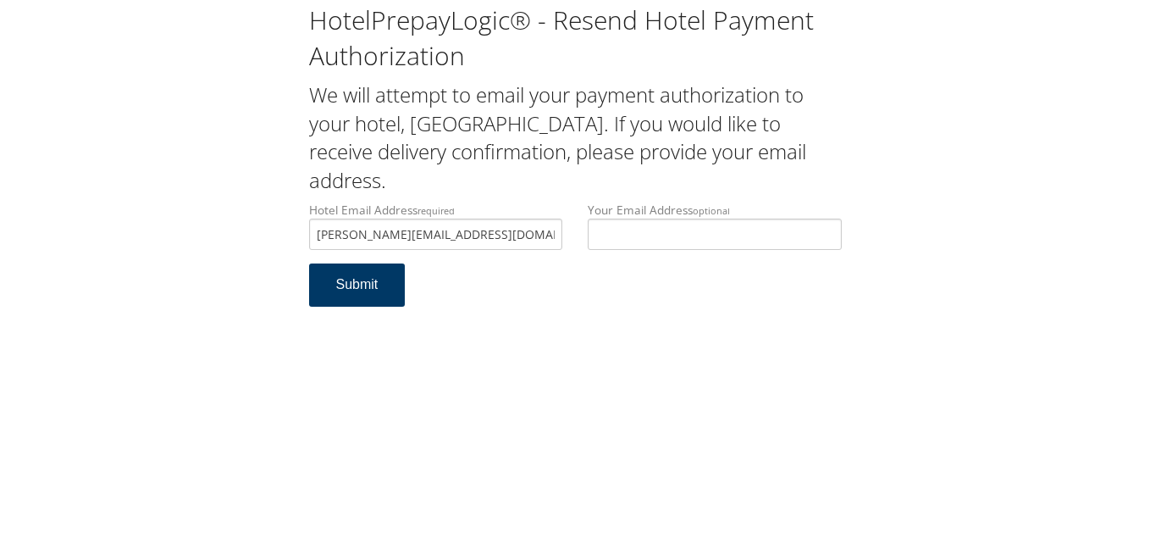
drag, startPoint x: 390, startPoint y: 294, endPoint x: 432, endPoint y: 313, distance: 45.8
click at [390, 295] on button "Submit" at bounding box center [357, 284] width 97 height 43
drag, startPoint x: 492, startPoint y: 235, endPoint x: 232, endPoint y: 230, distance: 260.1
click at [232, 230] on div "HotelPrepayLogic® - Resend Hotel Payment Authorization We will attempt to email…" at bounding box center [575, 162] width 1116 height 324
drag, startPoint x: 494, startPoint y: 228, endPoint x: 293, endPoint y: 224, distance: 200.7
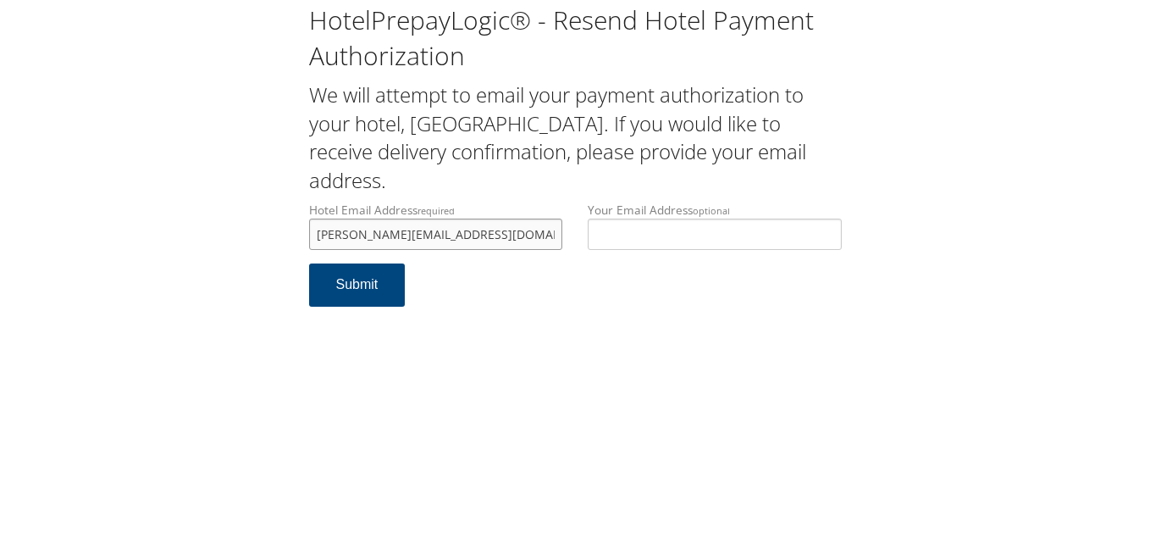
click at [293, 224] on div "HotelPrepayLogic® - Resend Hotel Payment Authorization We will attempt to email…" at bounding box center [575, 162] width 1116 height 324
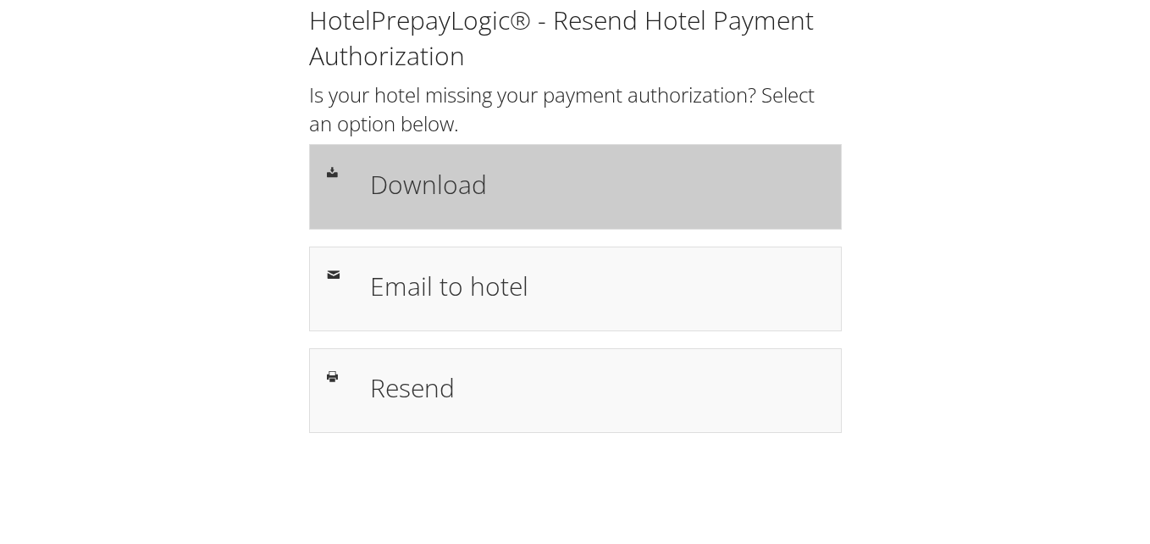
click at [498, 182] on h1 "Download" at bounding box center [597, 184] width 454 height 38
click at [409, 174] on h1 "Download" at bounding box center [597, 184] width 454 height 38
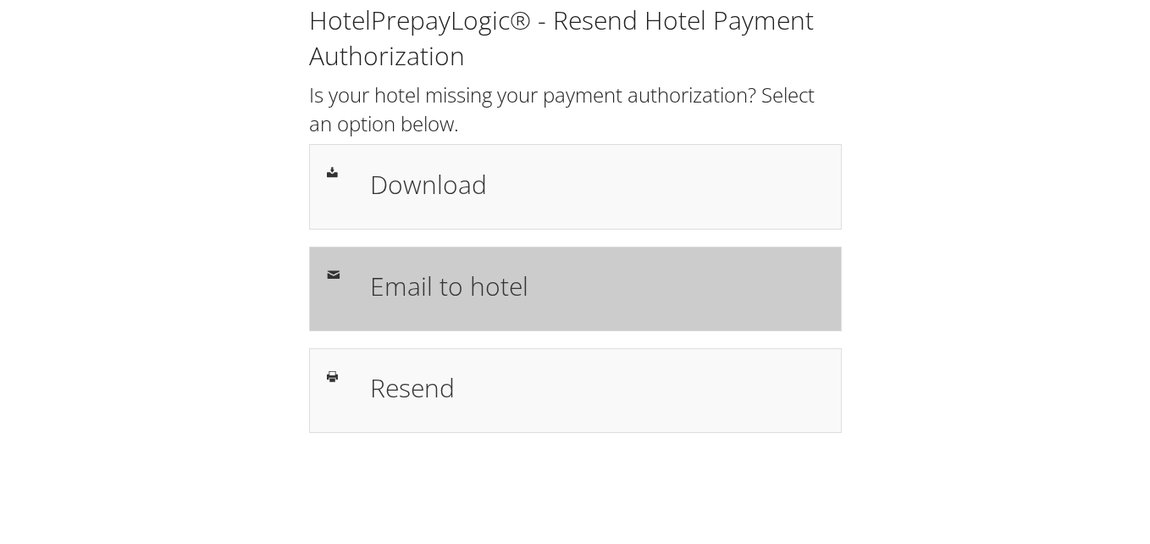
click at [418, 270] on h1 "Email to hotel" at bounding box center [597, 286] width 454 height 38
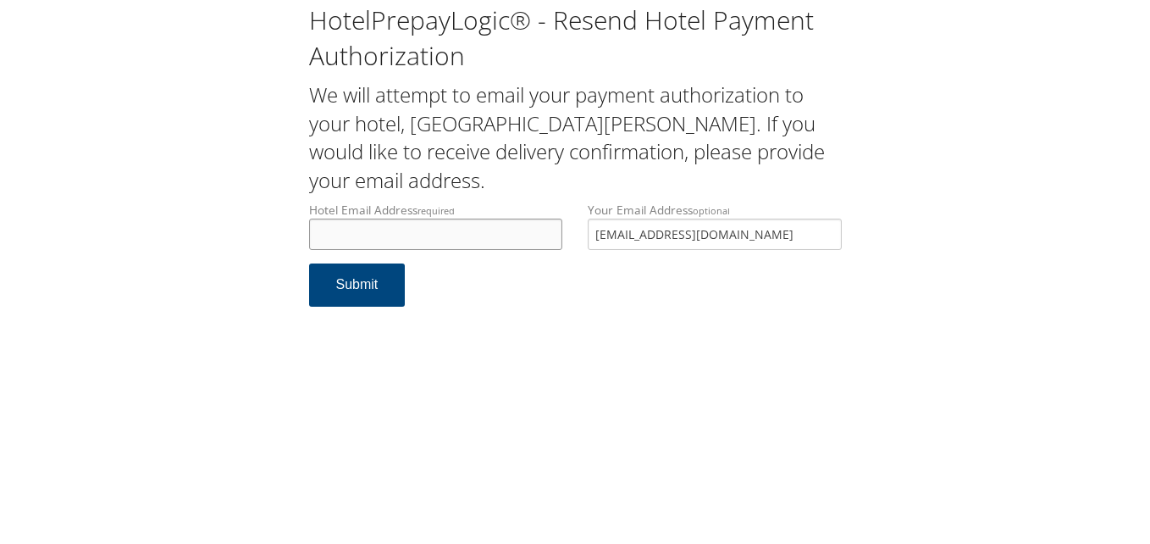
click at [398, 227] on input "Hotel Email Address required" at bounding box center [436, 234] width 254 height 31
drag, startPoint x: 711, startPoint y: 240, endPoint x: 371, endPoint y: 240, distance: 340.5
click at [371, 240] on div "Hotel Email Address required Hotel email address is required Your Email Address…" at bounding box center [575, 233] width 558 height 62
click at [371, 240] on input "Hotel Email Address required" at bounding box center [436, 234] width 254 height 31
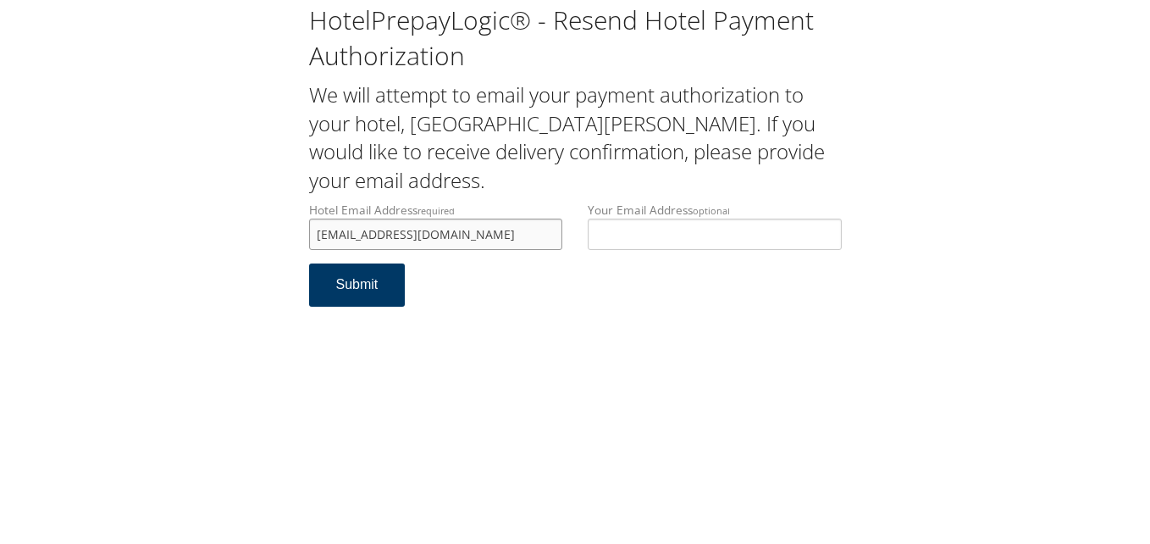
type input "[EMAIL_ADDRESS][DOMAIN_NAME]"
click at [345, 292] on button "Submit" at bounding box center [357, 284] width 97 height 43
drag, startPoint x: 484, startPoint y: 236, endPoint x: 123, endPoint y: 247, distance: 361.8
click at [123, 247] on div "HotelPrepayLogic® - Resend Hotel Payment Authorization We will attempt to email…" at bounding box center [575, 162] width 1116 height 324
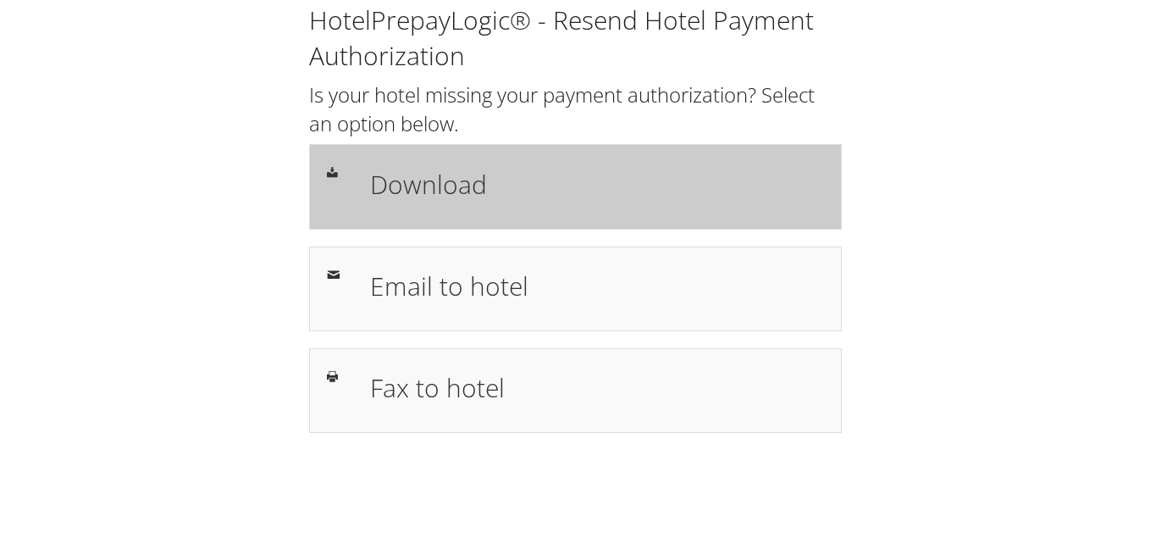
click at [414, 182] on h1 "Download" at bounding box center [597, 184] width 454 height 38
click at [464, 163] on div "Download" at bounding box center [596, 186] width 479 height 49
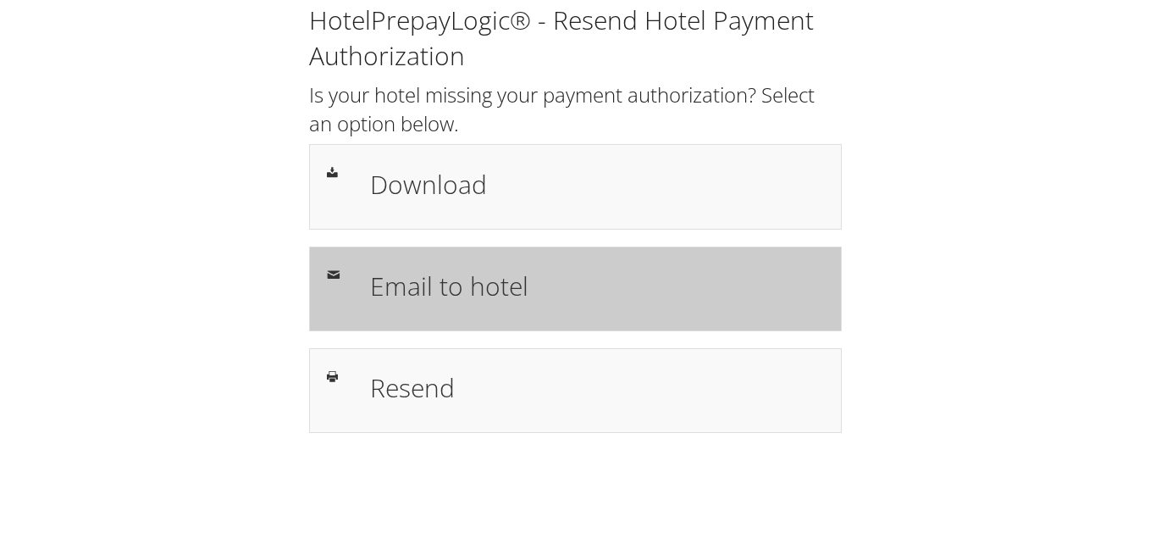
click at [429, 274] on h1 "Email to hotel" at bounding box center [597, 286] width 454 height 38
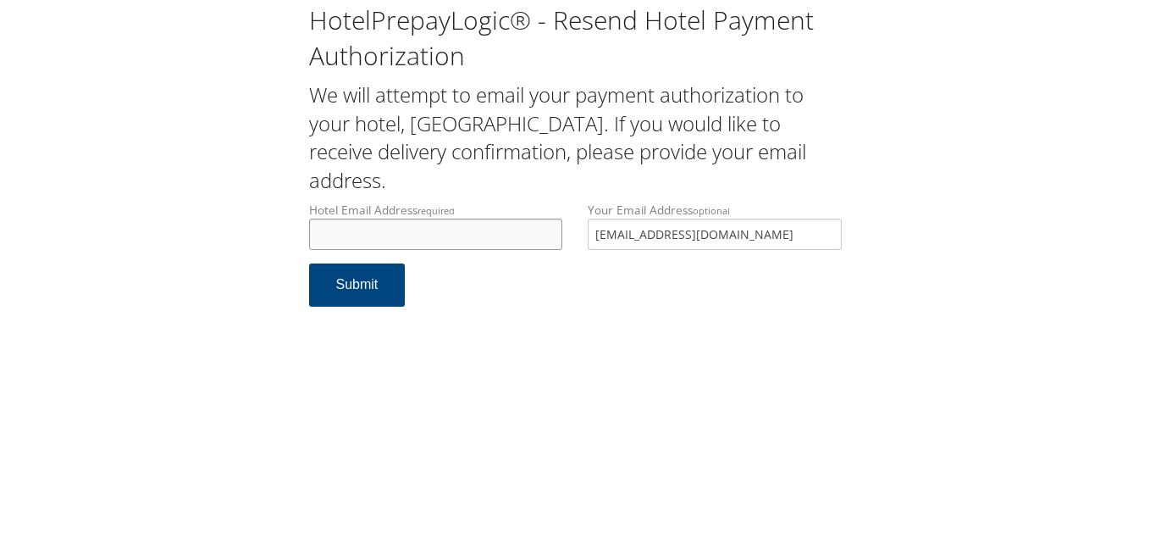
click at [496, 248] on input "Hotel Email Address required" at bounding box center [436, 234] width 254 height 31
type input "boisetps@gmail.com"
drag, startPoint x: 755, startPoint y: 231, endPoint x: 473, endPoint y: 247, distance: 283.3
click at [479, 246] on div "Hotel Email Address required boisetps@gmail.com Hotel email address is required…" at bounding box center [575, 233] width 558 height 62
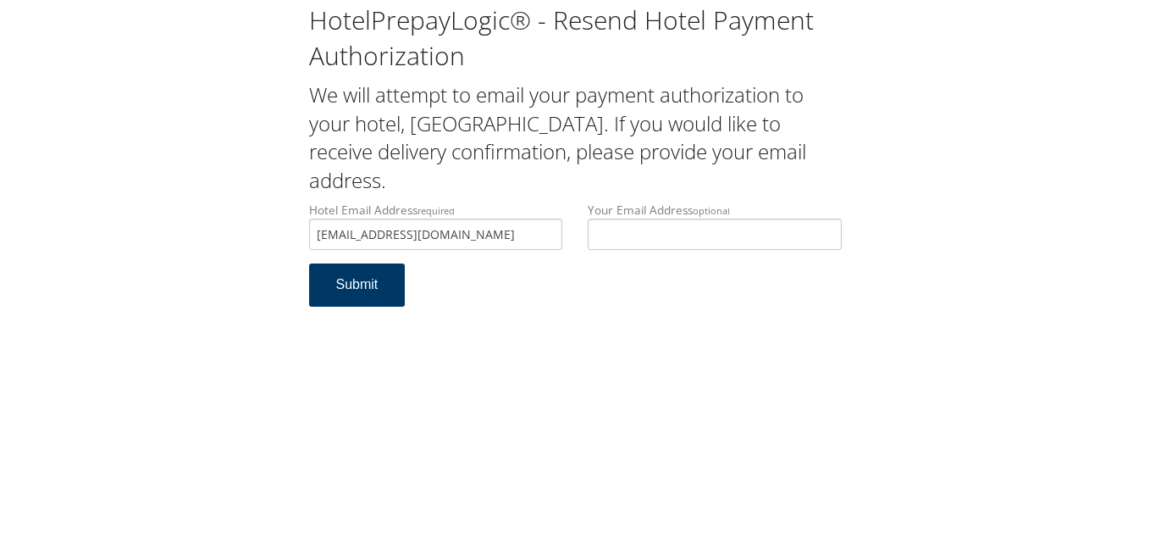
click at [361, 294] on button "Submit" at bounding box center [357, 284] width 97 height 43
drag, startPoint x: 454, startPoint y: 235, endPoint x: 207, endPoint y: 228, distance: 247.4
click at [206, 228] on div "HotelPrepayLogic® - Resend Hotel Payment Authorization We will attempt to email…" at bounding box center [575, 162] width 1116 height 324
paste input ""[EMAIL_ADDRESS][DOMAIN_NAME] Rep stated credit auth was not on file and hence …"
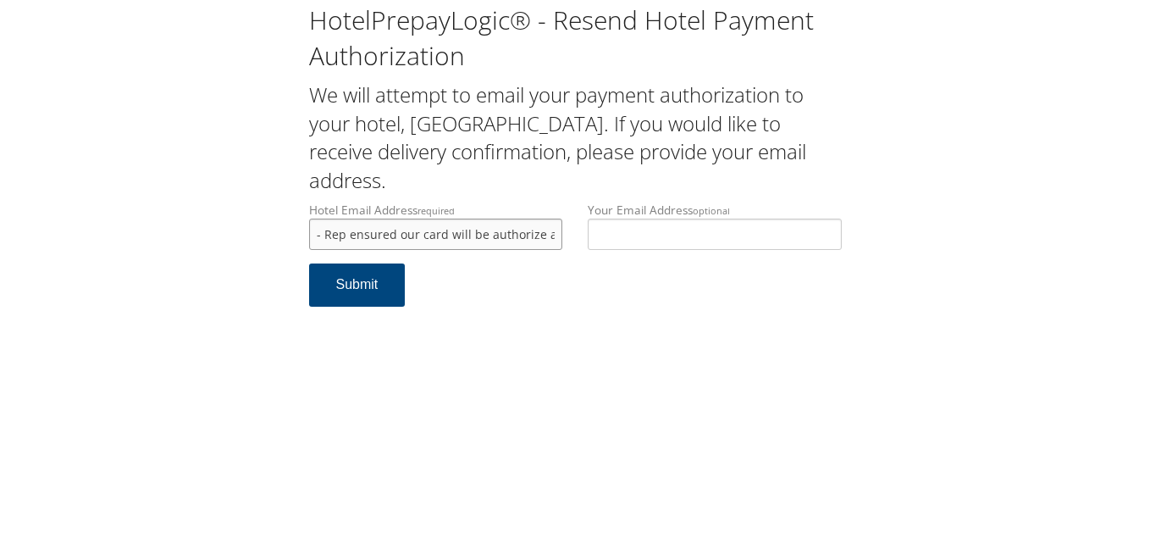
type input "[EMAIL_ADDRESS][DOMAIN_NAME]"
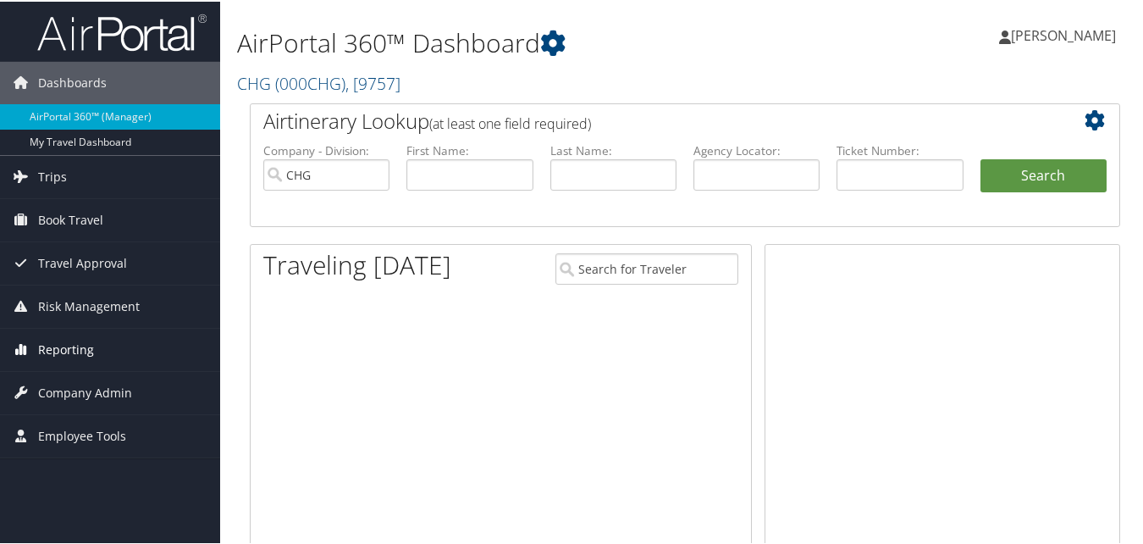
click at [80, 340] on span "Reporting" at bounding box center [66, 348] width 56 height 42
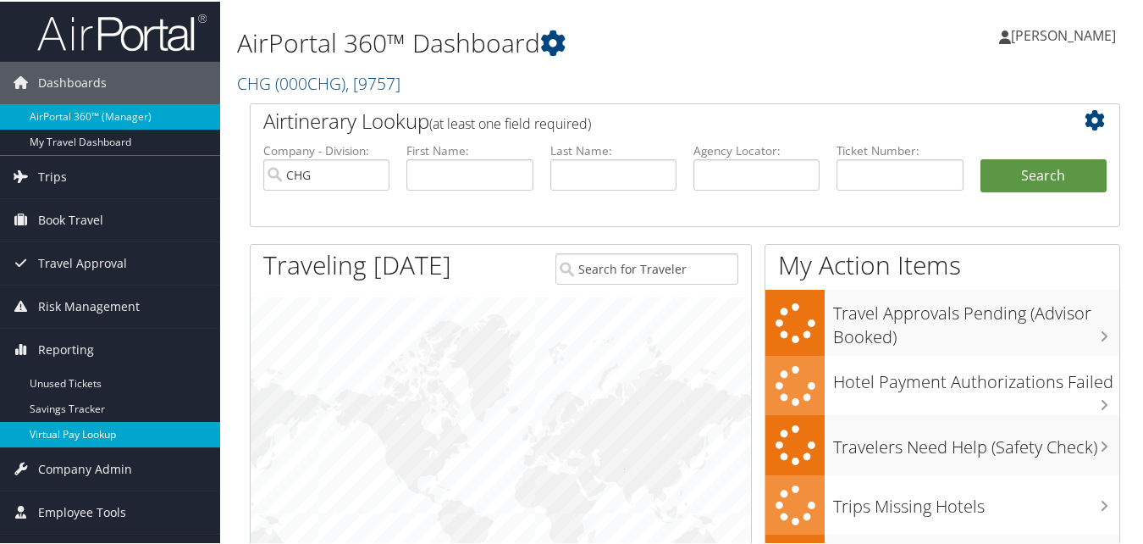
click at [69, 430] on link "Virtual Pay Lookup" at bounding box center [110, 432] width 220 height 25
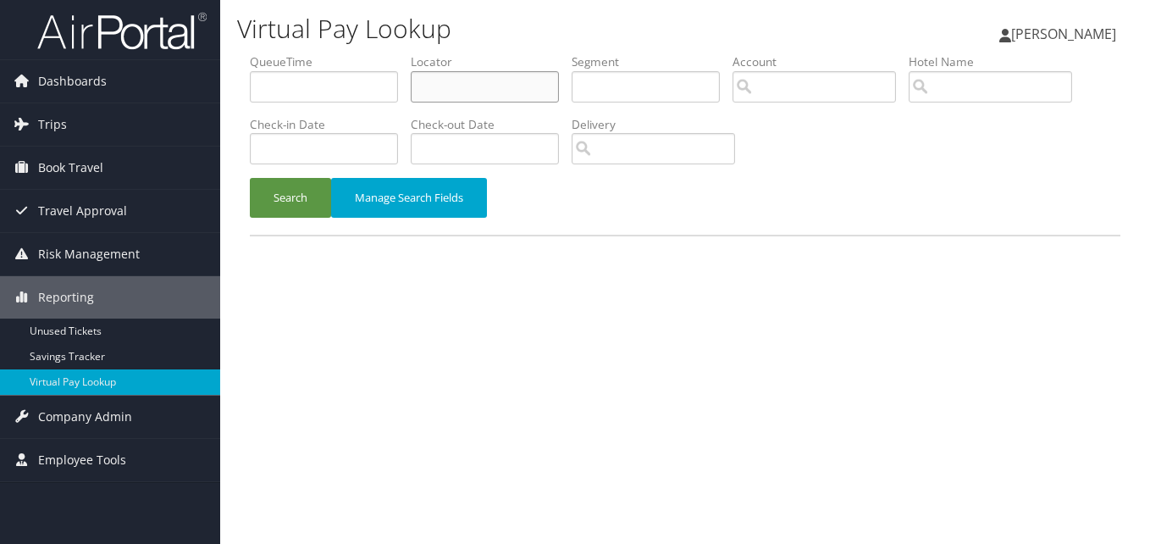
click at [465, 100] on input "text" at bounding box center [485, 86] width 148 height 31
paste input "CJDIMB"
click at [301, 185] on button "Search" at bounding box center [290, 198] width 81 height 40
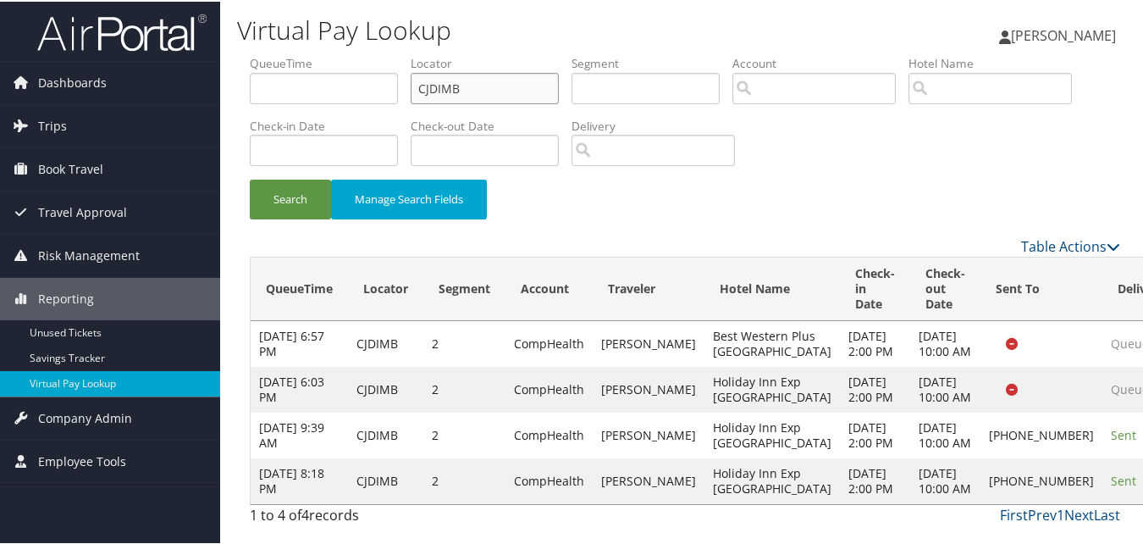
drag, startPoint x: 429, startPoint y: 96, endPoint x: 305, endPoint y: 113, distance: 124.9
click at [305, 53] on ul "QueueTime Locator CJDIMB Segment Account Traveler Hotel Name Check-in Date Chec…" at bounding box center [685, 53] width 871 height 0
paste input "LSUMVQ"
type input "LSUMVQ"
drag, startPoint x: 291, startPoint y: 192, endPoint x: 329, endPoint y: 219, distance: 46.1
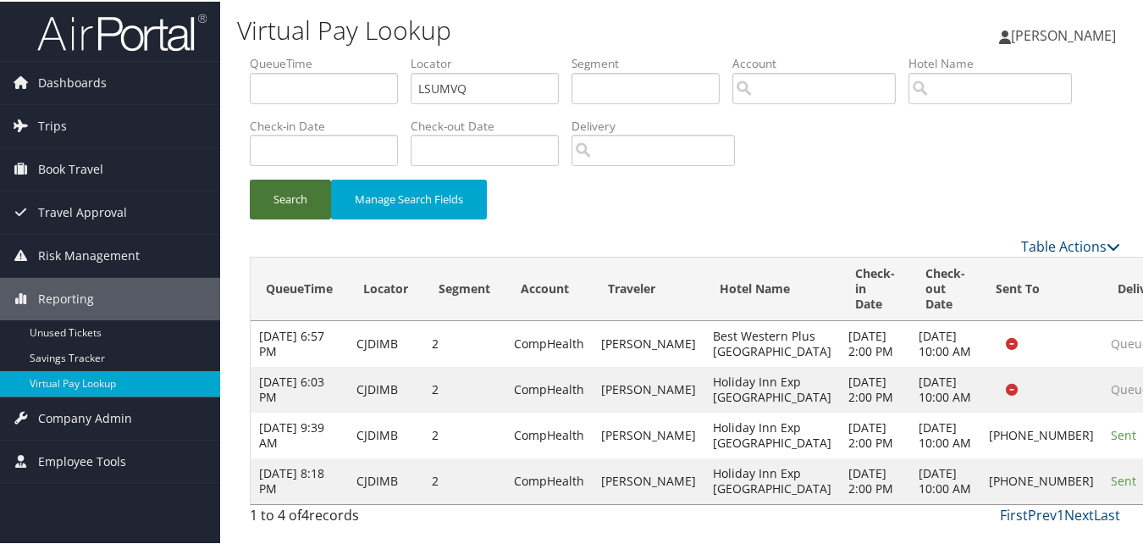
click at [291, 196] on button "Search" at bounding box center [290, 198] width 81 height 40
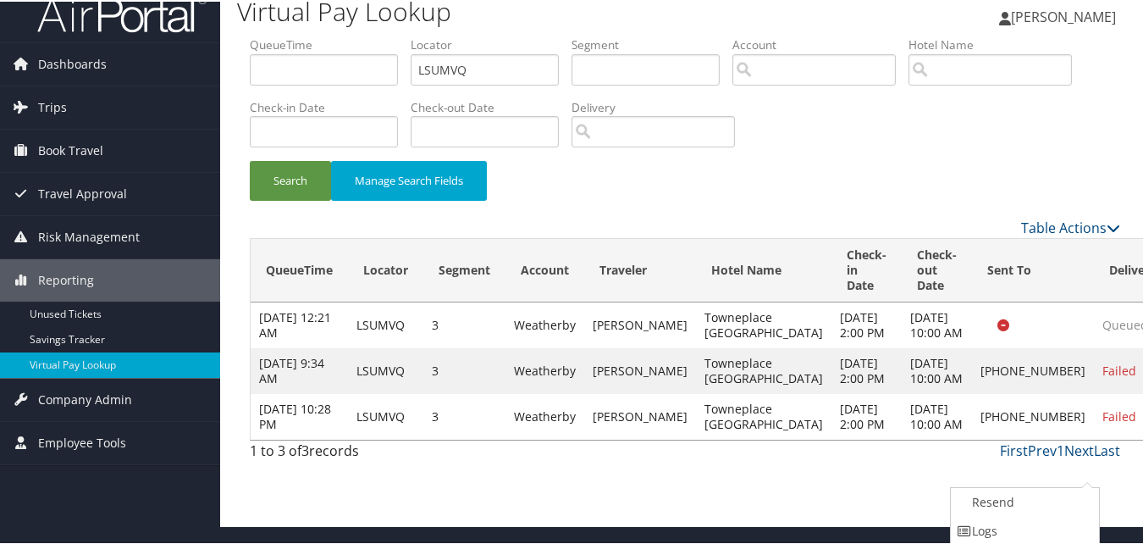
scroll to position [77, 0]
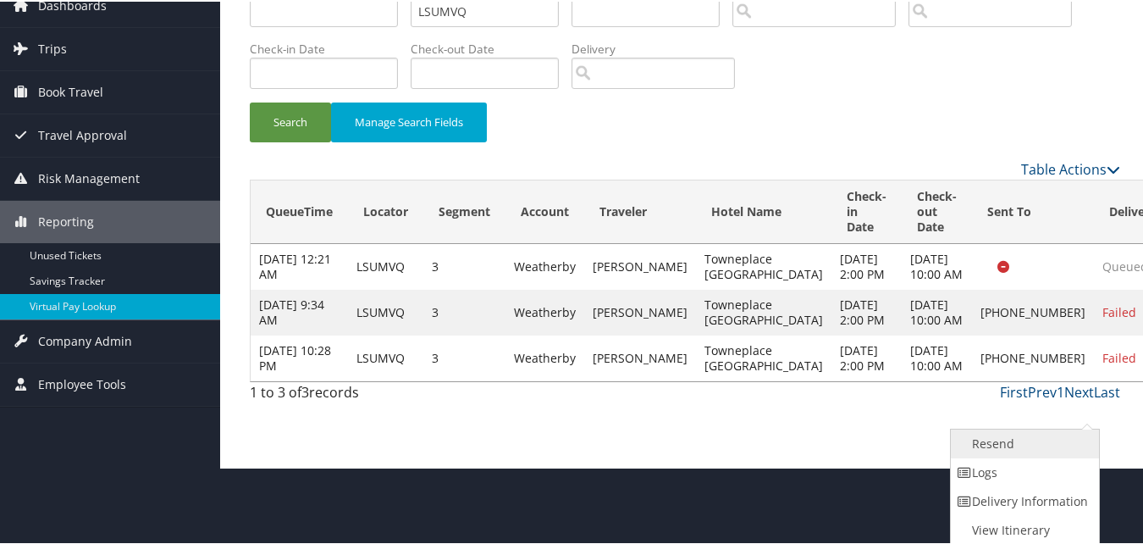
click at [1021, 451] on link "Resend" at bounding box center [1023, 442] width 145 height 29
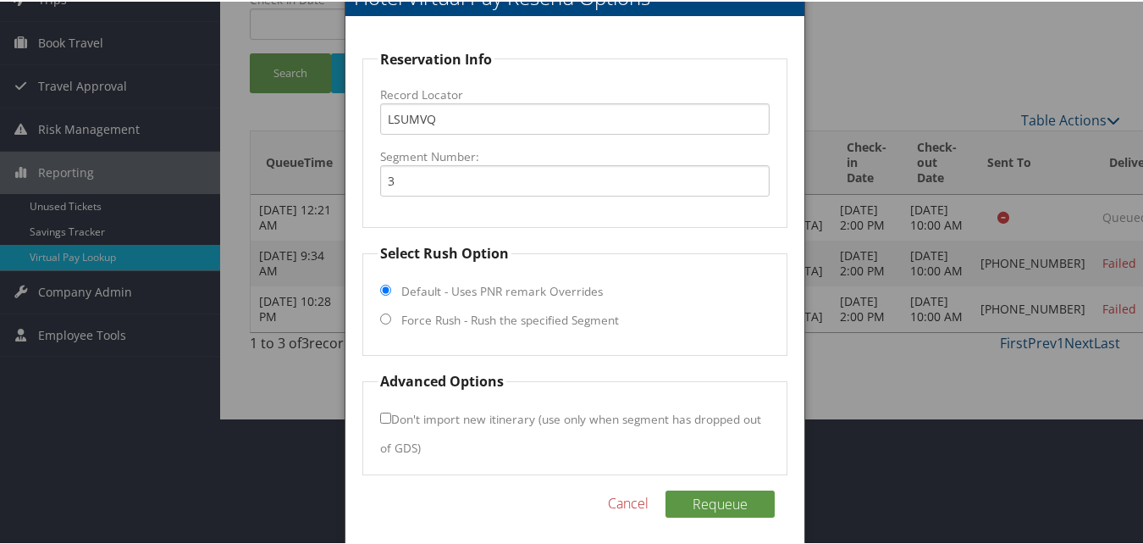
scroll to position [133, 0]
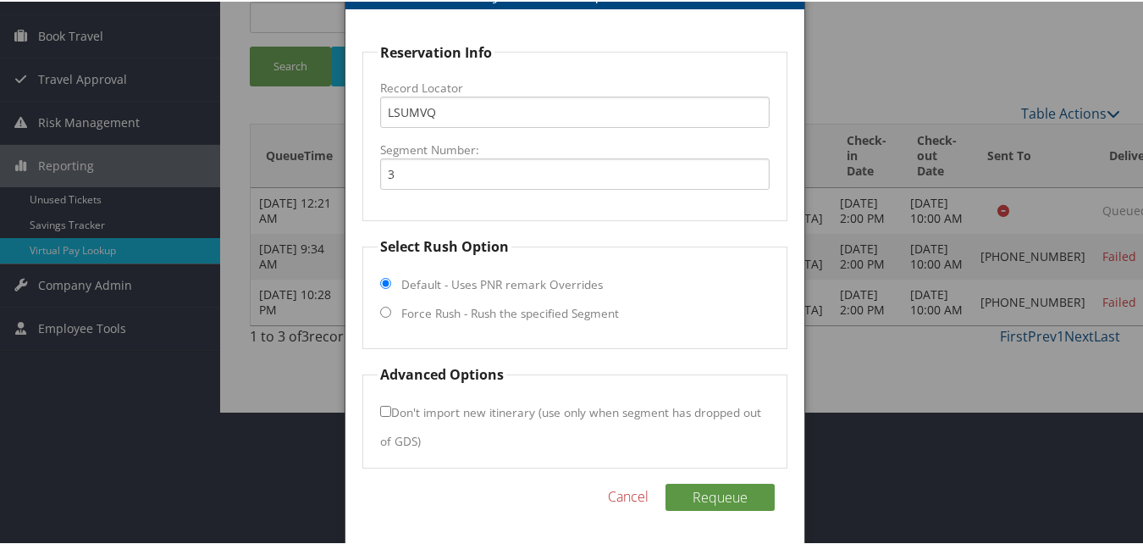
click at [412, 318] on label "Force Rush - Rush the specified Segment" at bounding box center [510, 311] width 218 height 17
click at [391, 316] on input "Force Rush - Rush the specified Segment" at bounding box center [385, 310] width 11 height 11
radio input "true"
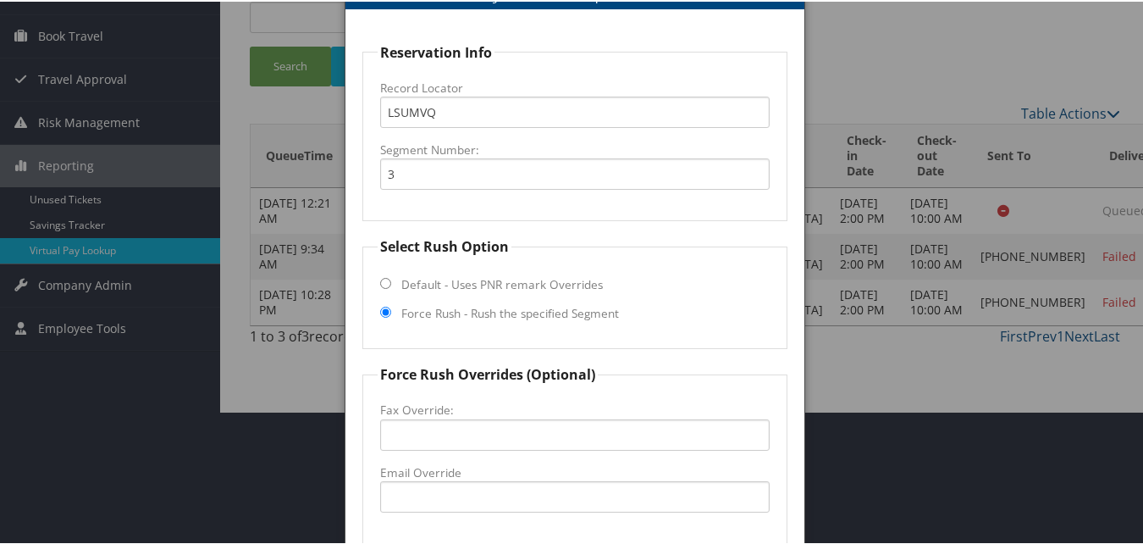
click at [417, 283] on label "Default - Uses PNR remark Overrides" at bounding box center [502, 282] width 202 height 17
click at [391, 283] on input "Default - Uses PNR remark Overrides" at bounding box center [385, 281] width 11 height 11
radio input "true"
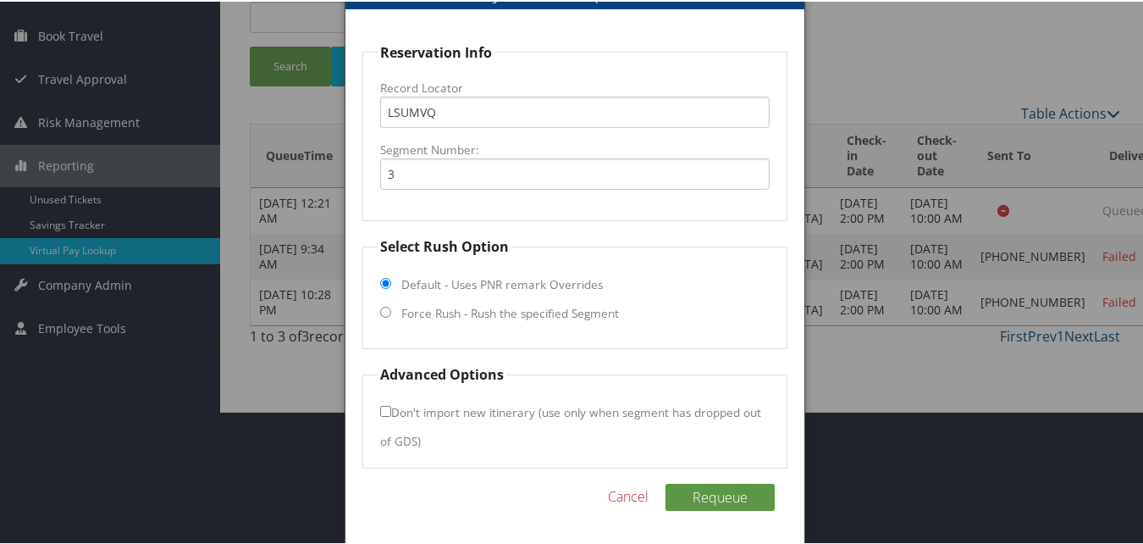
click at [877, 64] on div at bounding box center [575, 272] width 1150 height 544
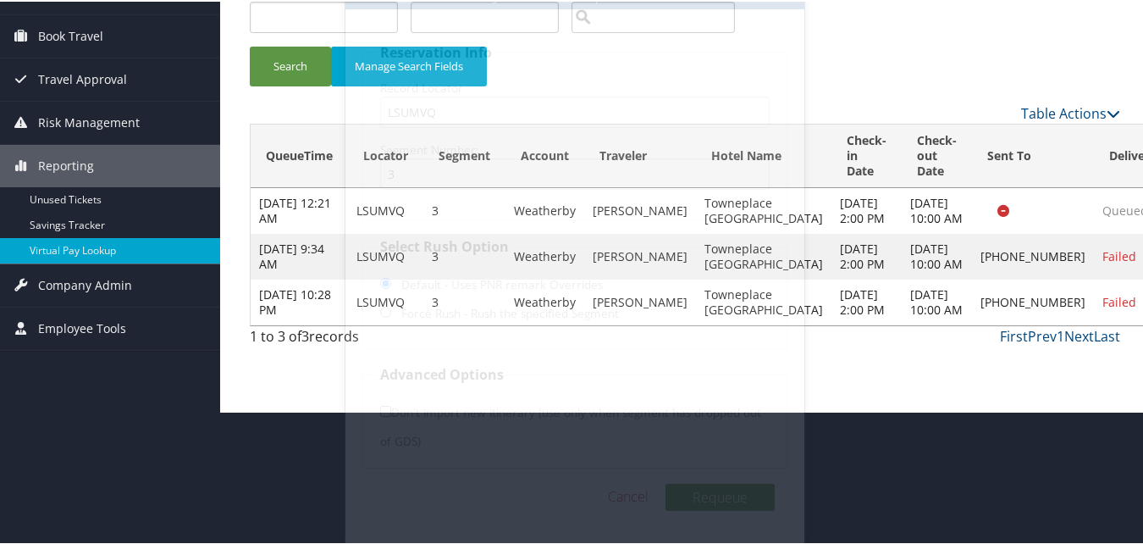
scroll to position [19, 0]
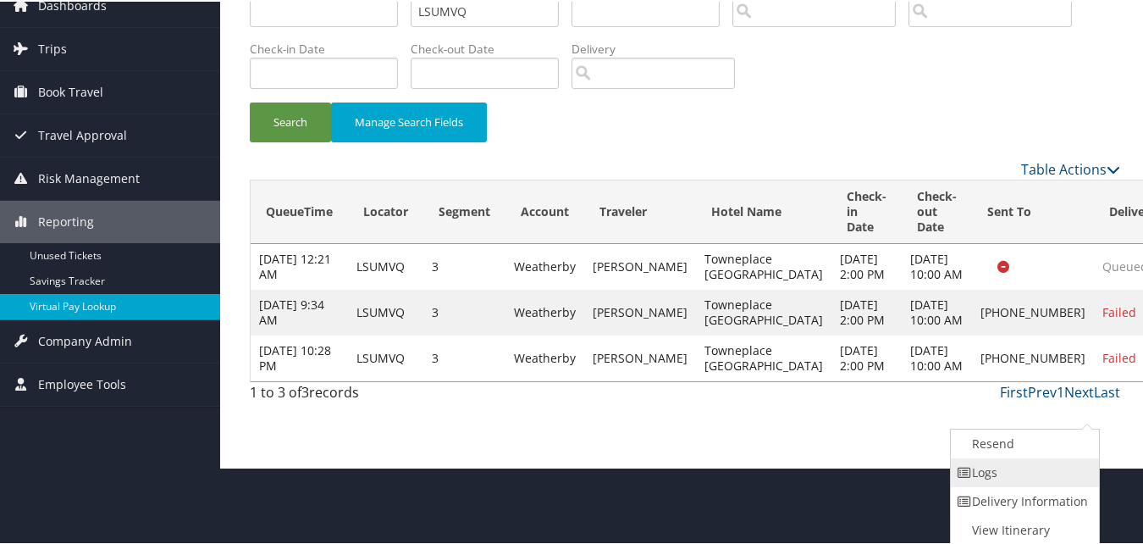
click at [1017, 465] on link "Logs" at bounding box center [1023, 470] width 145 height 29
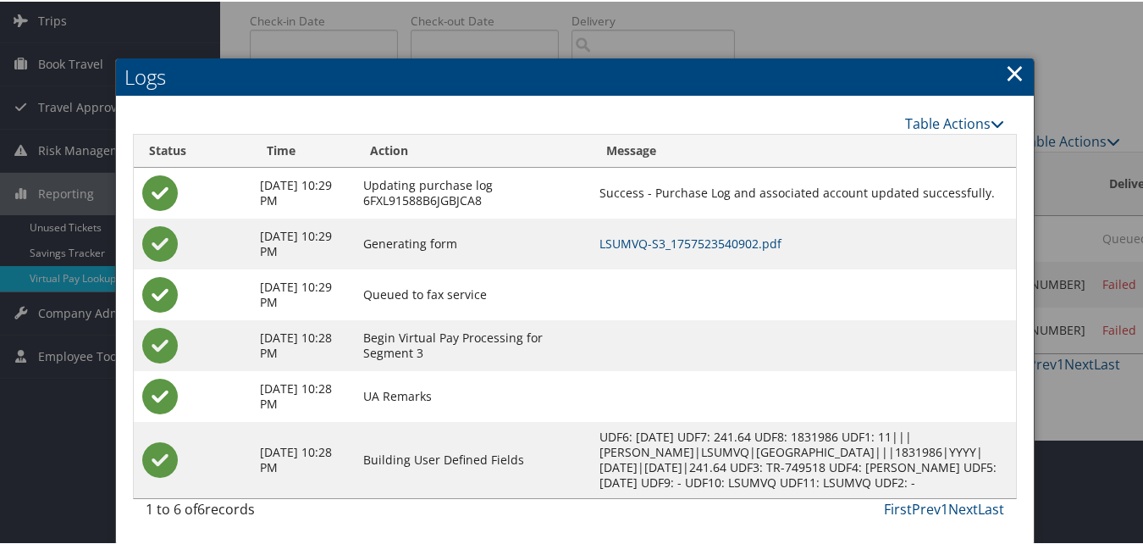
scroll to position [120, 0]
click at [722, 234] on link "LSUMVQ-S3_1757523540902.pdf" at bounding box center [691, 242] width 182 height 16
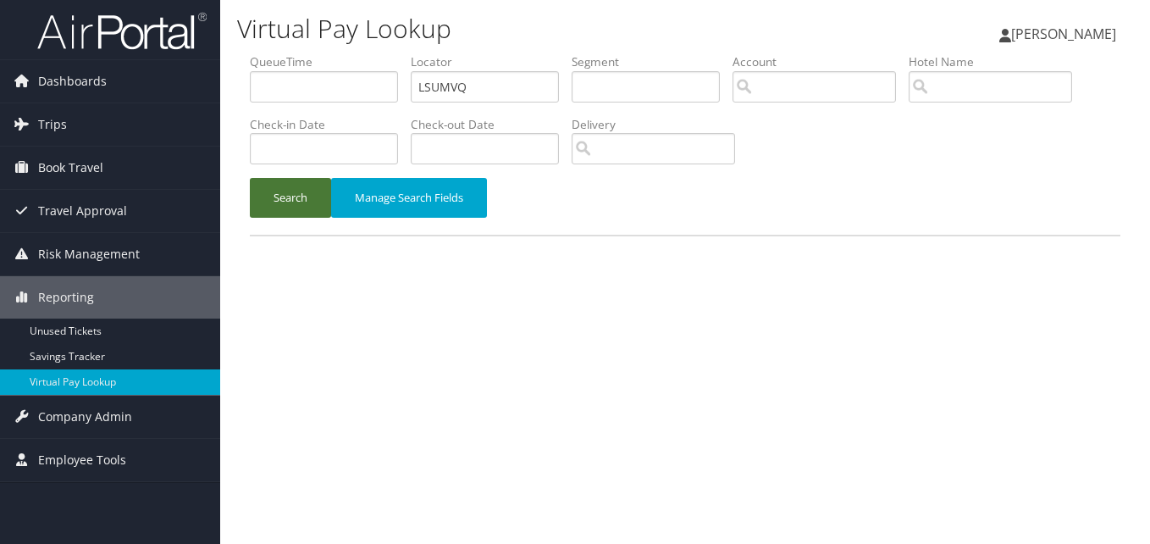
click at [285, 207] on button "Search" at bounding box center [290, 198] width 81 height 40
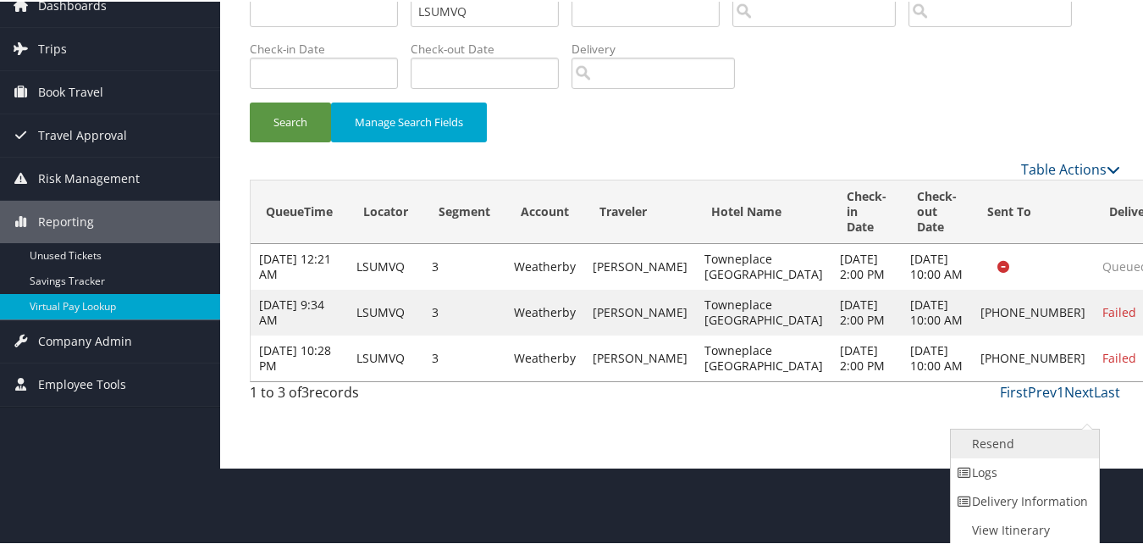
click at [1013, 451] on link "Resend" at bounding box center [1023, 442] width 145 height 29
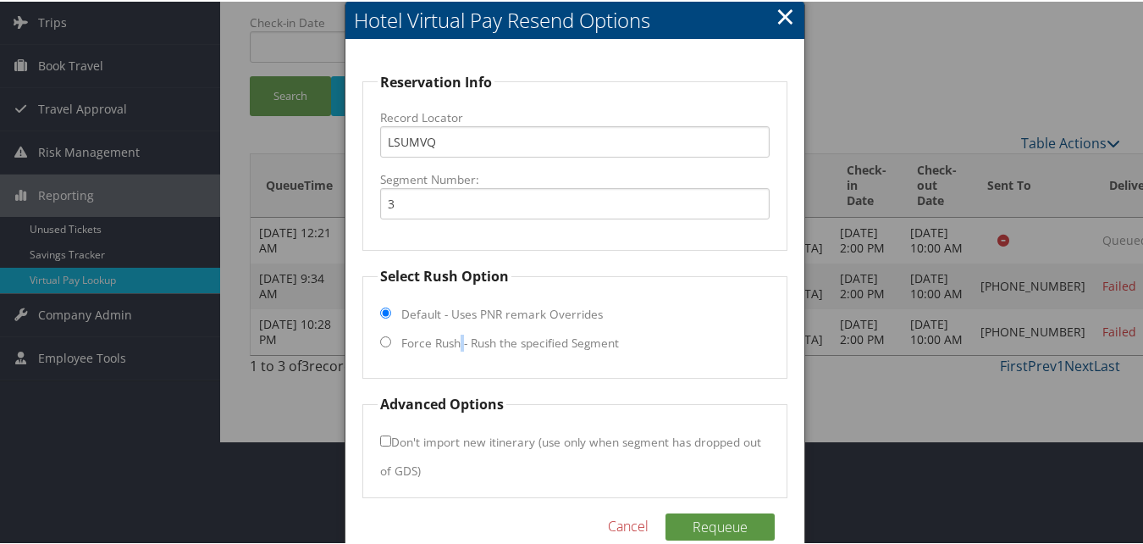
click at [460, 341] on label "Force Rush - Rush the specified Segment" at bounding box center [510, 341] width 218 height 17
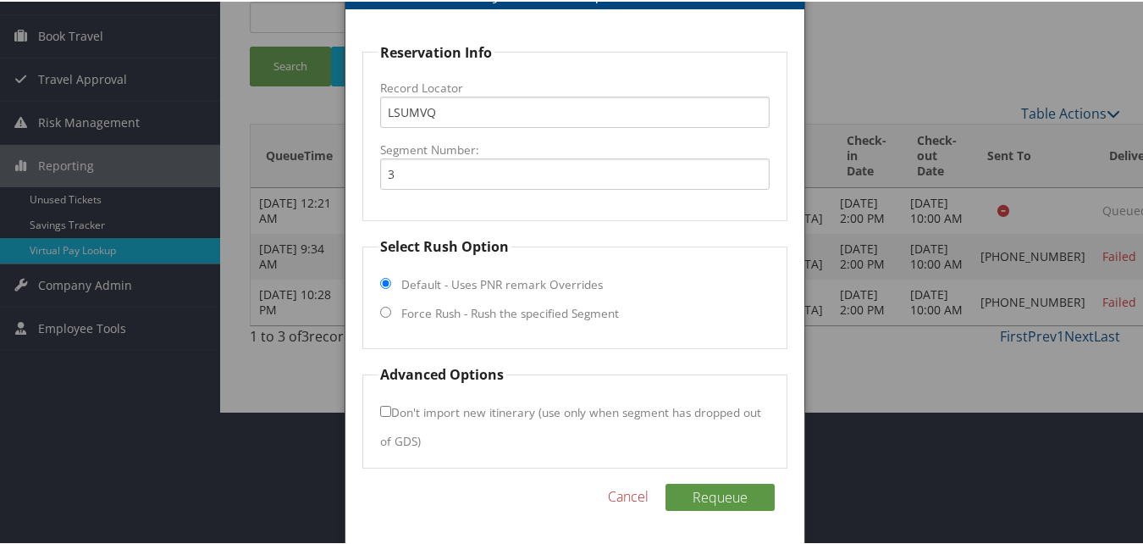
click at [391, 310] on fieldset "Select Rush Option Default - Uses PNR remark Overrides Force Rush - Rush the sp…" at bounding box center [574, 291] width 424 height 113
click at [388, 314] on input "Force Rush - Rush the specified Segment" at bounding box center [385, 310] width 11 height 11
radio input "true"
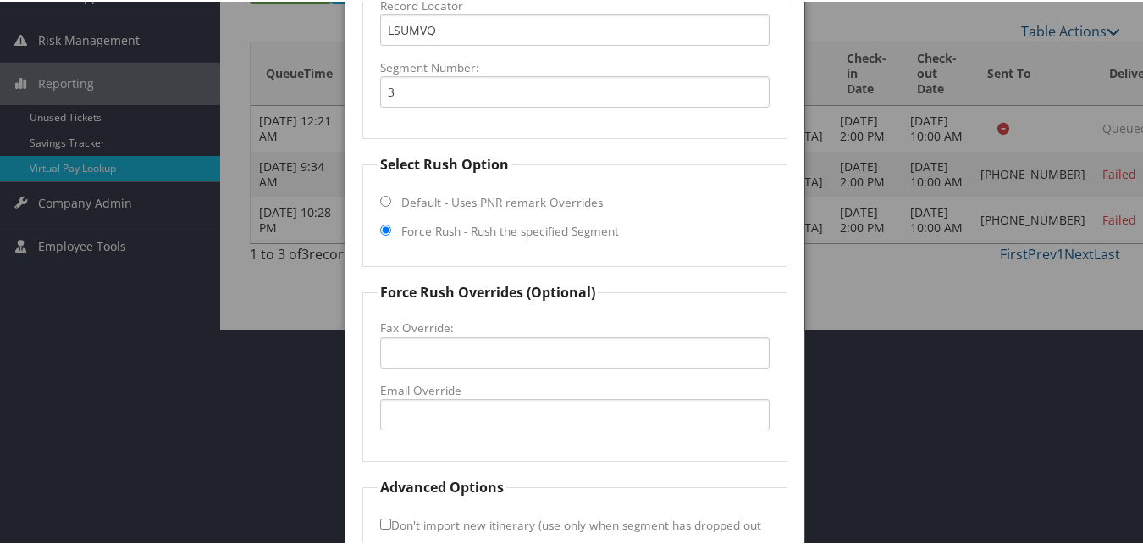
scroll to position [328, 0]
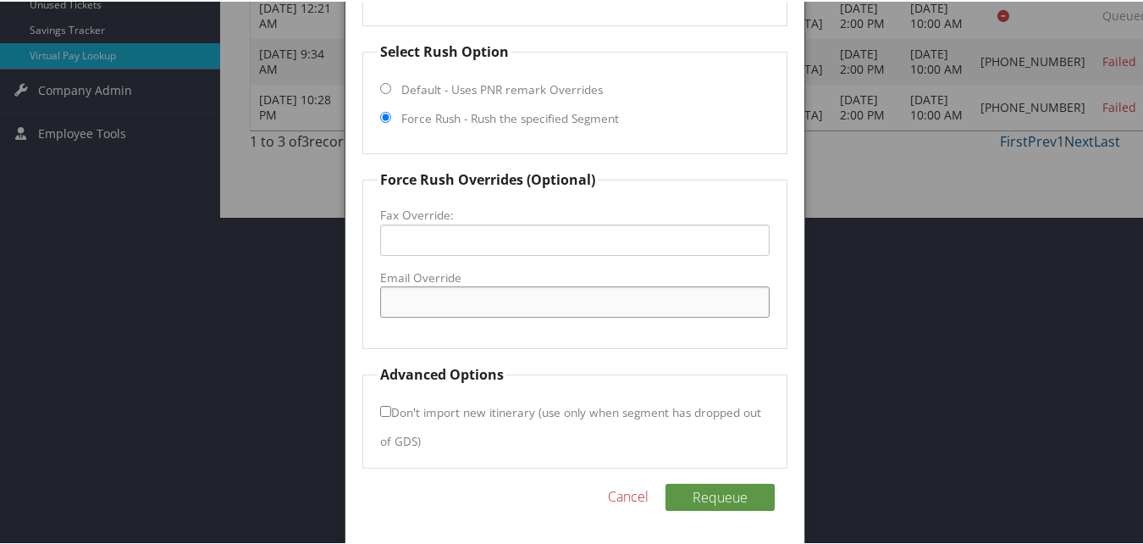
click at [444, 304] on input "Email Override" at bounding box center [574, 300] width 389 height 31
click at [429, 312] on input "Email Override" at bounding box center [574, 300] width 389 height 31
click at [407, 298] on input "dreprovo@marriott.com" at bounding box center [574, 300] width 389 height 31
type input "dre.provo@marriott.com"
click at [380, 412] on input "Don't import new itinerary (use only when segment has dropped out of GDS)" at bounding box center [385, 409] width 11 height 11
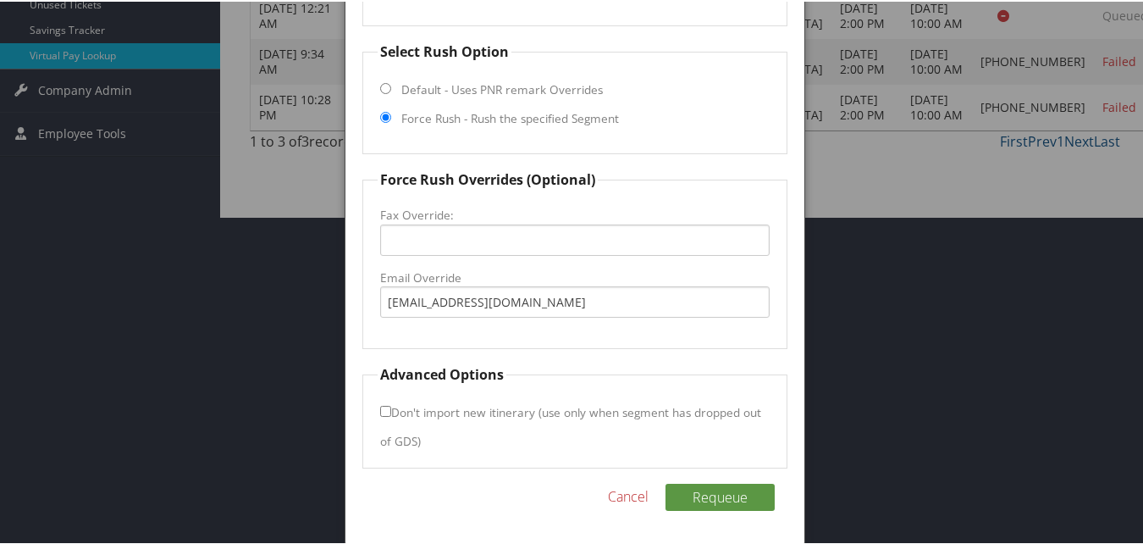
checkbox input "true"
click at [722, 494] on button "Requeue" at bounding box center [720, 495] width 109 height 27
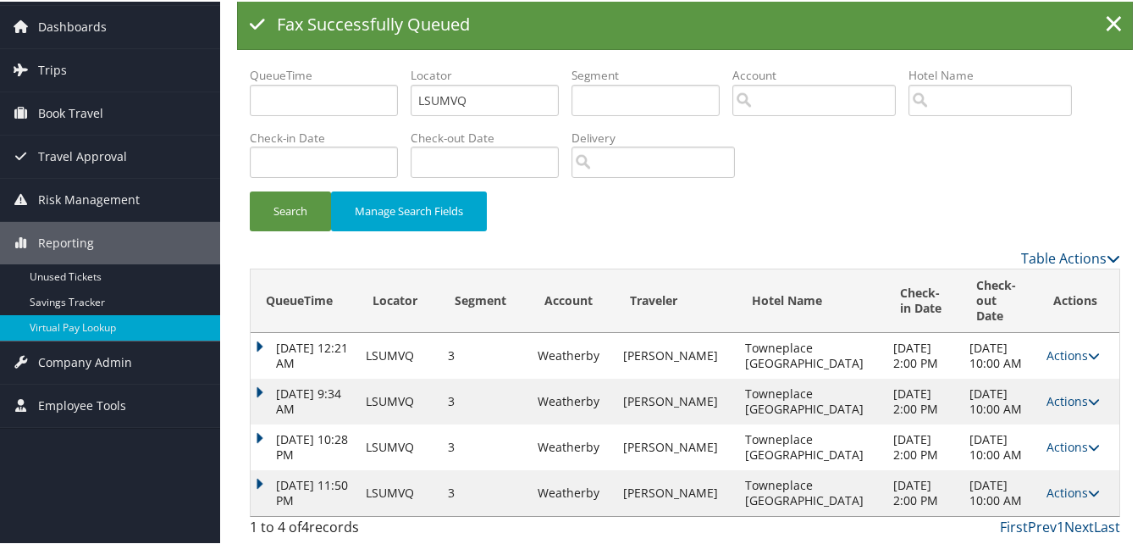
scroll to position [34, 0]
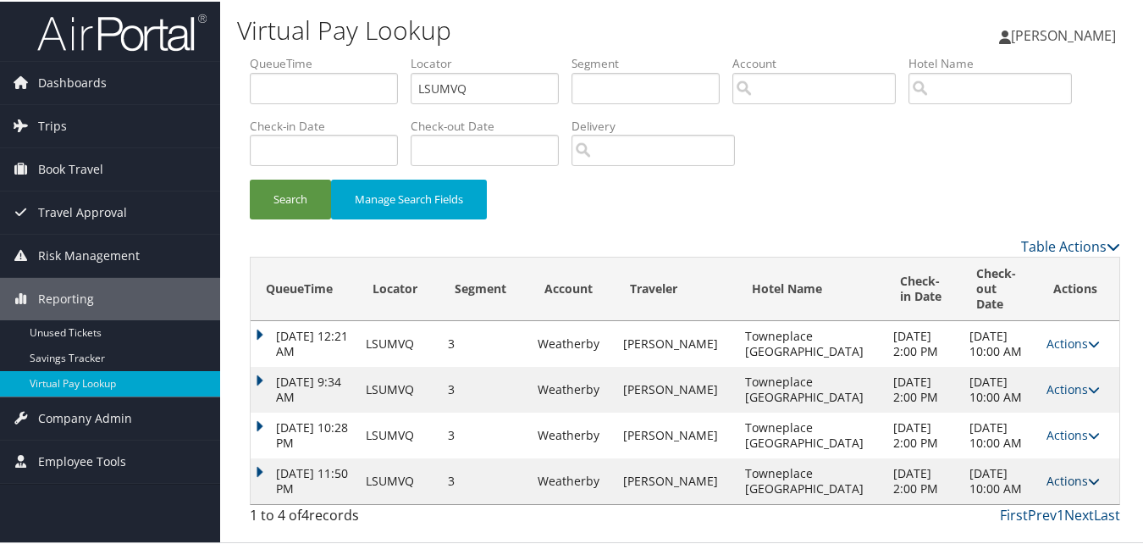
click at [1088, 483] on icon at bounding box center [1094, 479] width 12 height 12
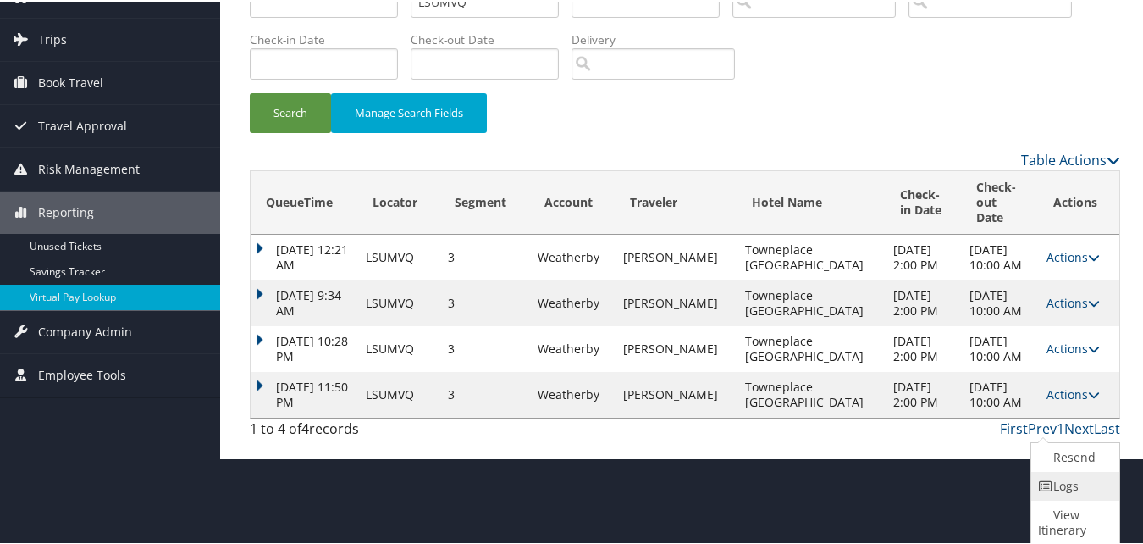
click at [1060, 484] on link "Logs" at bounding box center [1074, 484] width 84 height 29
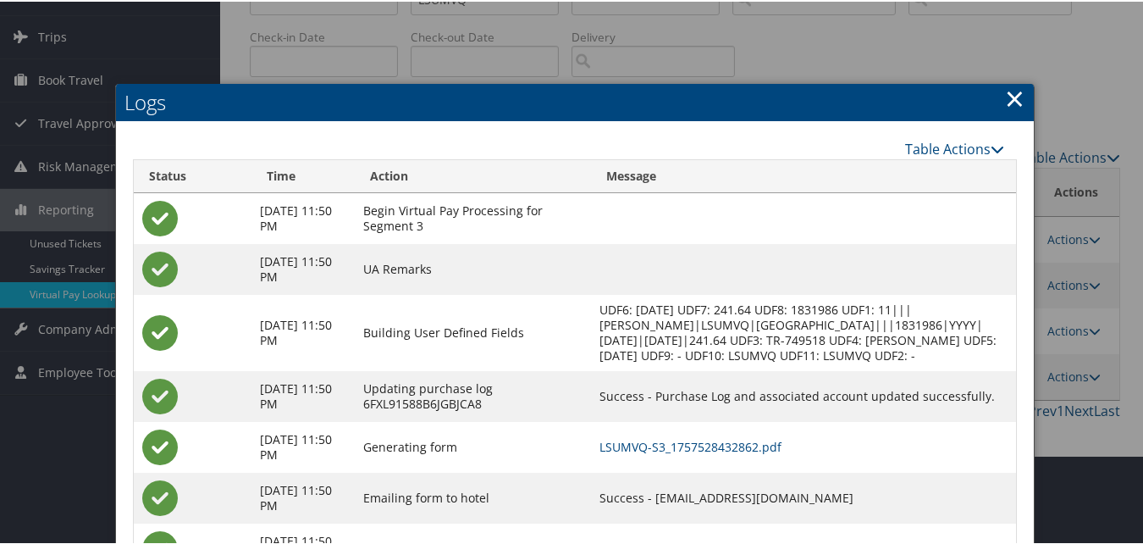
scroll to position [119, 0]
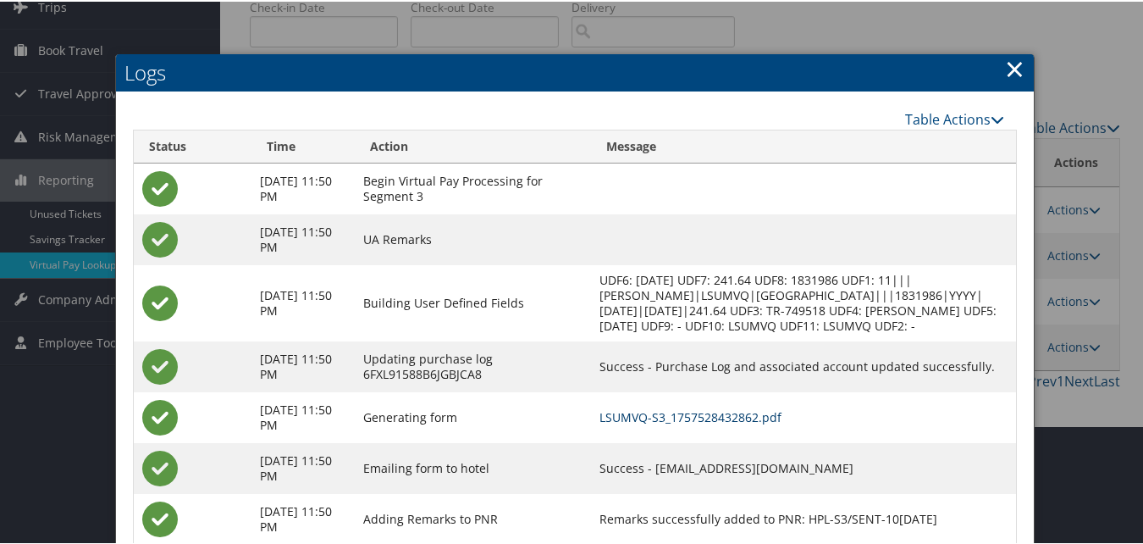
click at [738, 423] on link "LSUMVQ-S3_1757528432862.pdf" at bounding box center [691, 415] width 182 height 16
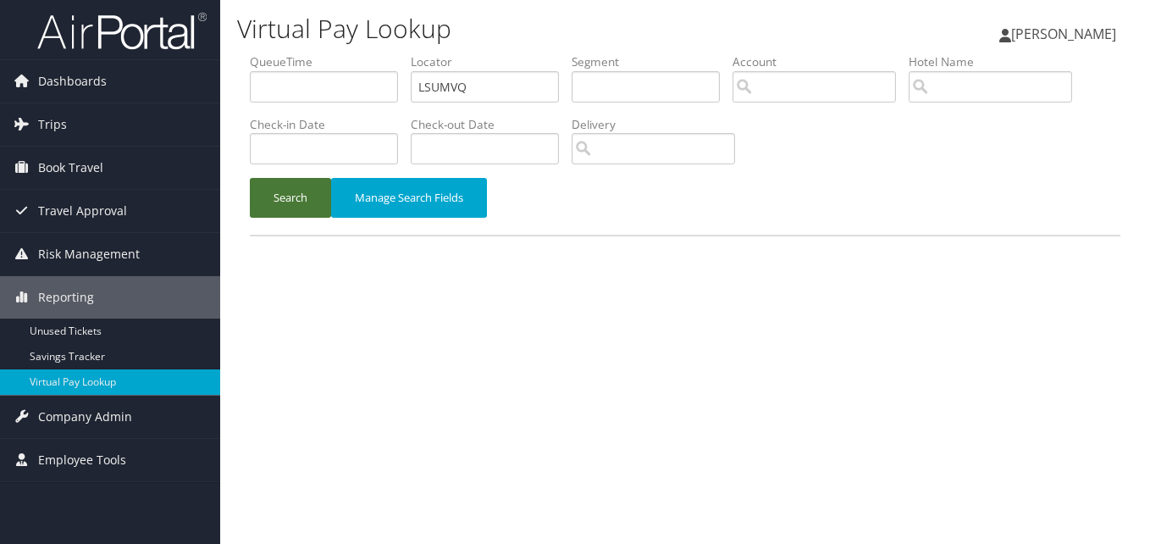
click at [298, 200] on button "Search" at bounding box center [290, 198] width 81 height 40
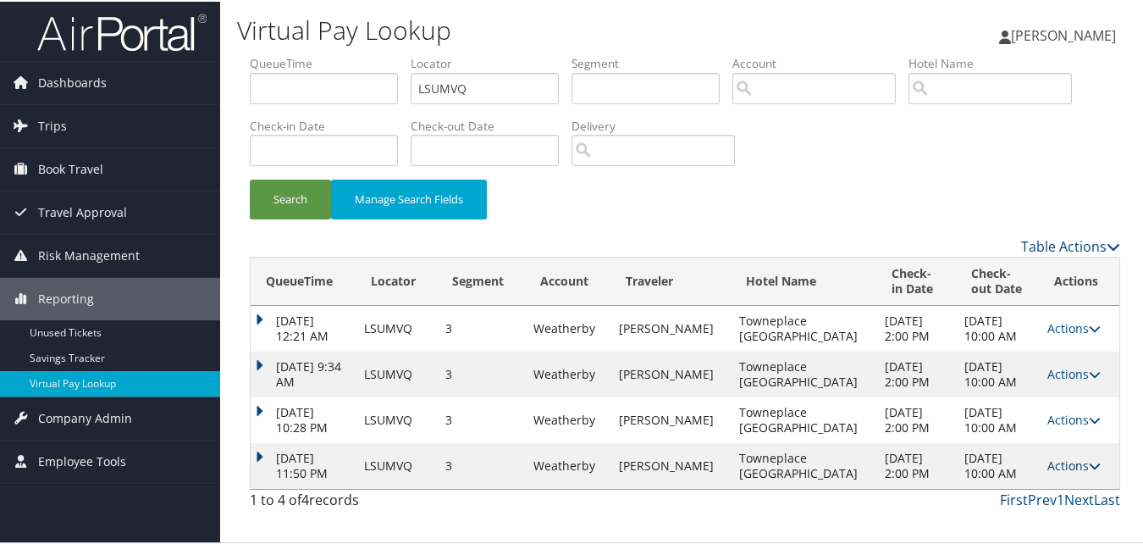
click at [1053, 472] on link "Actions" at bounding box center [1074, 464] width 53 height 16
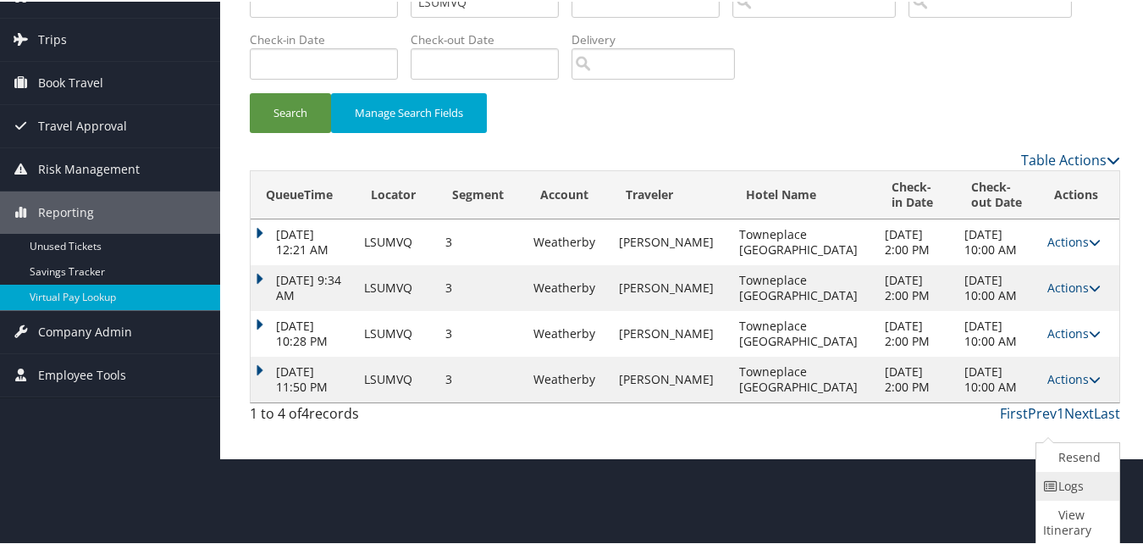
click at [1074, 479] on link "Logs" at bounding box center [1076, 484] width 79 height 29
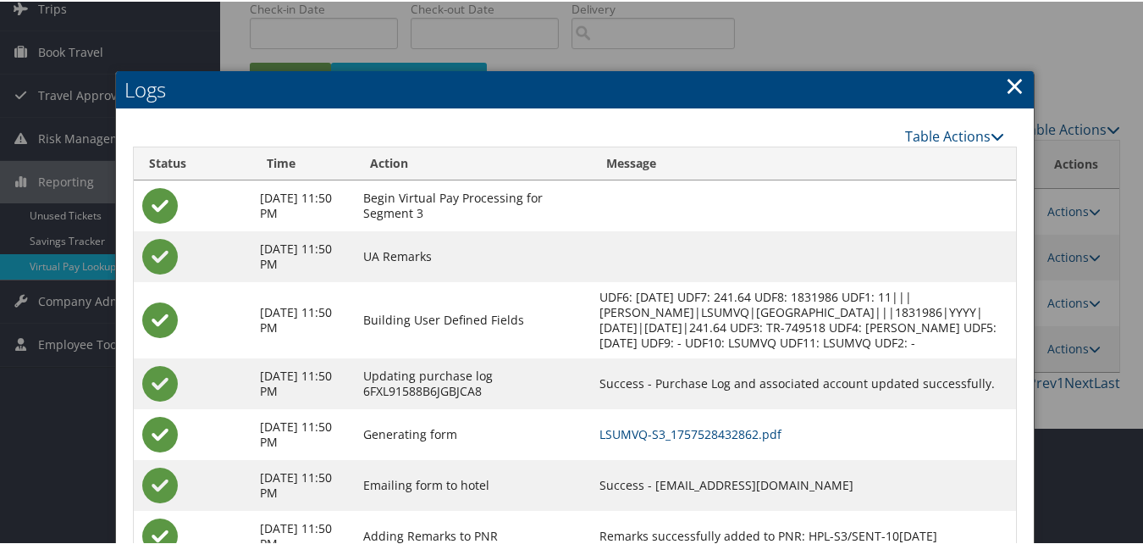
scroll to position [196, 0]
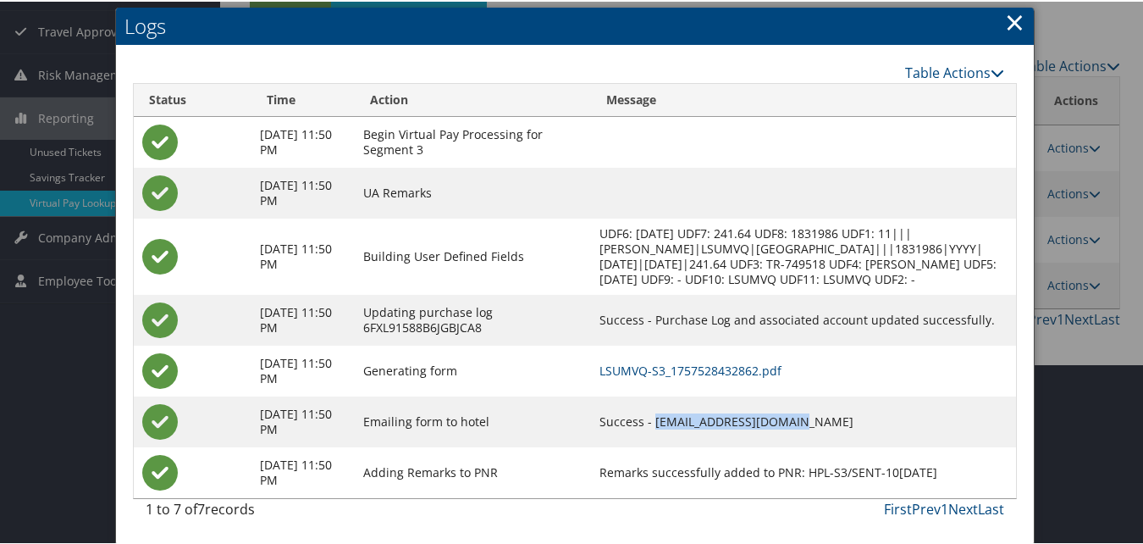
drag, startPoint x: 715, startPoint y: 421, endPoint x: 895, endPoint y: 416, distance: 180.5
click at [895, 416] on td "Success - [EMAIL_ADDRESS][DOMAIN_NAME]" at bounding box center [803, 420] width 425 height 51
copy td "[EMAIL_ADDRESS][DOMAIN_NAME]"
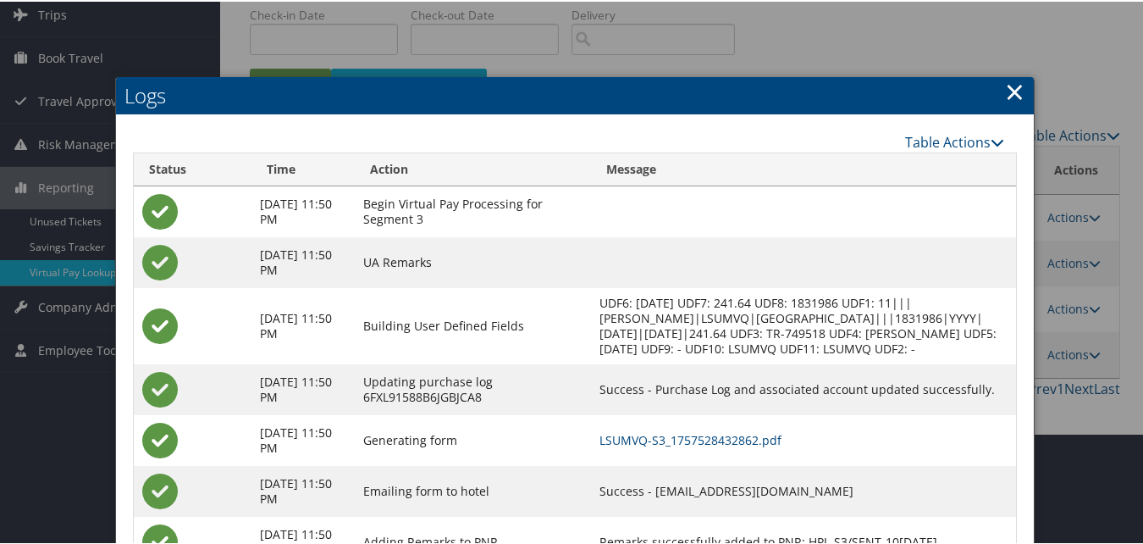
click at [1015, 88] on link "×" at bounding box center [1014, 90] width 19 height 34
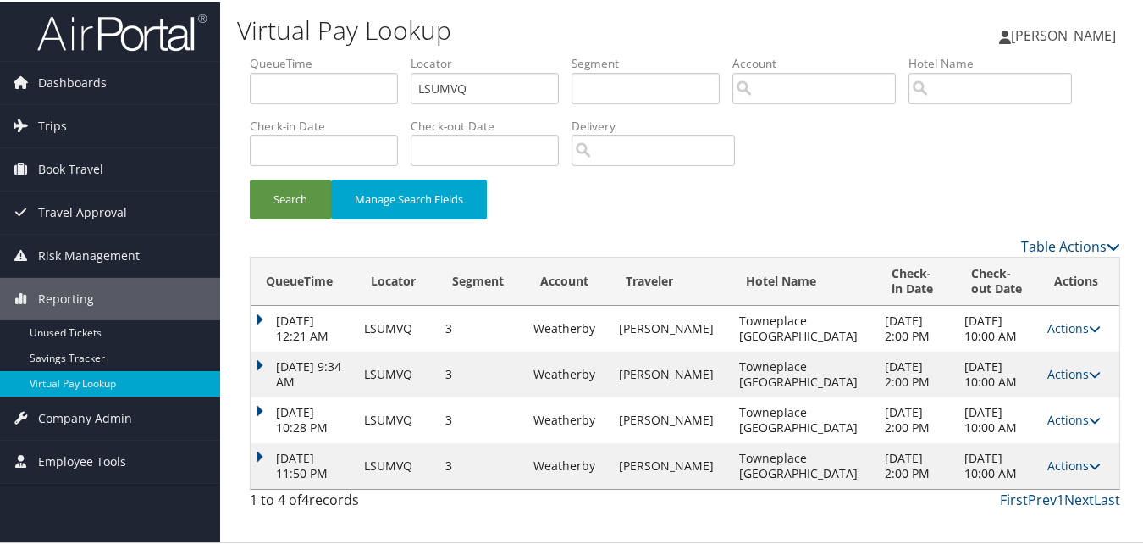
scroll to position [0, 0]
drag, startPoint x: 480, startPoint y: 80, endPoint x: 320, endPoint y: 103, distance: 161.7
click at [321, 53] on ul "QueueTime Locator LSUMVQ Segment Account Traveler Hotel Name Check-in Date Chec…" at bounding box center [685, 53] width 871 height 0
paste input "IMMAGE"
click at [266, 188] on button "Search" at bounding box center [290, 198] width 81 height 40
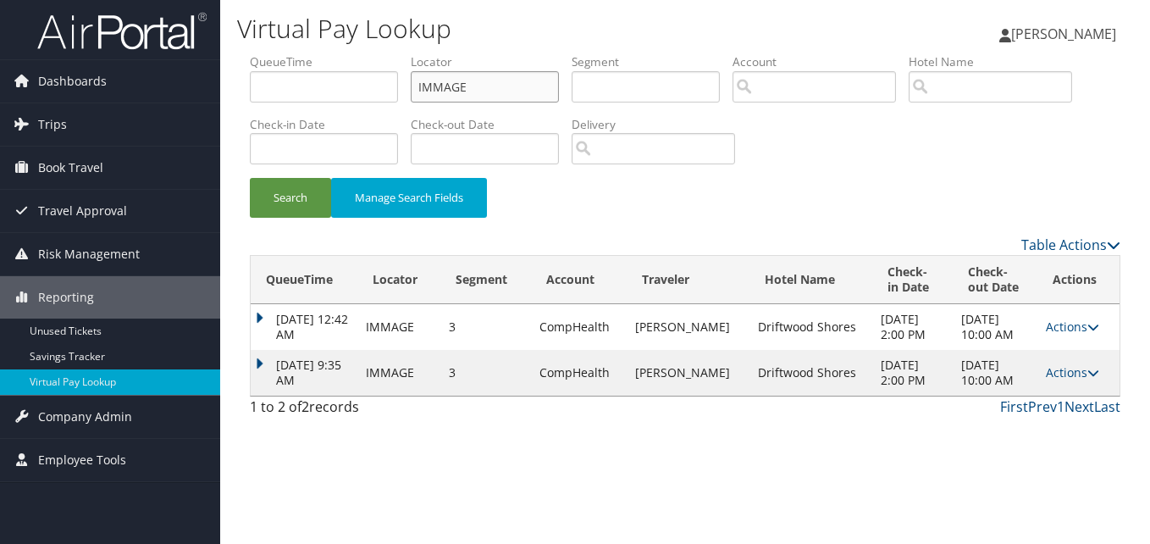
drag, startPoint x: 427, startPoint y: 107, endPoint x: 330, endPoint y: 124, distance: 98.0
click at [330, 53] on ul "QueueTime Locator IMMAGE Segment Account Traveler Hotel Name Check-in Date Chec…" at bounding box center [685, 53] width 871 height 0
paste input "CJDIMB"
type input "CJDIMB"
click at [280, 191] on button "Search" at bounding box center [290, 198] width 81 height 40
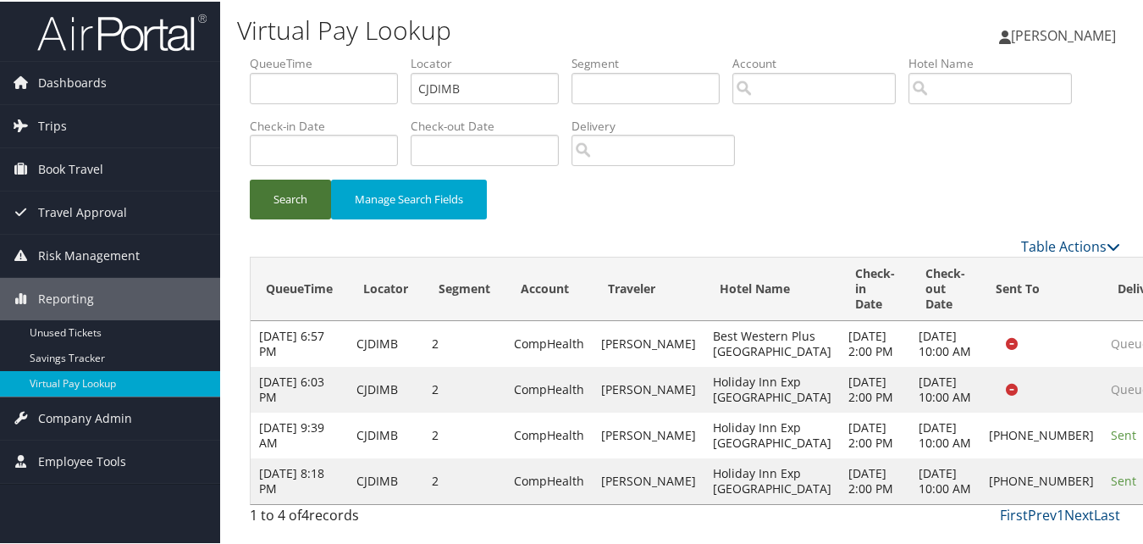
scroll to position [85, 0]
